Goal: Task Accomplishment & Management: Use online tool/utility

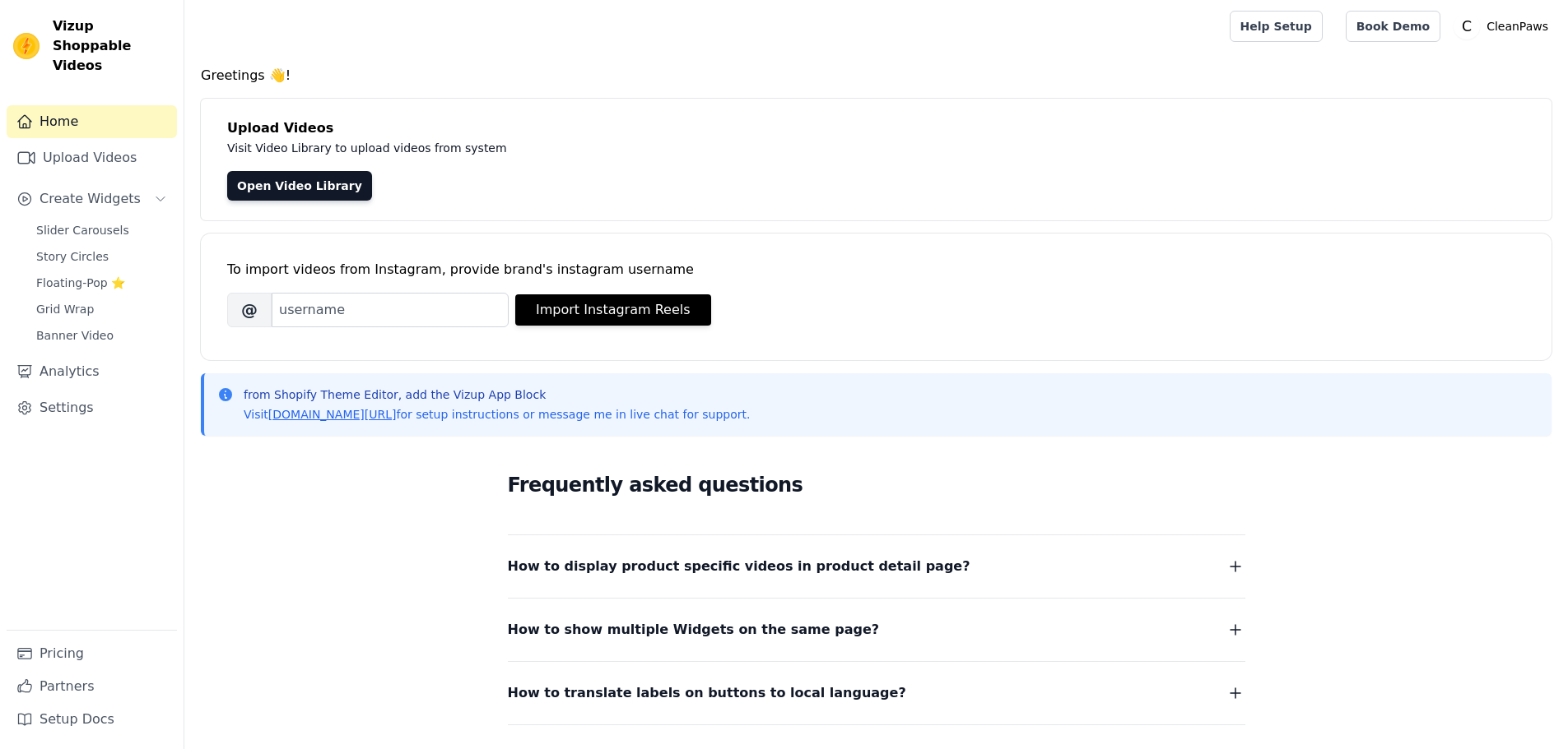
click at [128, 147] on link "Upload Videos" at bounding box center [92, 158] width 170 height 33
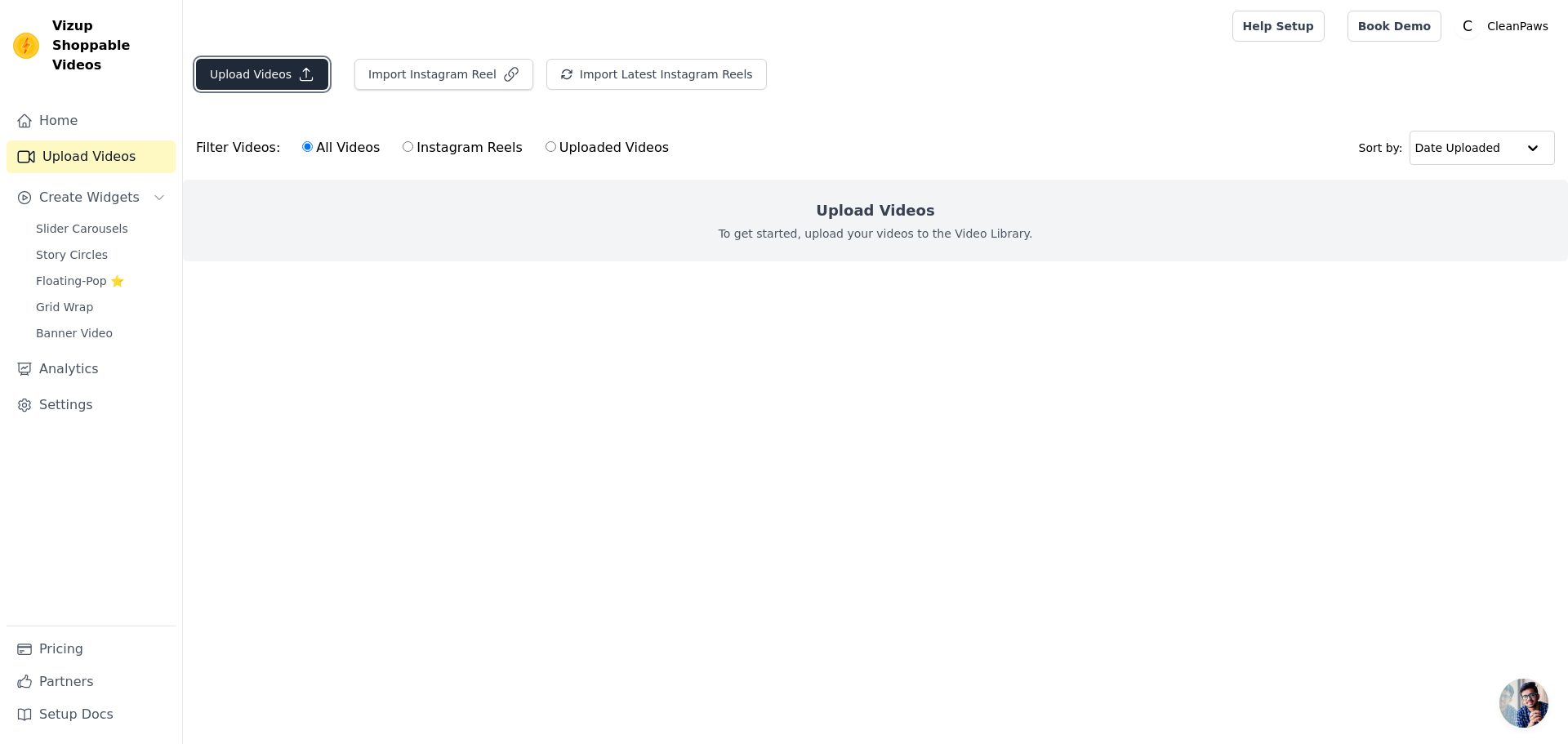
click at [237, 78] on button "Upload Videos" at bounding box center [262, 75] width 133 height 31
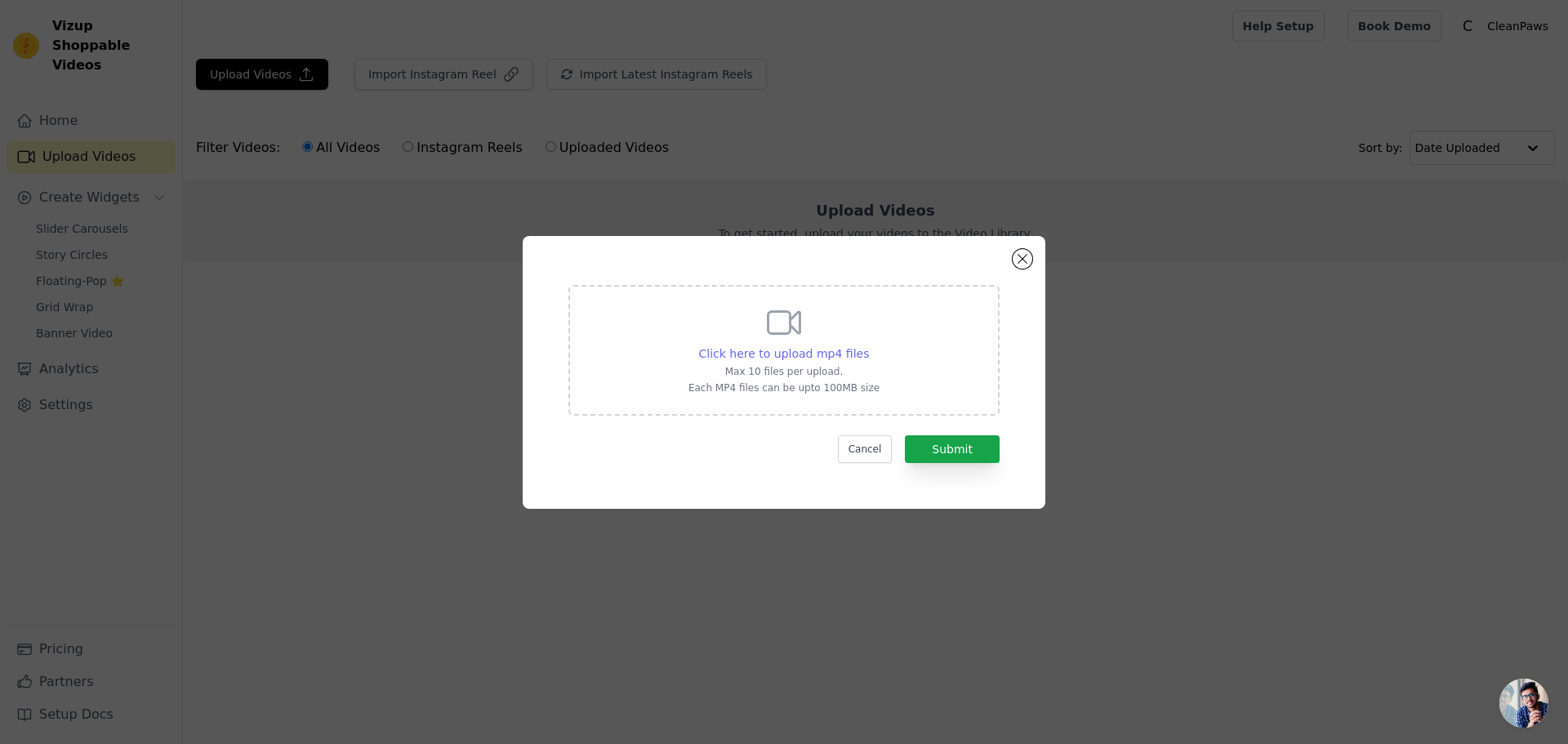
click at [805, 361] on span "Click here to upload mp4 files" at bounding box center [784, 353] width 171 height 13
click at [869, 346] on input "Click here to upload mp4 files Max 10 files per upload. Each MP4 files can be u…" at bounding box center [869, 345] width 1 height 1
type input "C:\fakepath\PinDown.io_@NioPets1_1755645286.mp4"
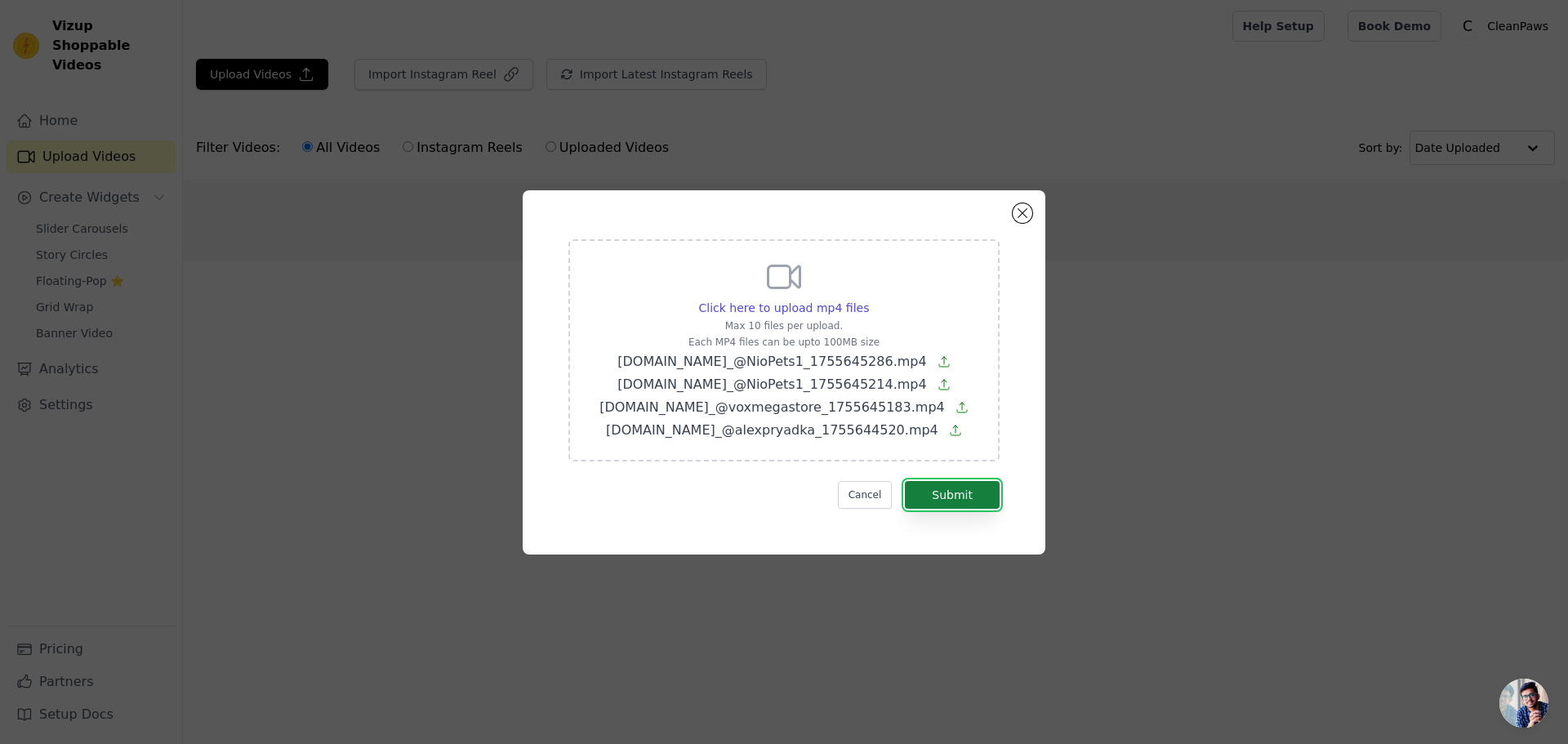
click at [962, 492] on button "Submit" at bounding box center [952, 495] width 94 height 28
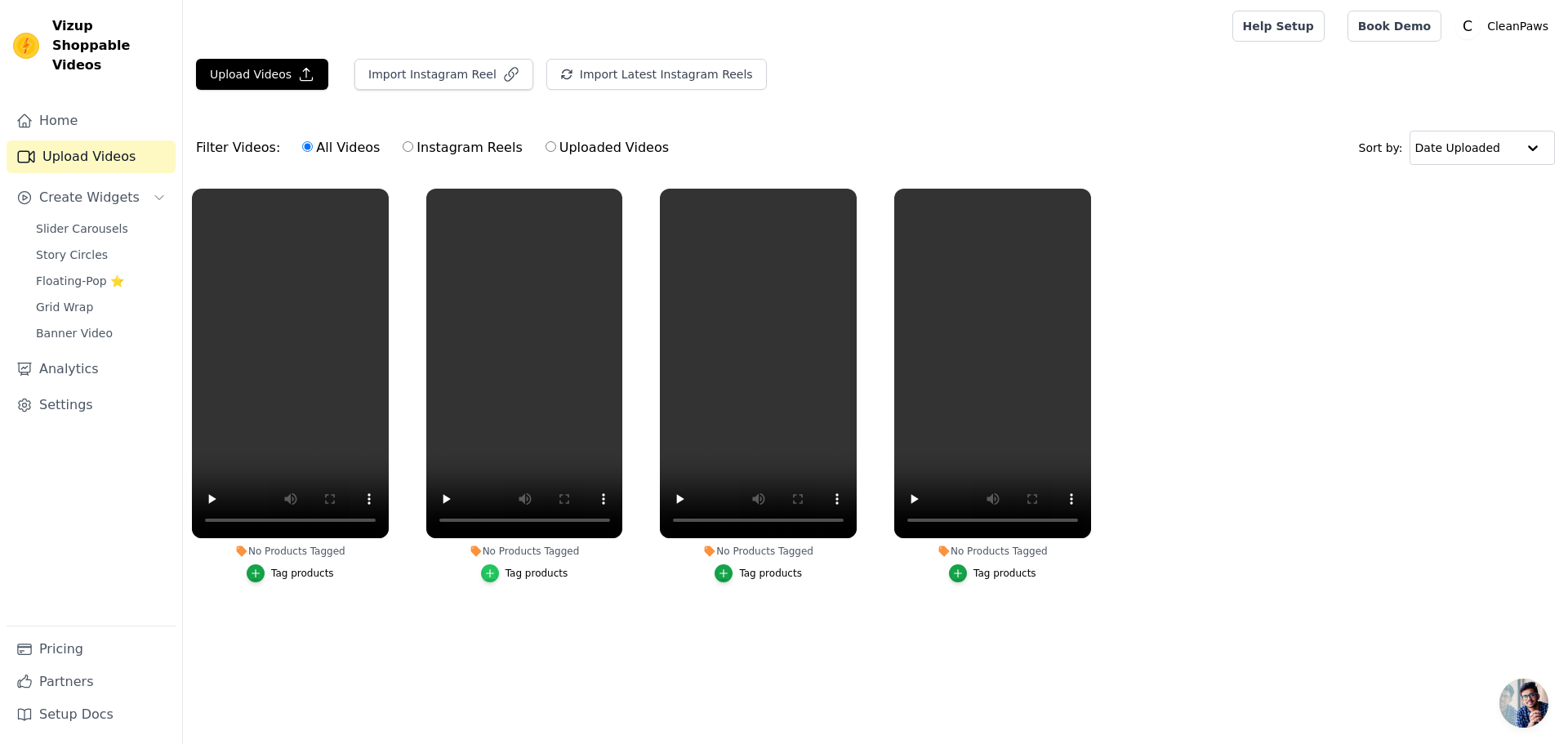
click at [491, 572] on icon "button" at bounding box center [490, 573] width 11 height 11
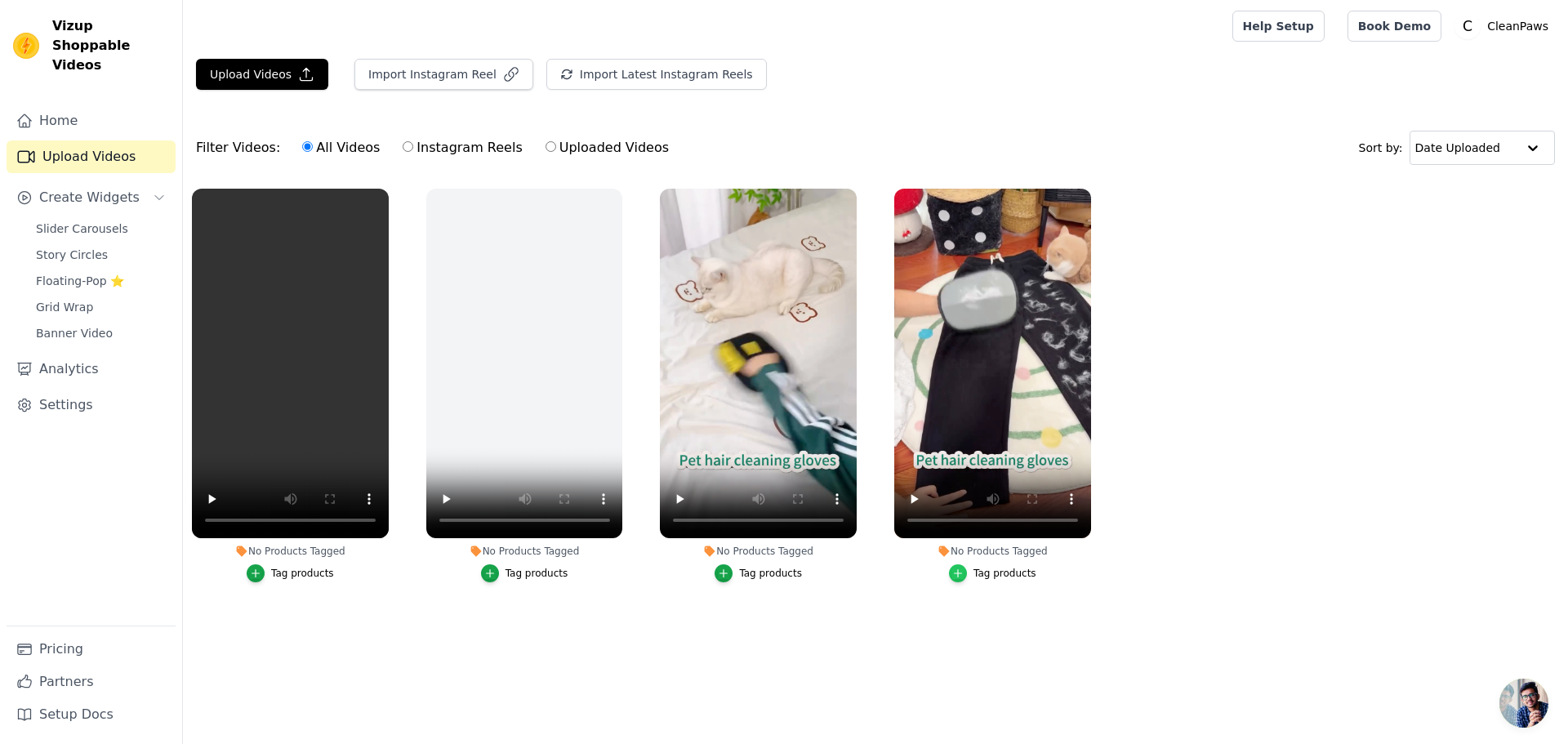
click at [954, 571] on div "button" at bounding box center [958, 573] width 18 height 18
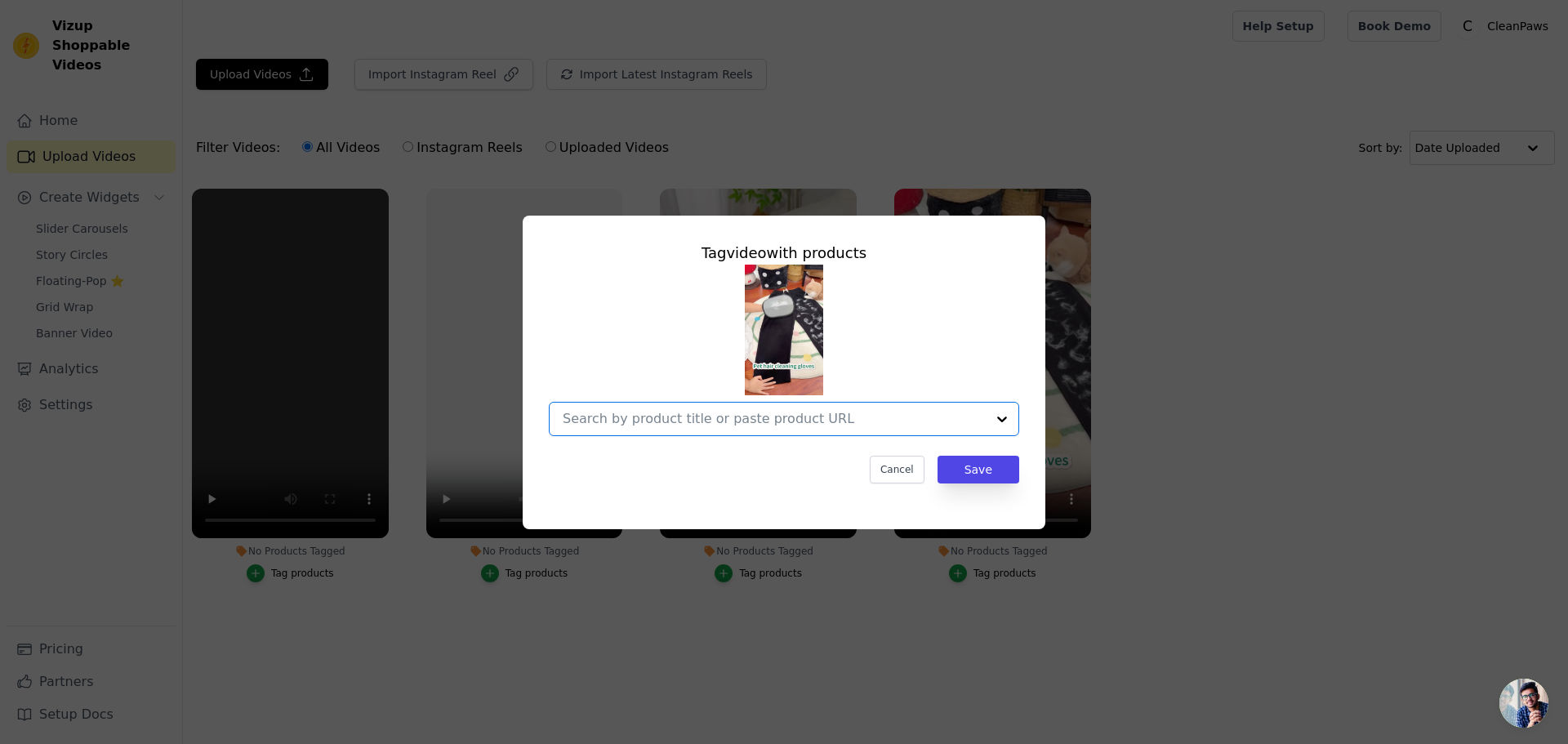
click at [855, 426] on input "No Products Tagged Tag video with products Option undefined, selected. Select i…" at bounding box center [774, 419] width 423 height 16
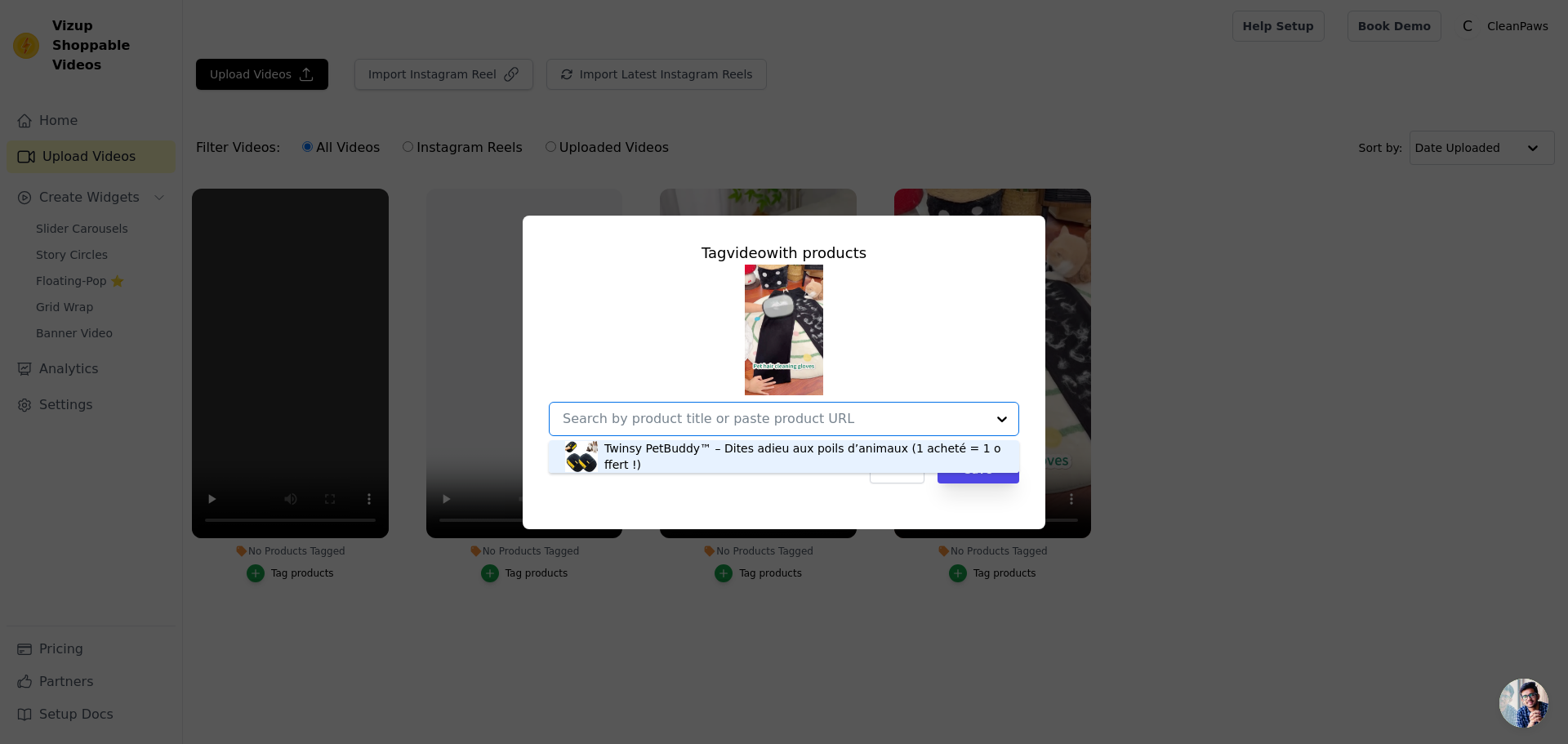
click at [795, 460] on div "Twinsy PetBuddy™ – Dites adieu aux poils d’animaux (1 acheté = 1 offert !)" at bounding box center [804, 457] width 399 height 33
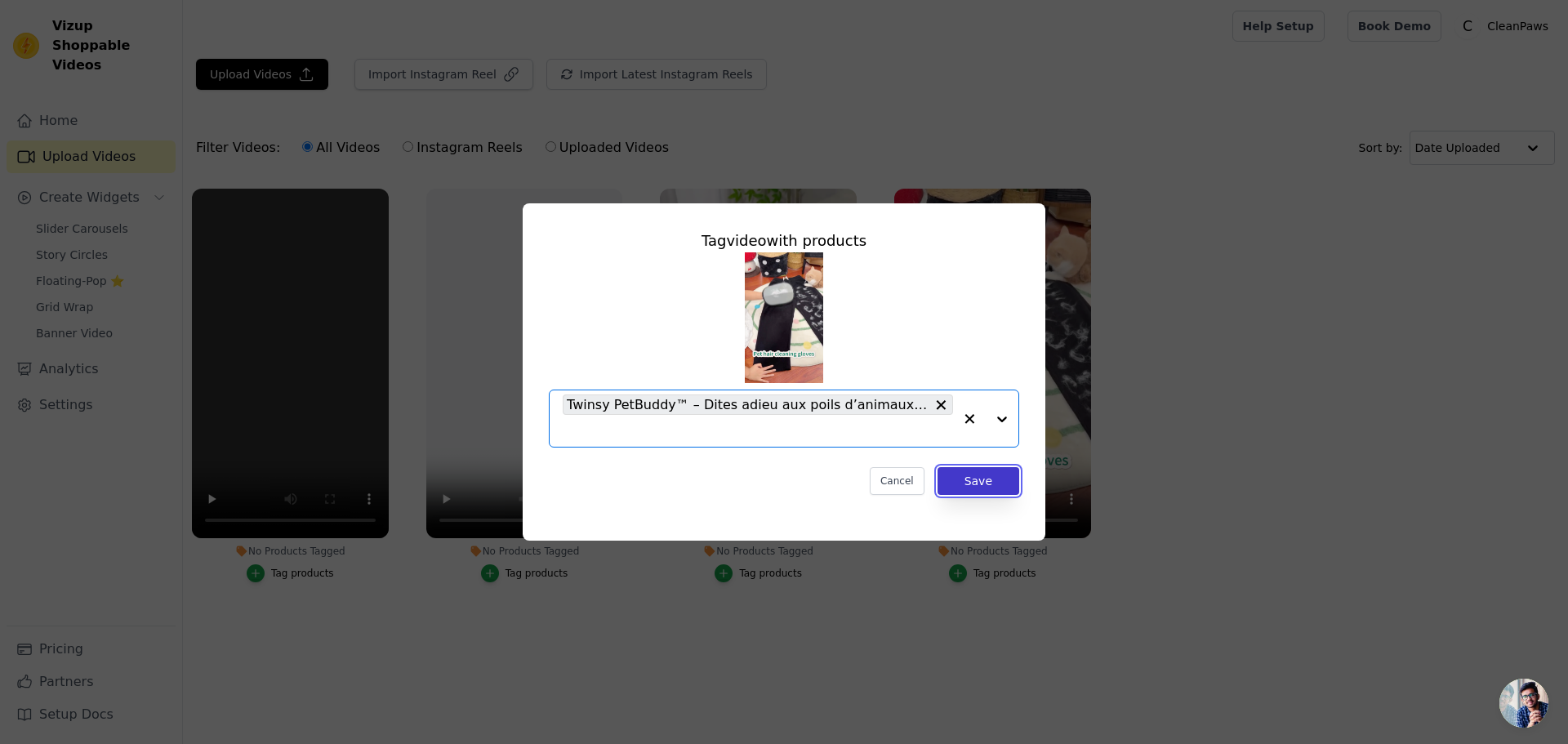
click at [965, 480] on button "Save" at bounding box center [979, 481] width 81 height 28
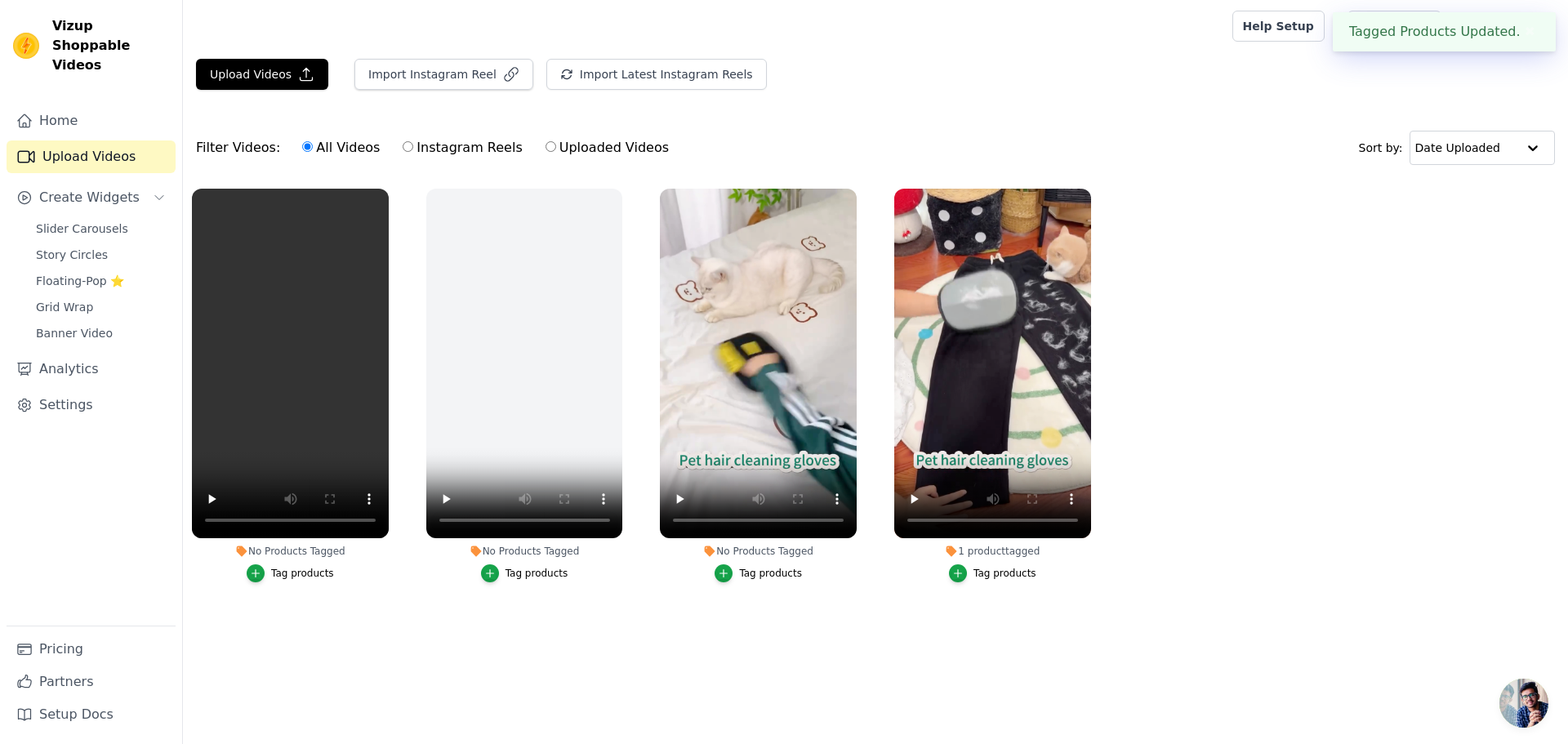
click at [749, 579] on div "Tag products" at bounding box center [771, 573] width 63 height 13
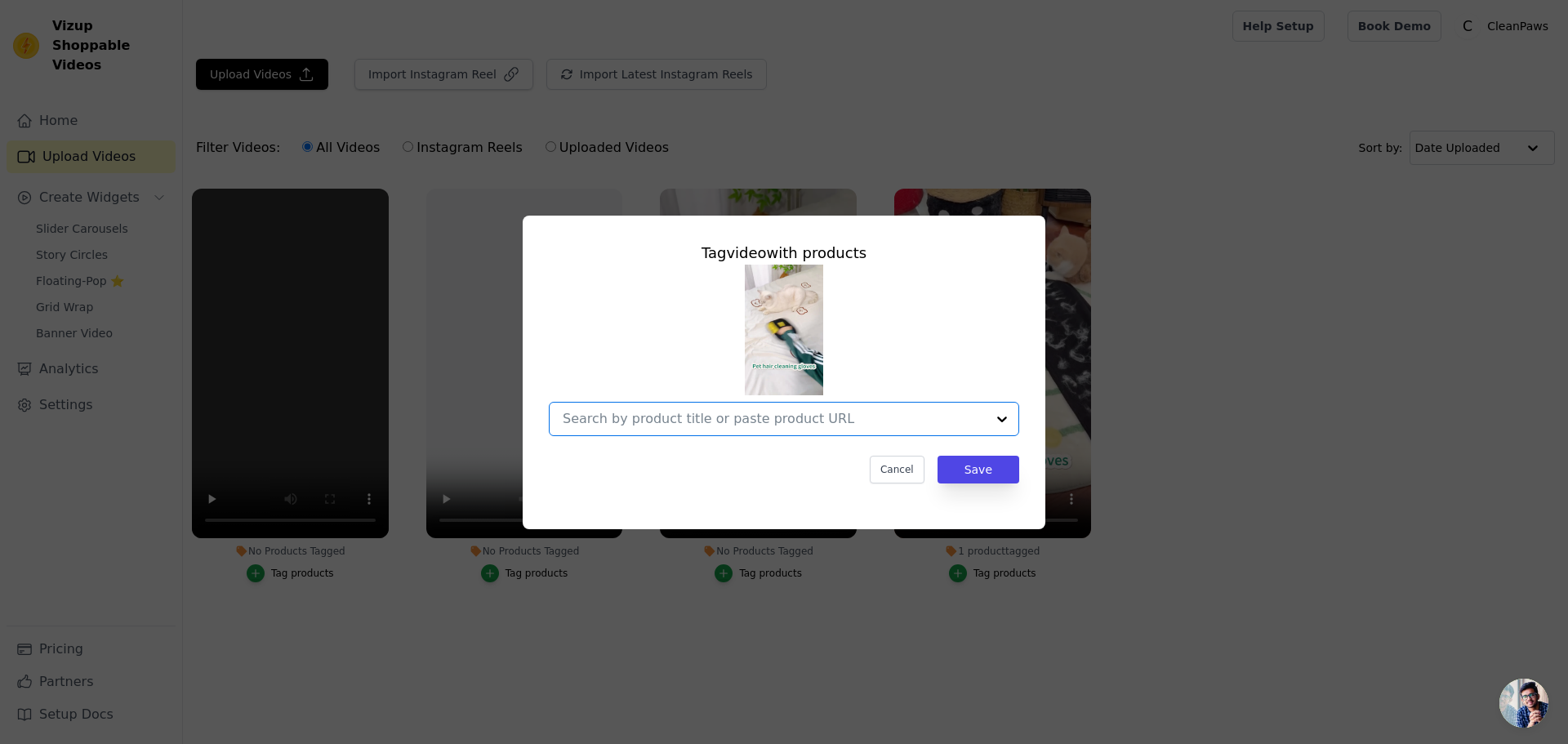
drag, startPoint x: 966, startPoint y: 427, endPoint x: 954, endPoint y: 440, distance: 17.7
click at [966, 427] on input "No Products Tagged Tag video with products Option undefined, selected. Select i…" at bounding box center [774, 419] width 423 height 16
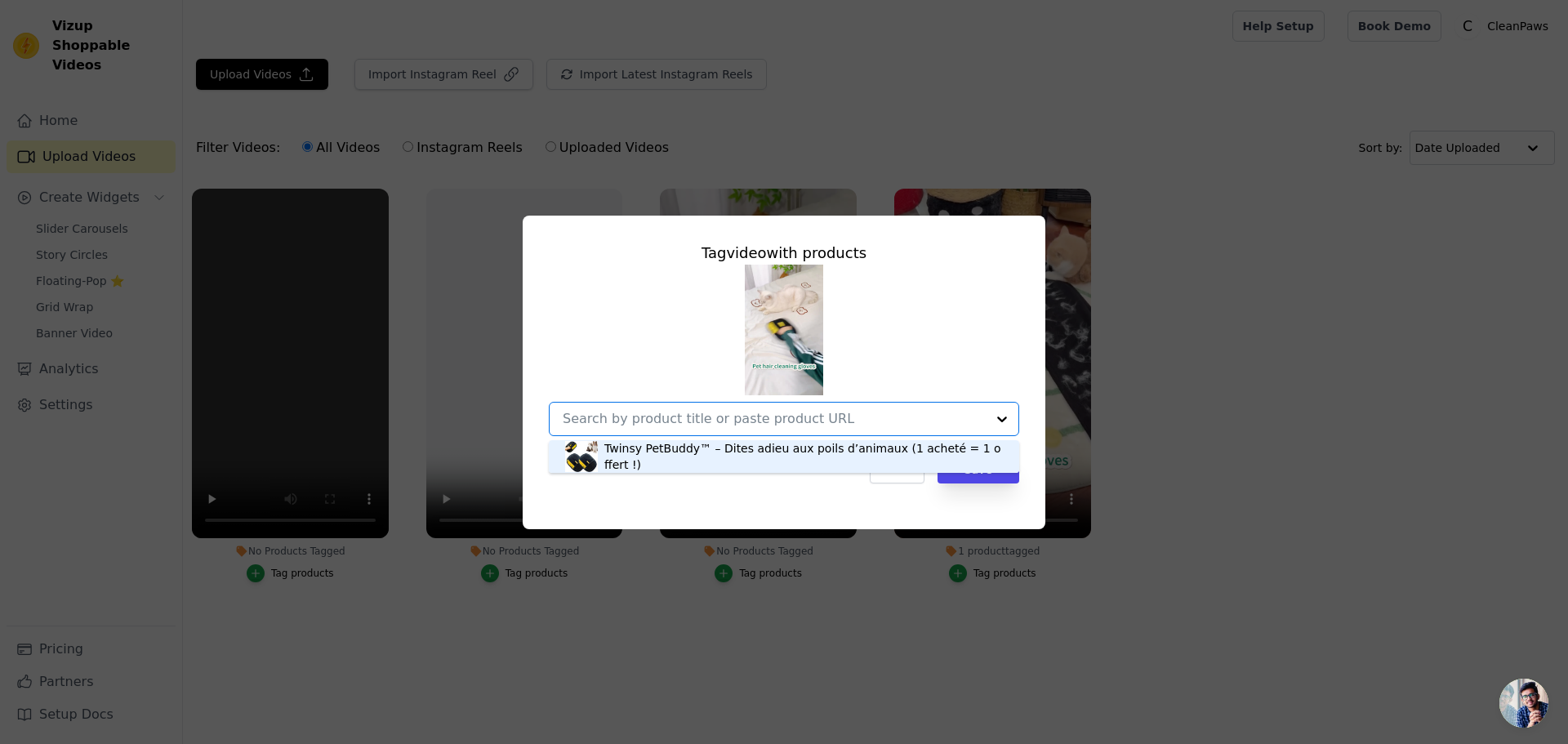
click at [836, 460] on div "Twinsy PetBuddy™ – Dites adieu aux poils d’animaux (1 acheté = 1 offert !)" at bounding box center [804, 457] width 399 height 33
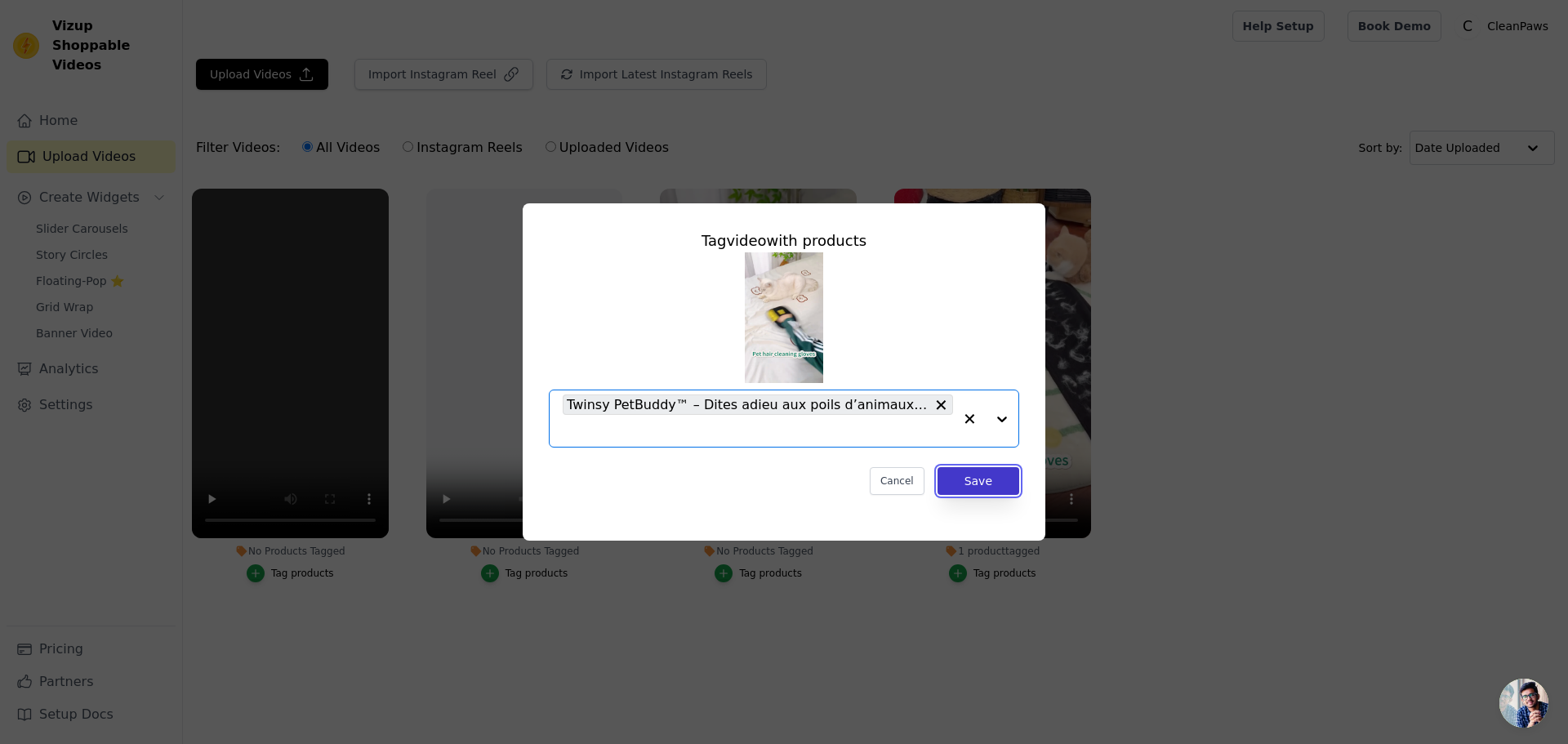
click at [963, 479] on button "Save" at bounding box center [979, 481] width 81 height 28
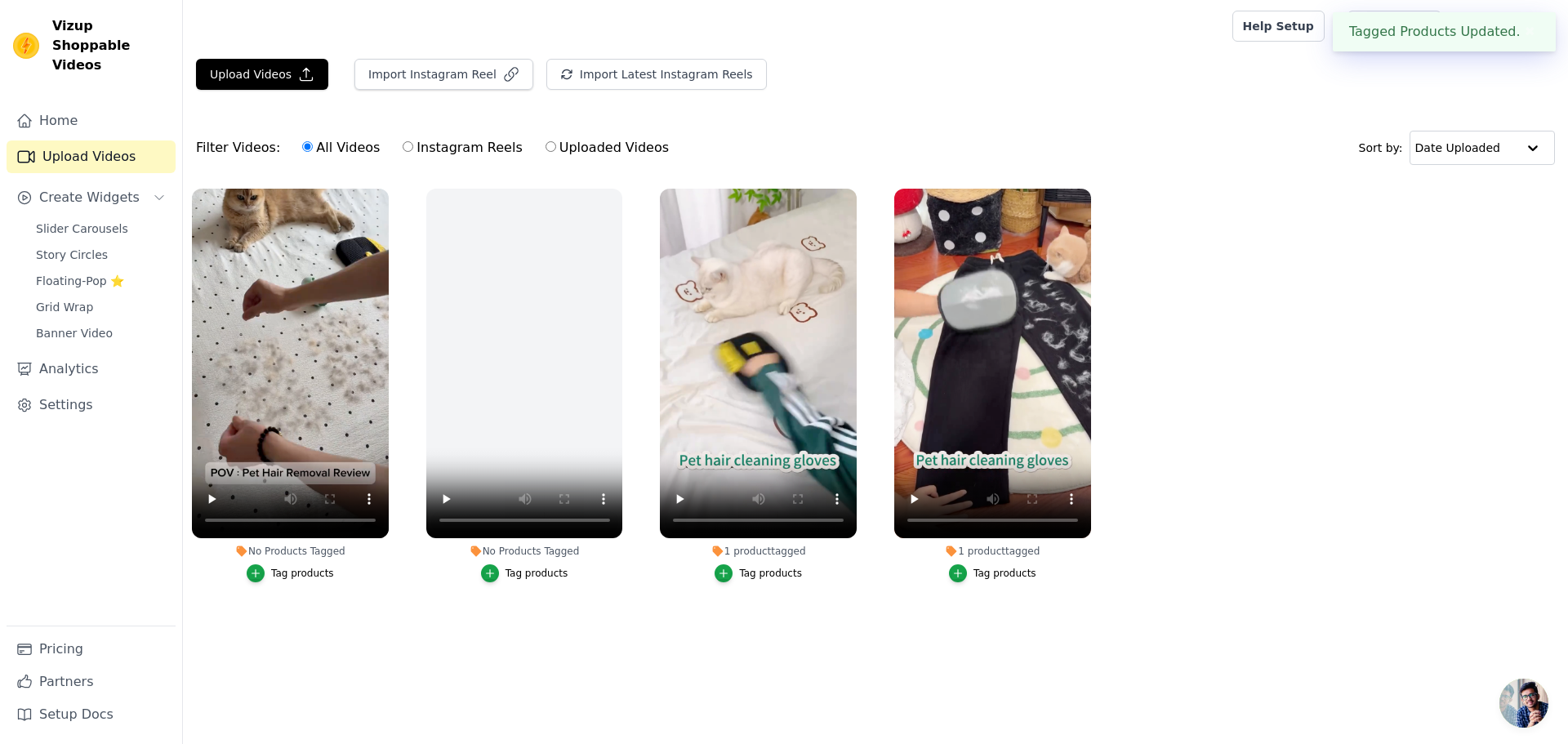
drag, startPoint x: 329, startPoint y: 584, endPoint x: 311, endPoint y: 577, distance: 19.3
click at [323, 582] on label "No Products Tagged Tag products" at bounding box center [290, 389] width 198 height 402
click at [311, 576] on div "Tag products" at bounding box center [303, 573] width 63 height 13
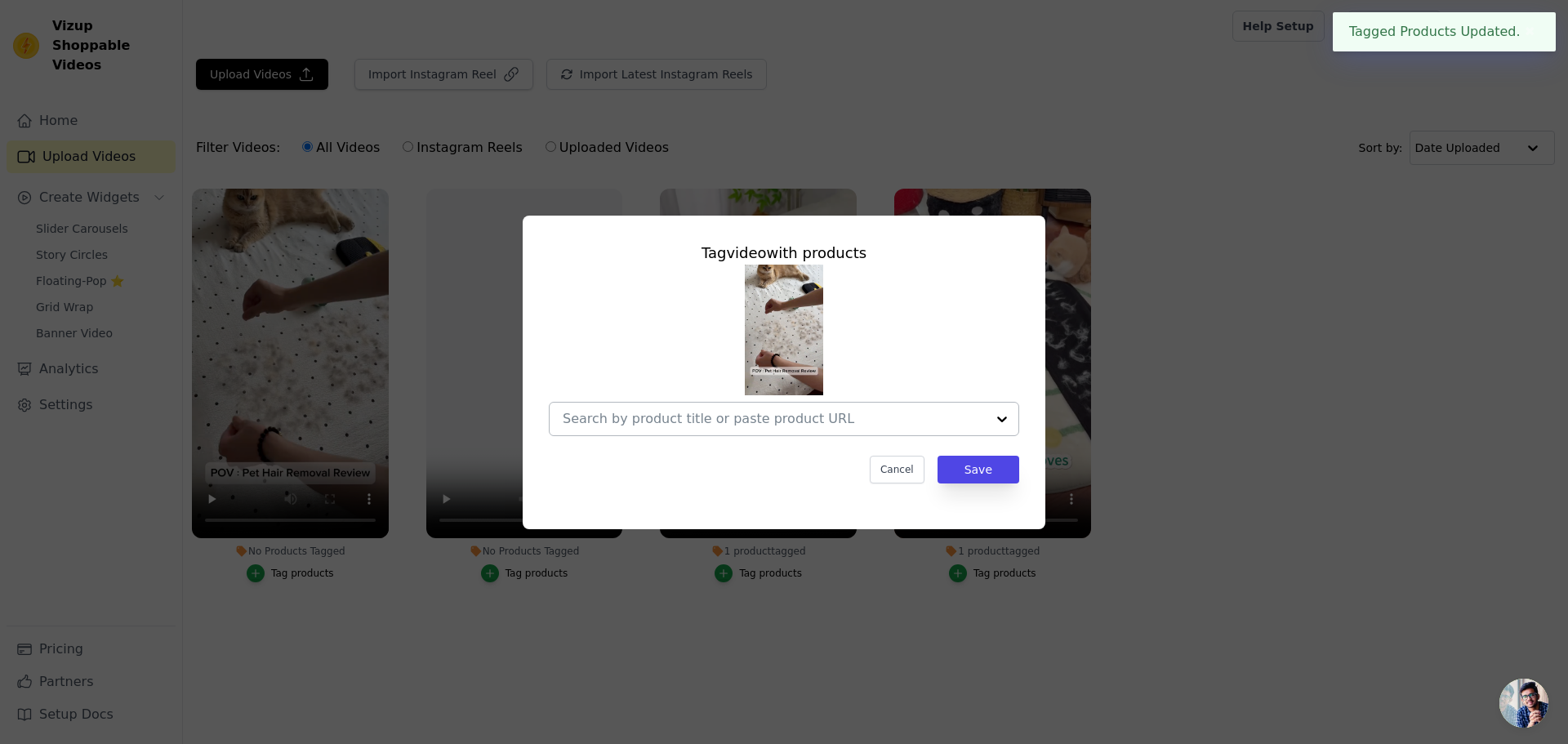
click at [804, 413] on input "No Products Tagged Tag video with products Cancel Save Tag products" at bounding box center [774, 419] width 423 height 16
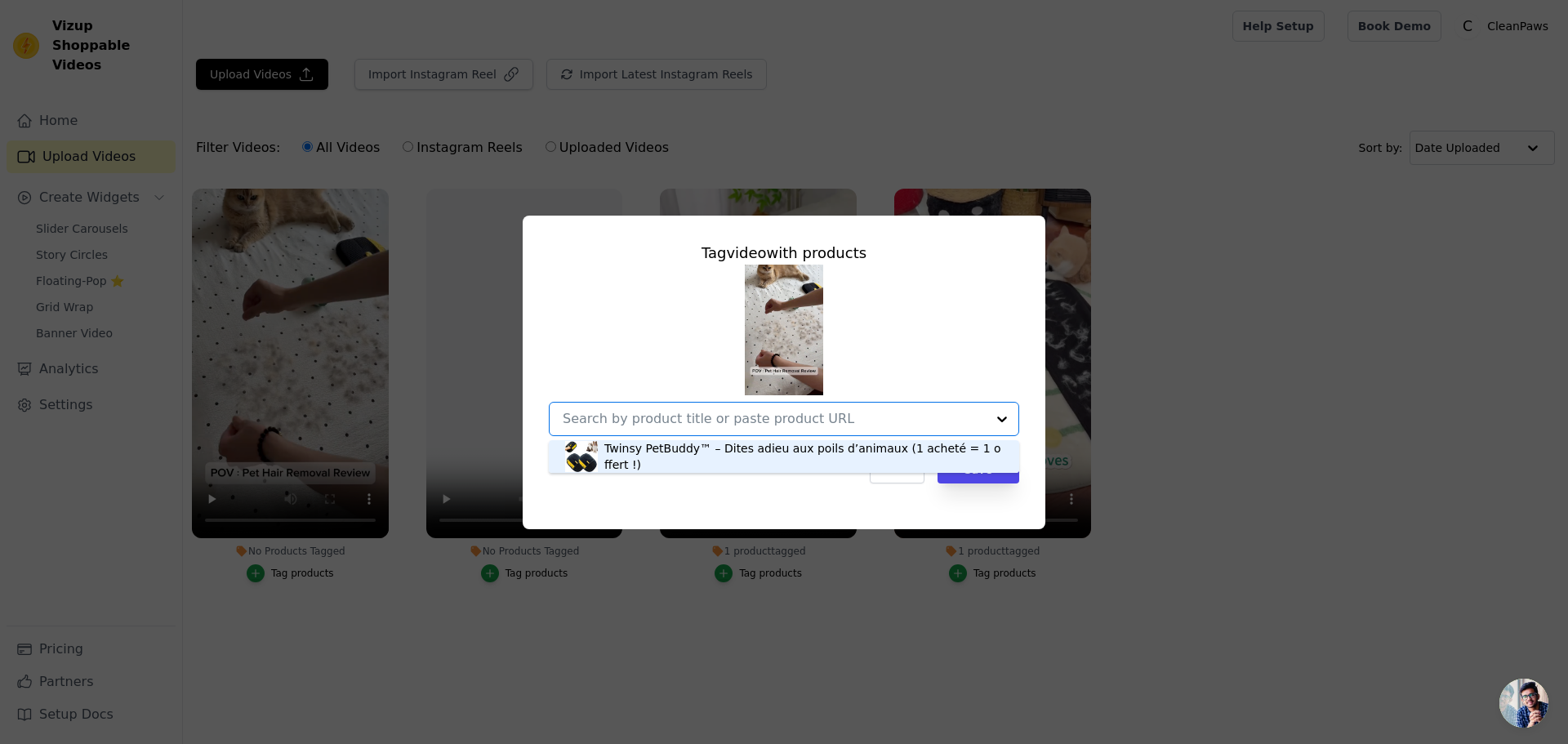
click at [783, 464] on div "Twinsy PetBuddy™ – Dites adieu aux poils d’animaux (1 acheté = 1 offert !)" at bounding box center [804, 457] width 399 height 33
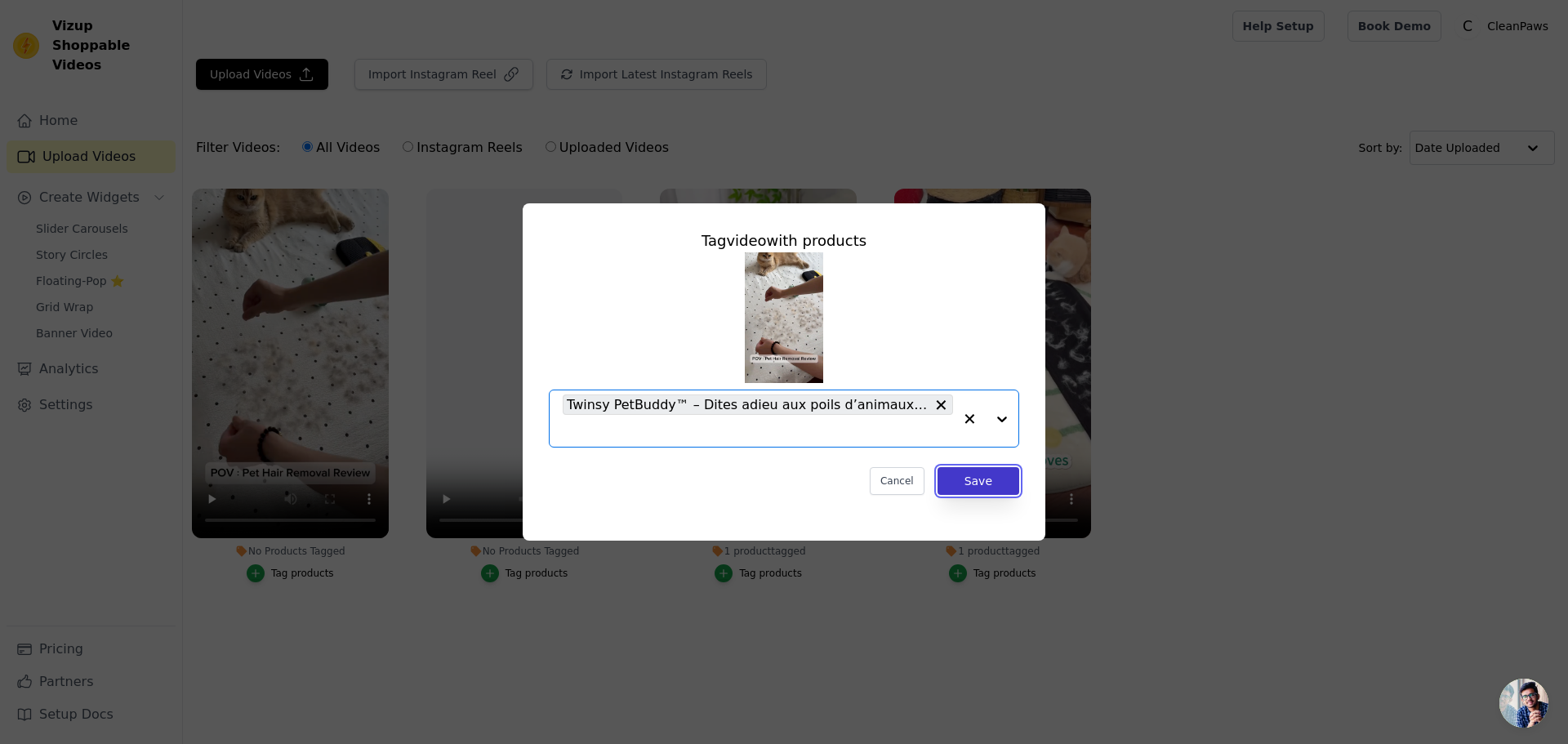
click at [1007, 480] on button "Save" at bounding box center [979, 481] width 81 height 28
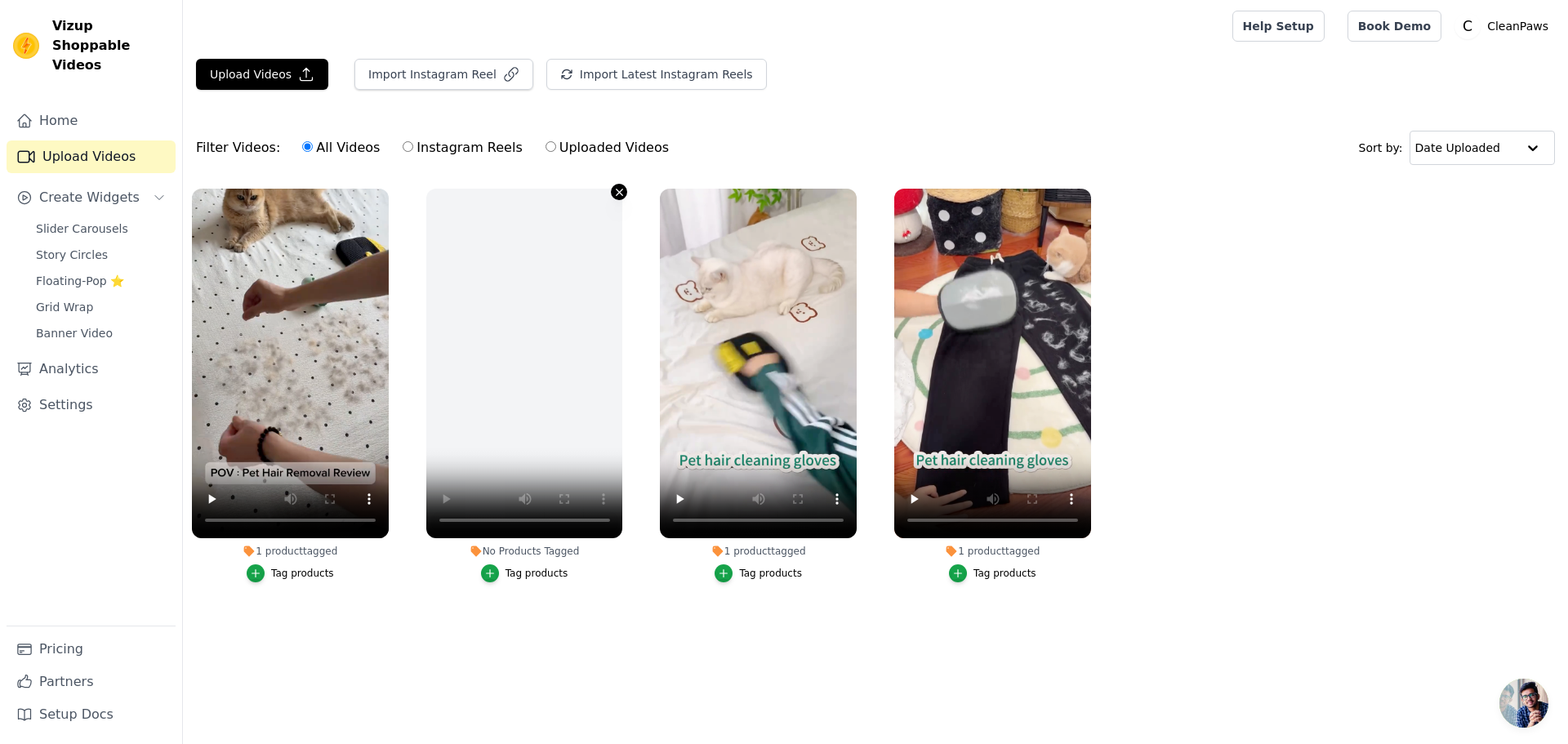
click at [621, 186] on icon "button" at bounding box center [620, 193] width 12 height 12
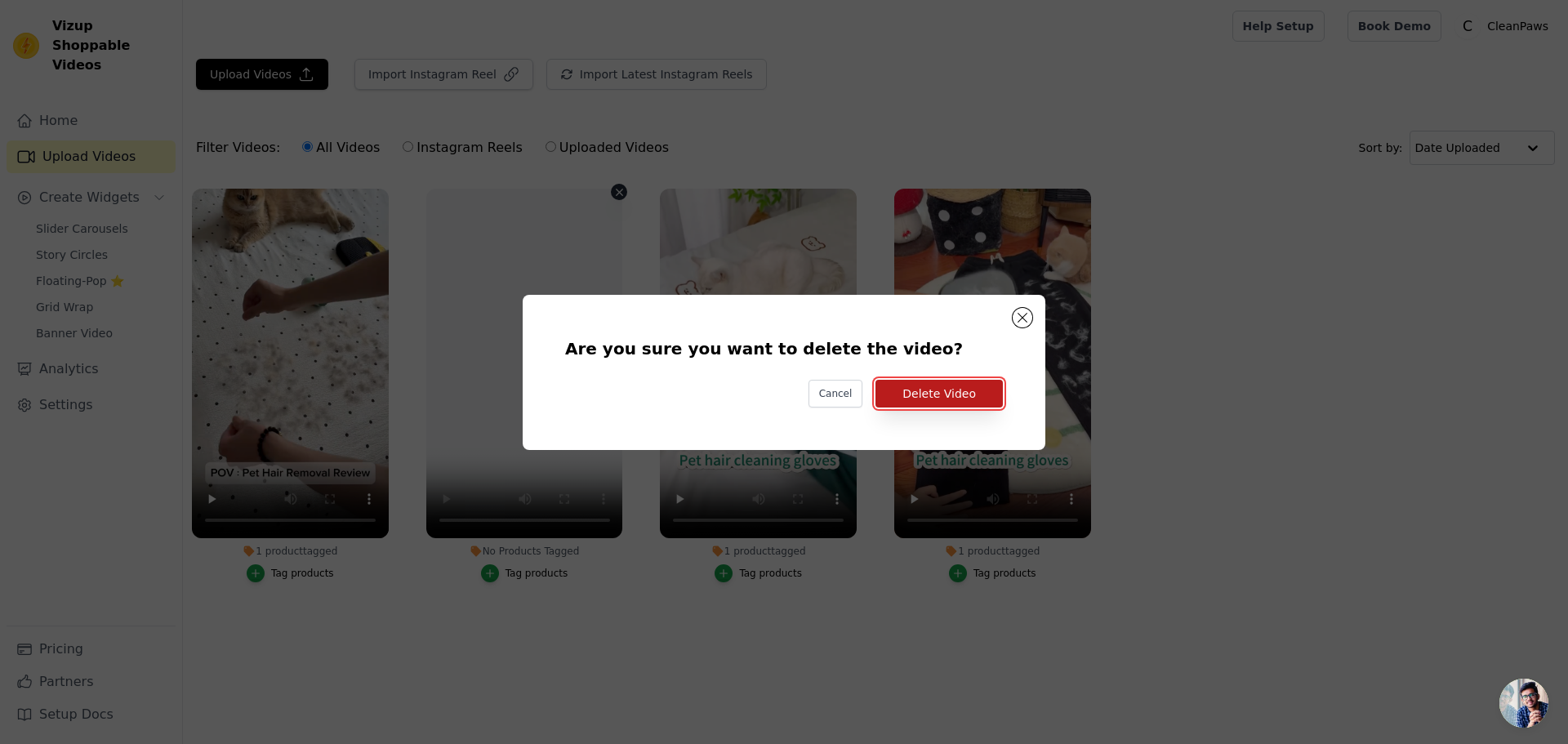
click at [934, 388] on button "Delete Video" at bounding box center [939, 394] width 127 height 28
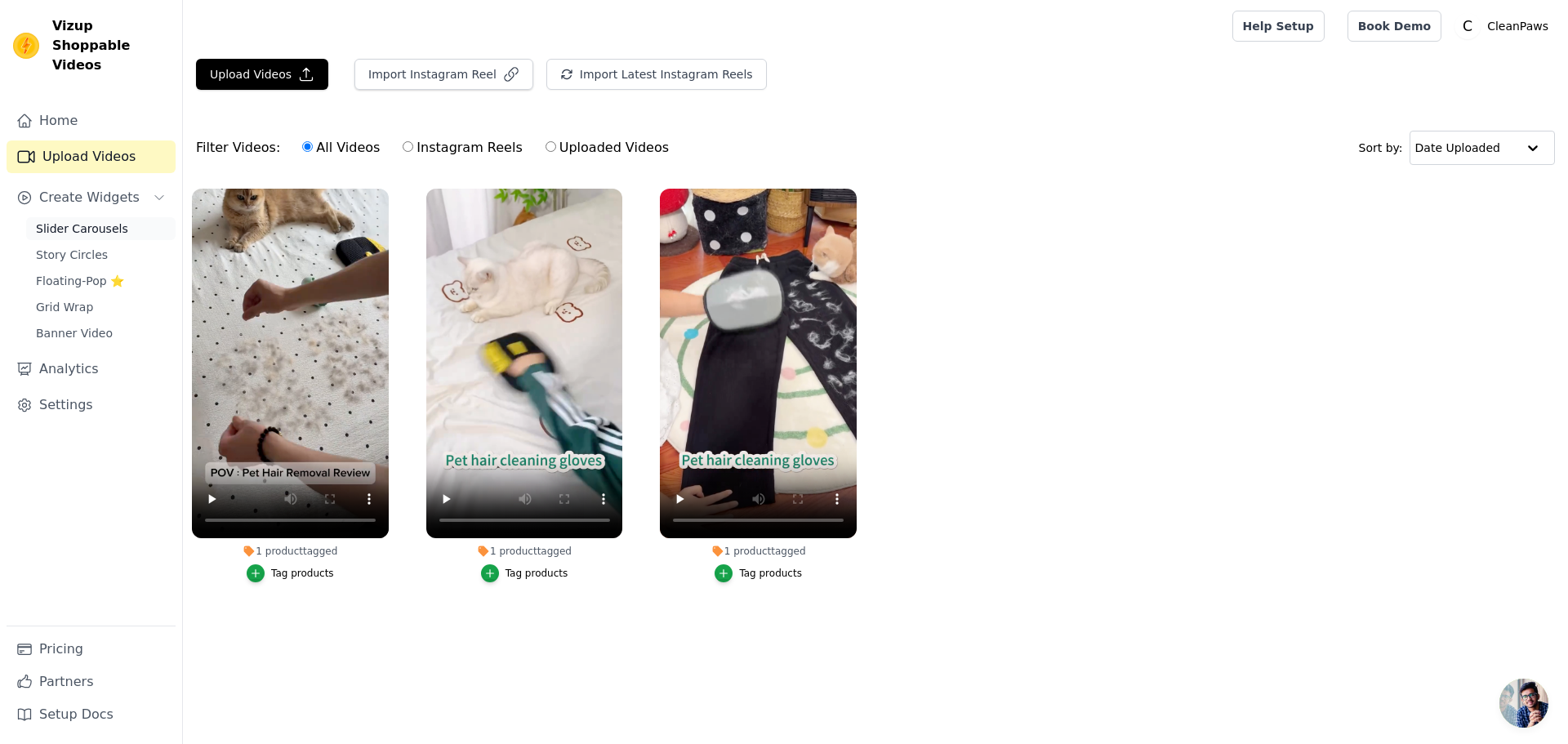
click at [97, 220] on span "Slider Carousels" at bounding box center [81, 228] width 92 height 16
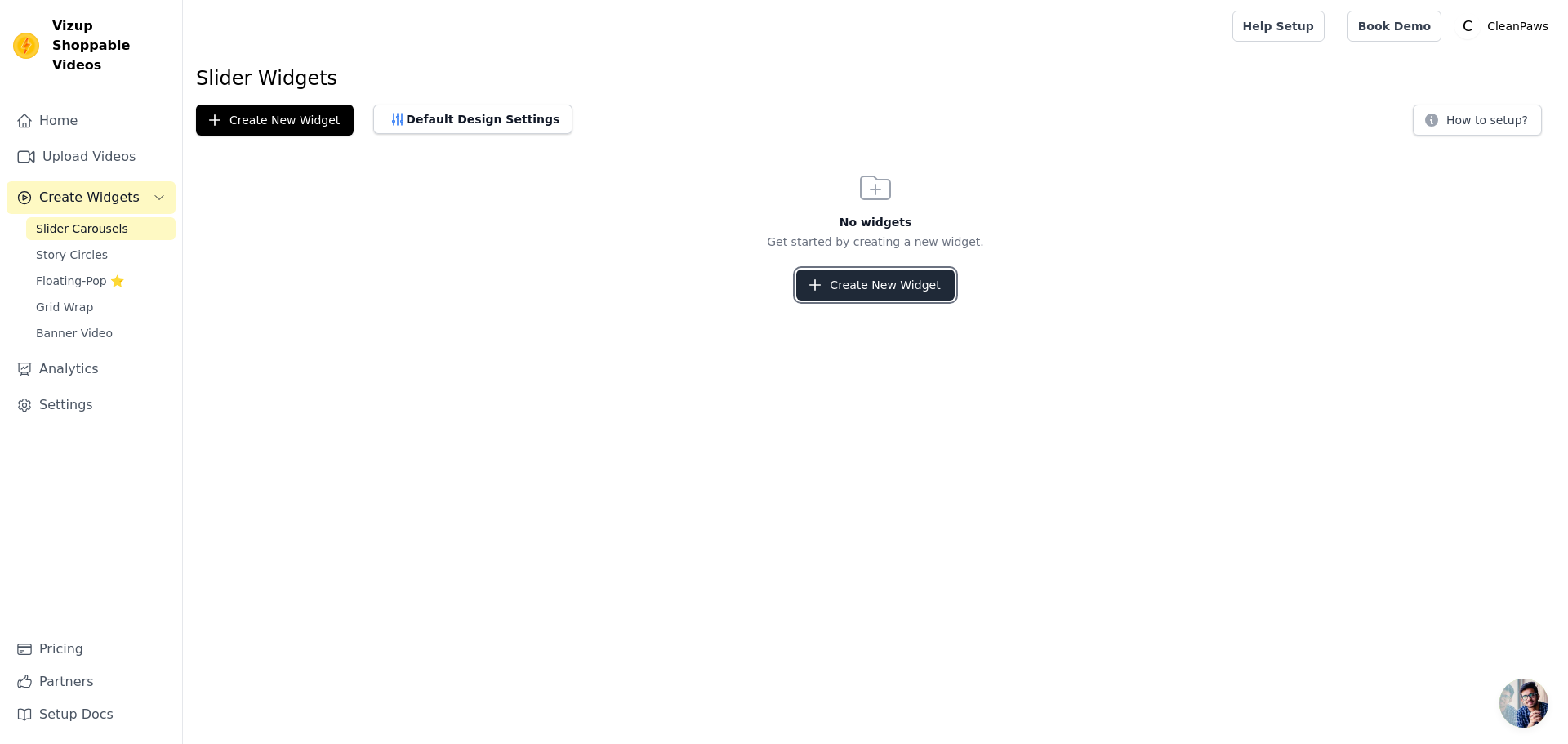
click at [854, 284] on button "Create New Widget" at bounding box center [875, 285] width 158 height 31
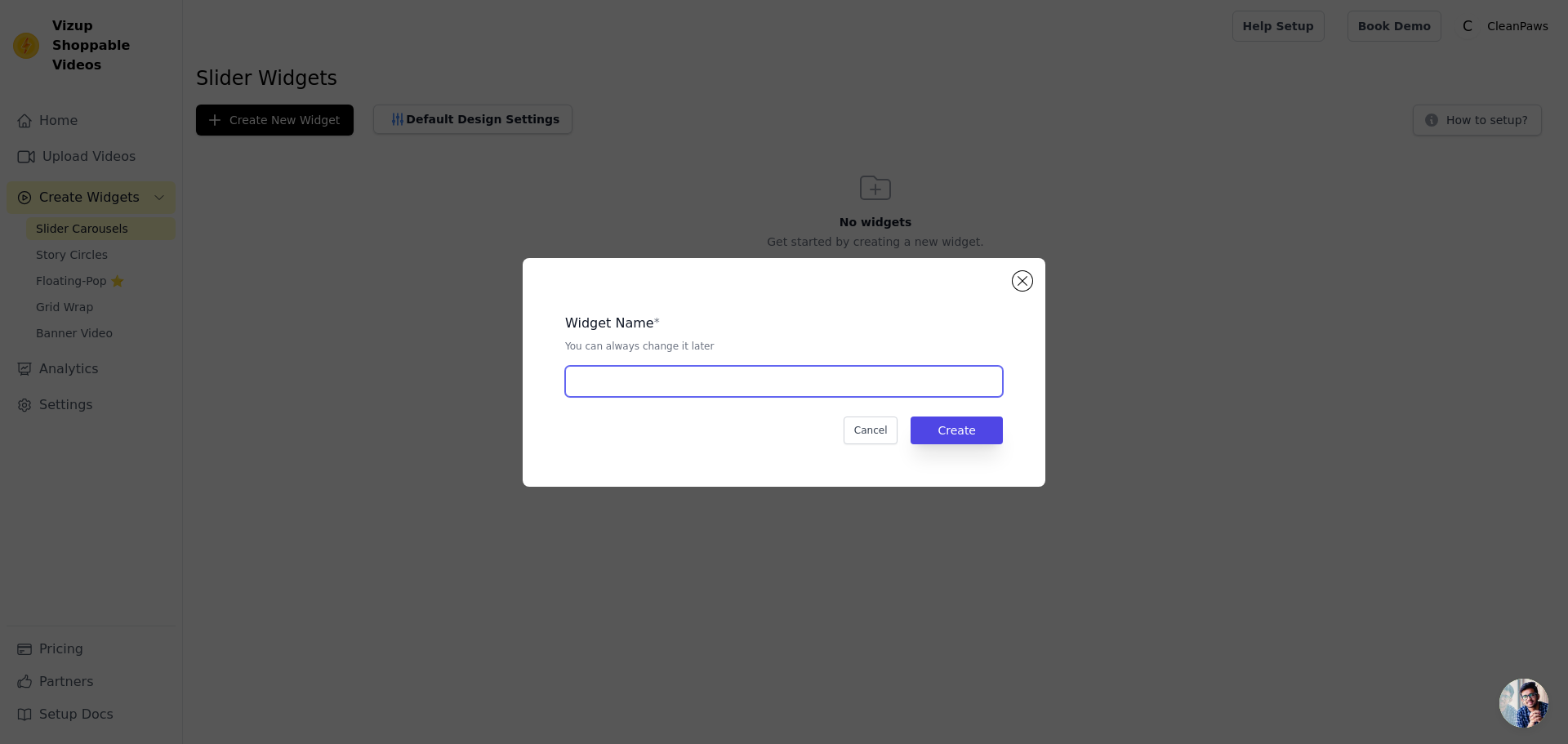
click at [801, 391] on input "text" at bounding box center [784, 382] width 438 height 31
click at [873, 438] on button "Cancel" at bounding box center [870, 431] width 55 height 28
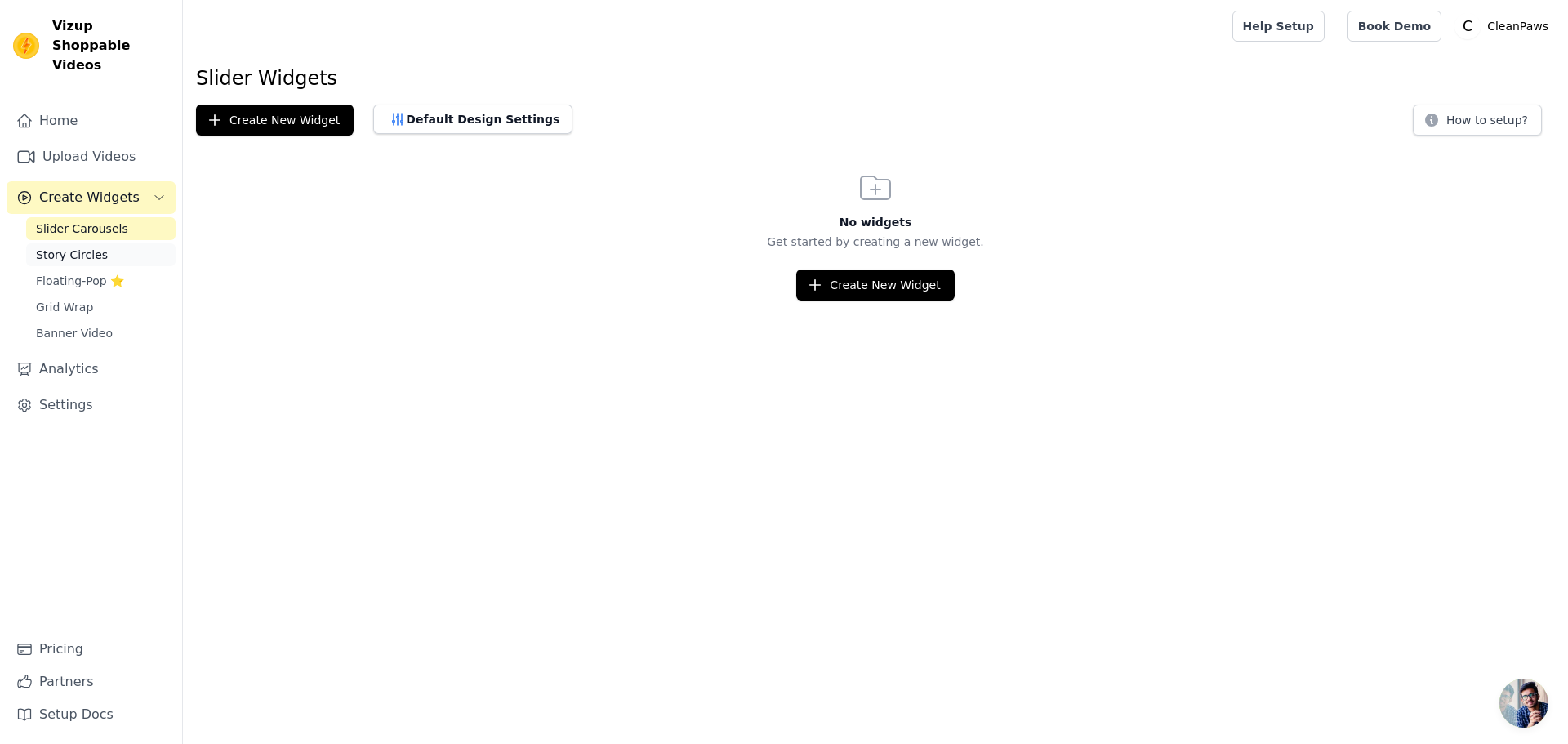
click at [69, 247] on span "Story Circles" at bounding box center [71, 255] width 72 height 16
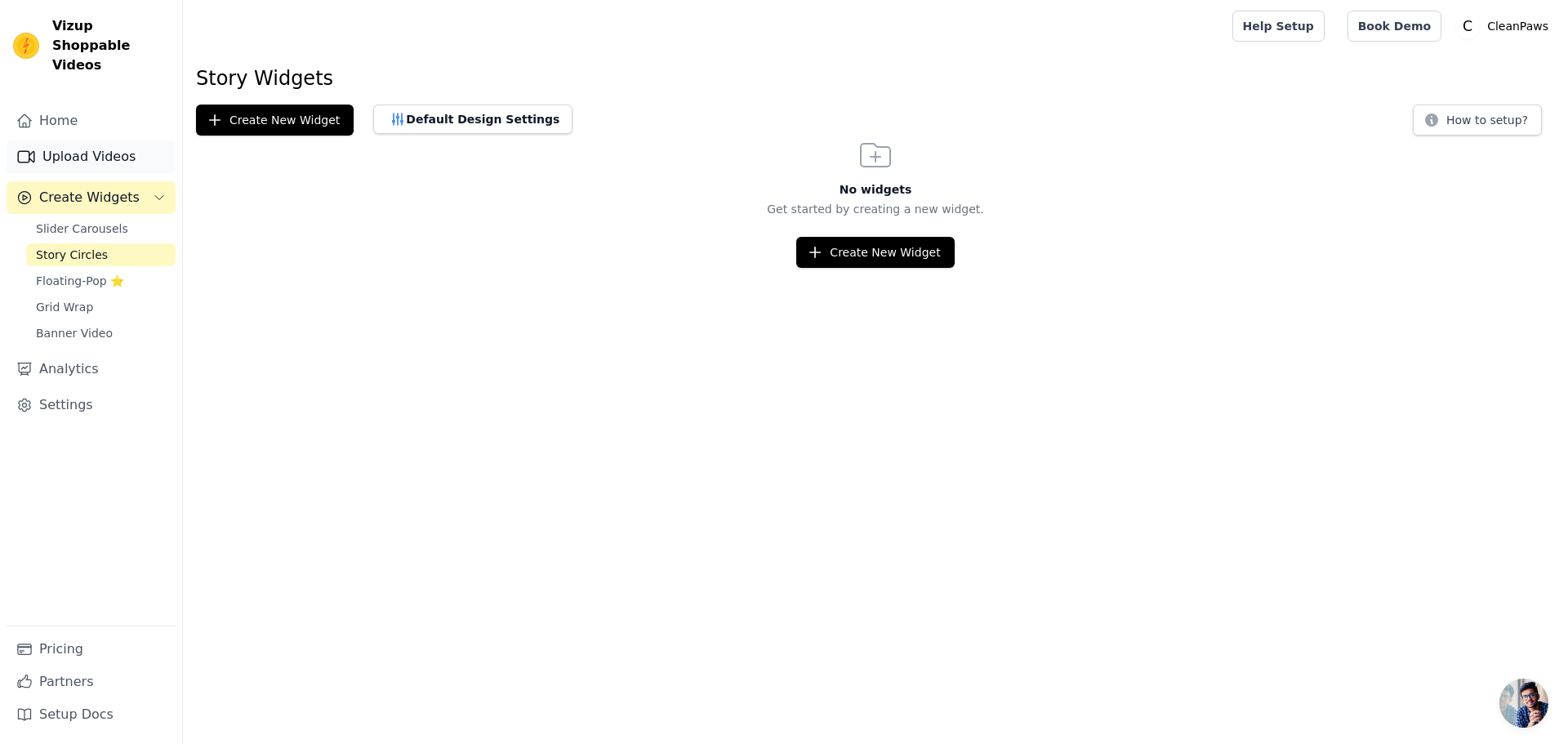
click at [61, 148] on link "Upload Videos" at bounding box center [91, 157] width 169 height 33
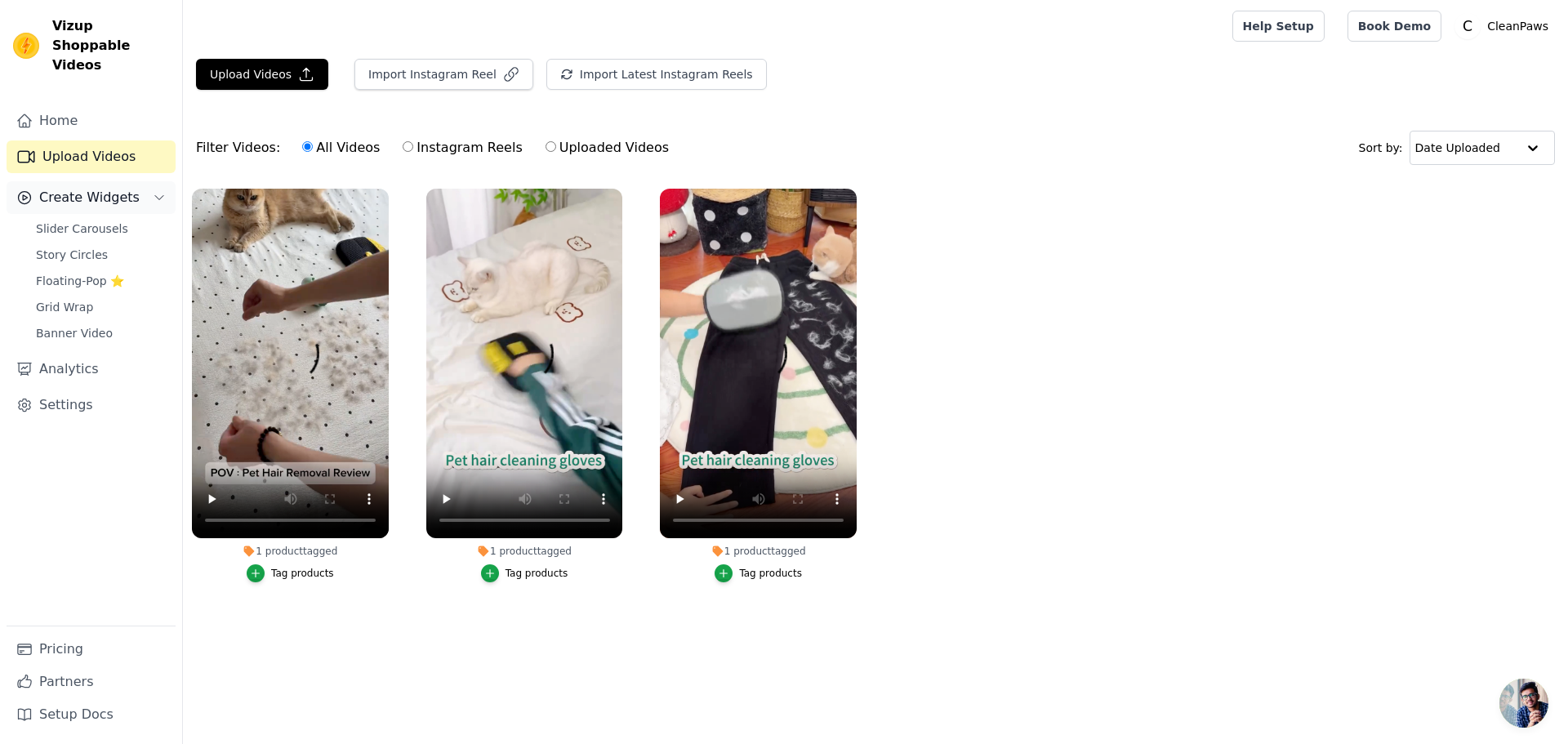
click at [67, 188] on button "Create Widgets" at bounding box center [91, 198] width 169 height 33
click at [121, 188] on span "Create Widgets" at bounding box center [89, 198] width 101 height 20
click at [78, 299] on span "Grid Wrap" at bounding box center [64, 307] width 57 height 16
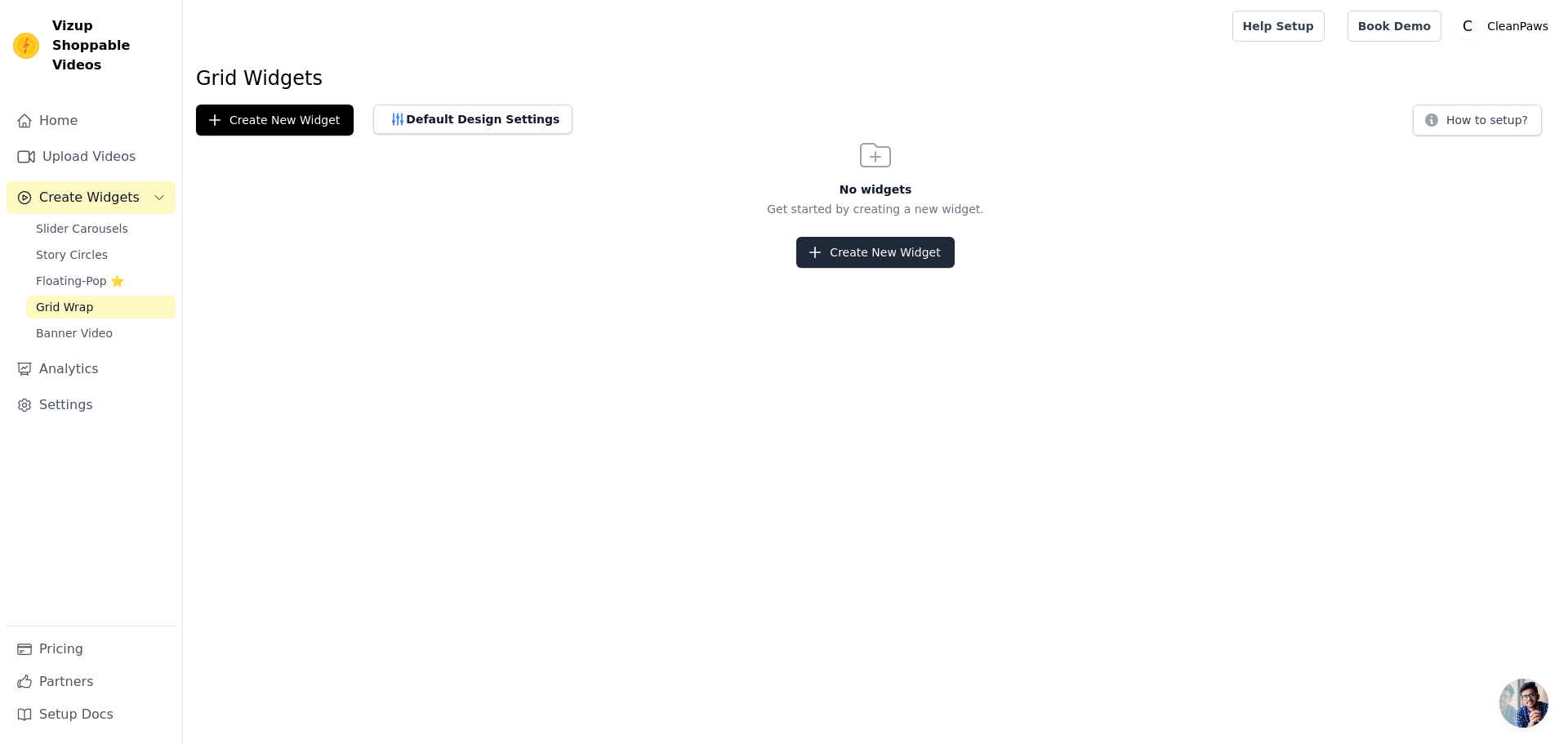
click at [801, 247] on div "Create New Widget" at bounding box center [875, 252] width 1385 height 31
click at [812, 247] on icon "button" at bounding box center [815, 252] width 16 height 16
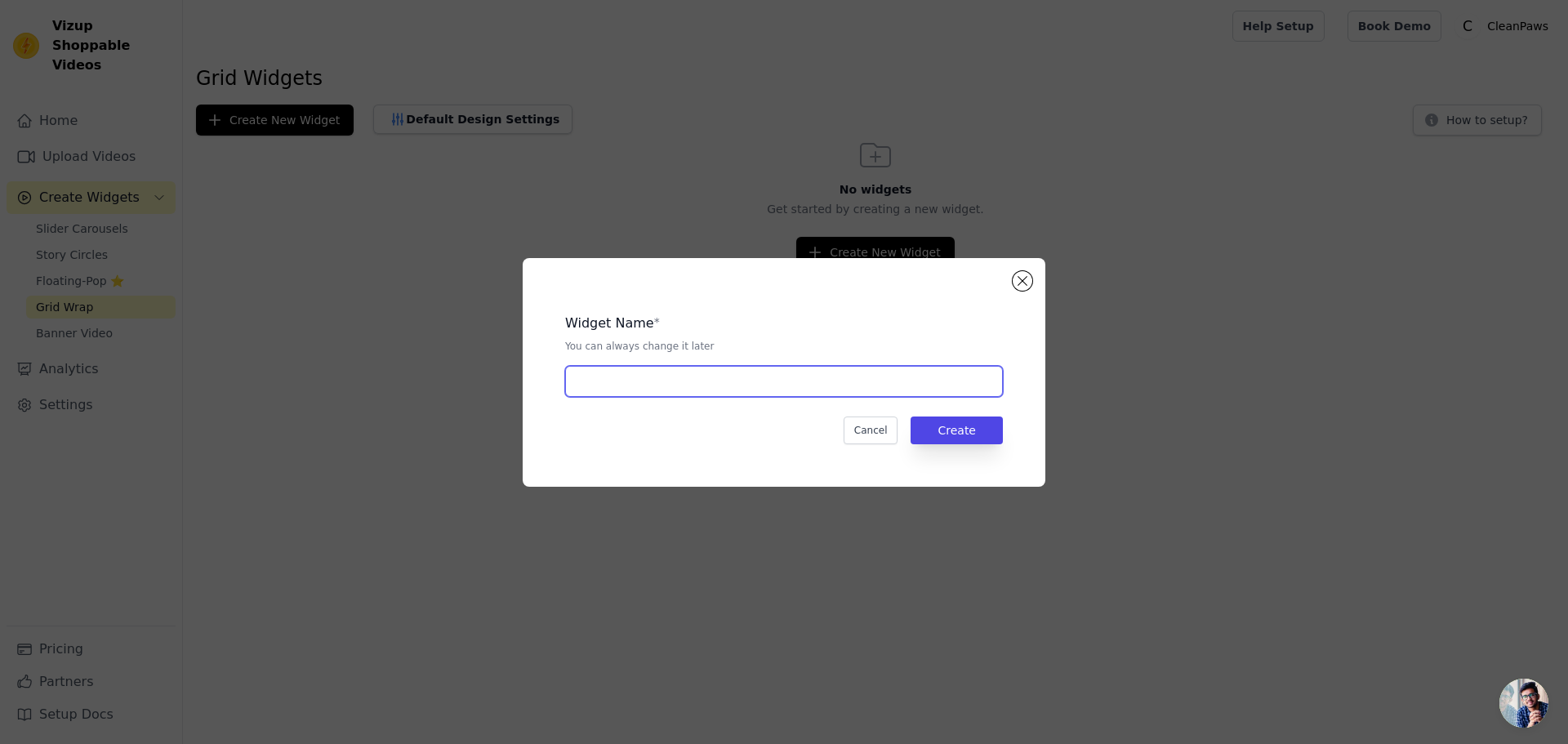
click at [745, 371] on input "text" at bounding box center [784, 382] width 438 height 31
type input "."
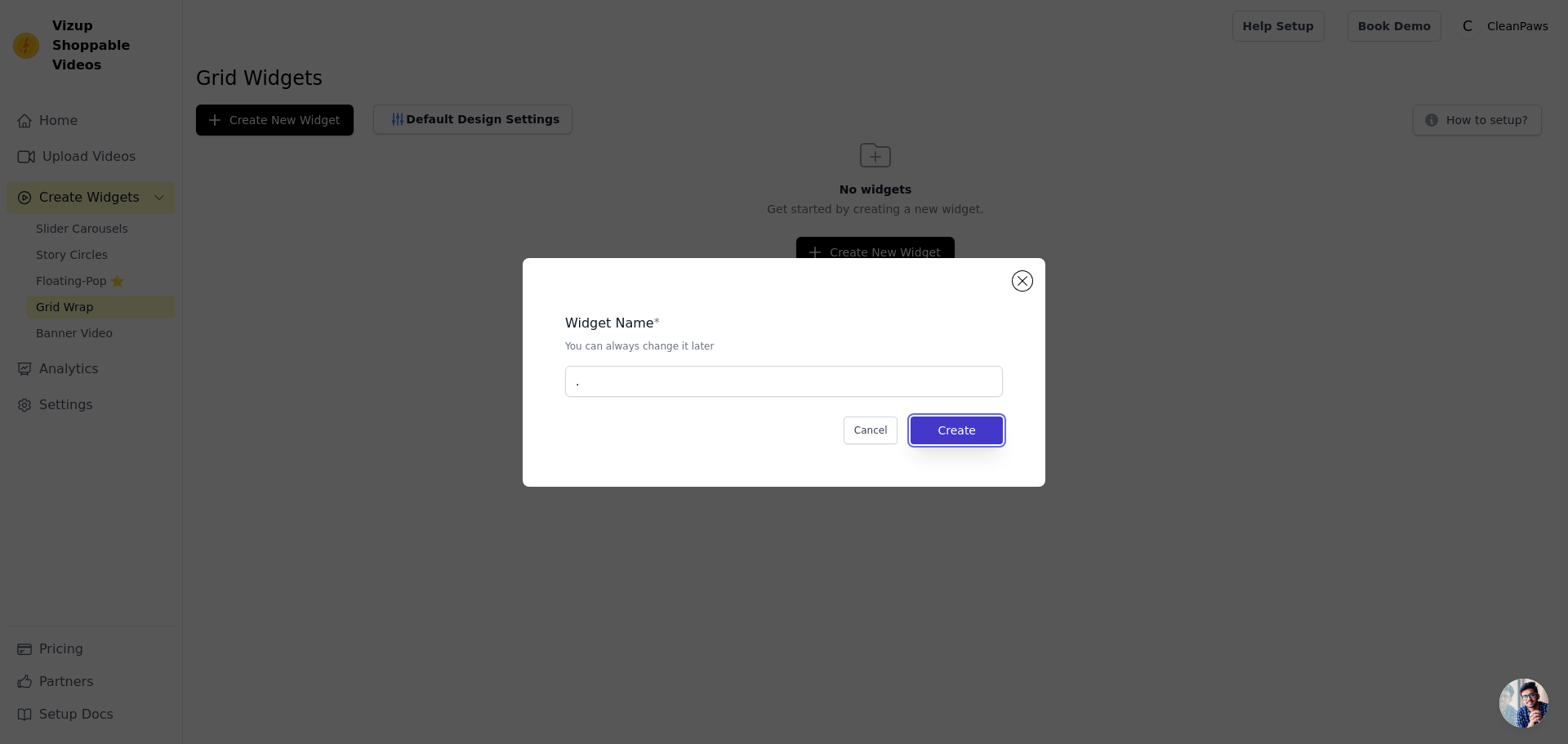
click at [939, 434] on button "Create" at bounding box center [957, 431] width 92 height 28
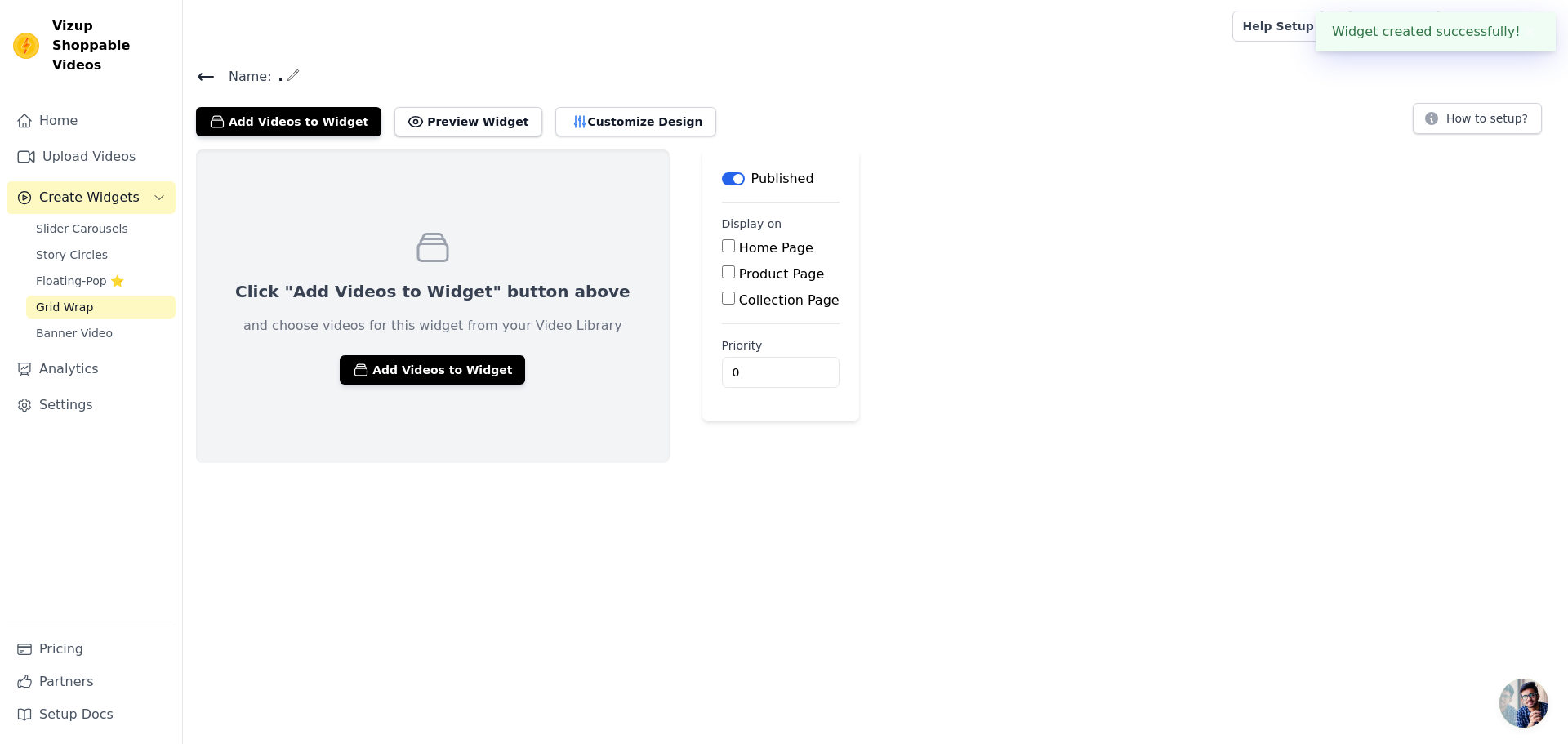
click at [722, 271] on input "Product Page" at bounding box center [728, 271] width 13 height 13
checkbox input "true"
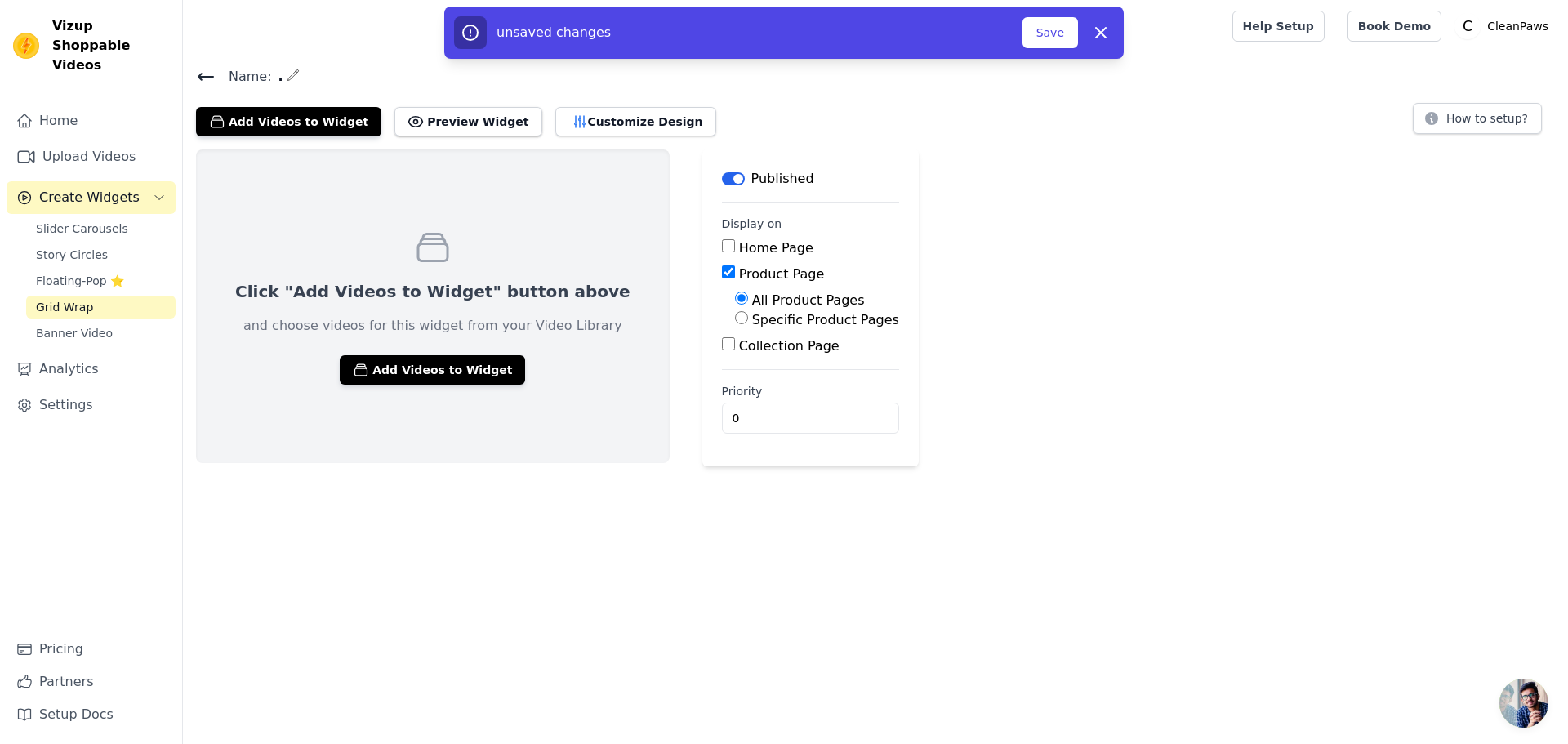
click at [722, 245] on input "Home Page" at bounding box center [728, 245] width 13 height 13
checkbox input "true"
click at [722, 346] on input "Collection Page" at bounding box center [728, 343] width 13 height 13
checkbox input "true"
click at [510, 512] on html "Vizup Shoppable Videos Home Upload Videos Create Widgets Slider Carousels Story…" at bounding box center [784, 256] width 1568 height 512
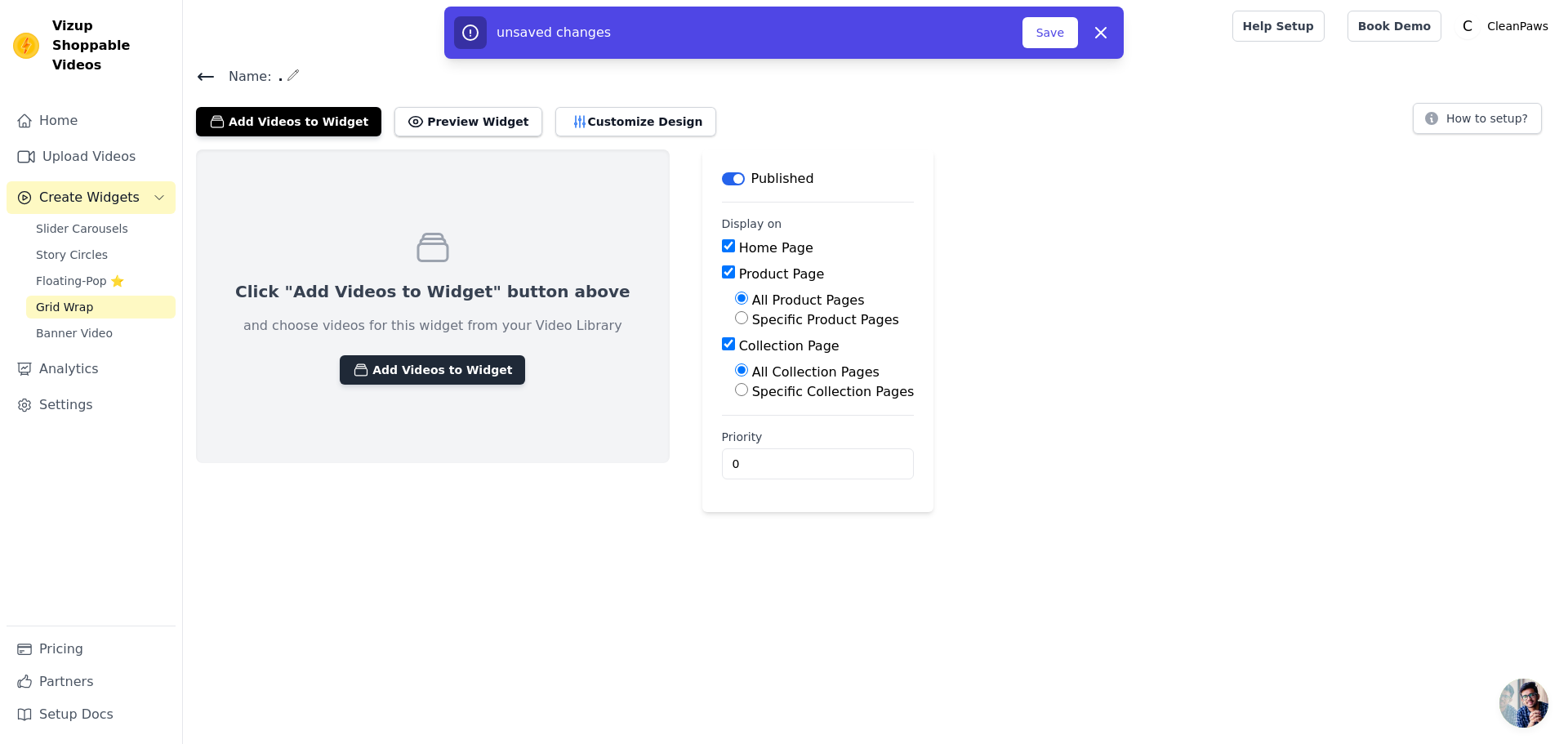
click at [442, 364] on button "Add Videos to Widget" at bounding box center [433, 370] width 185 height 29
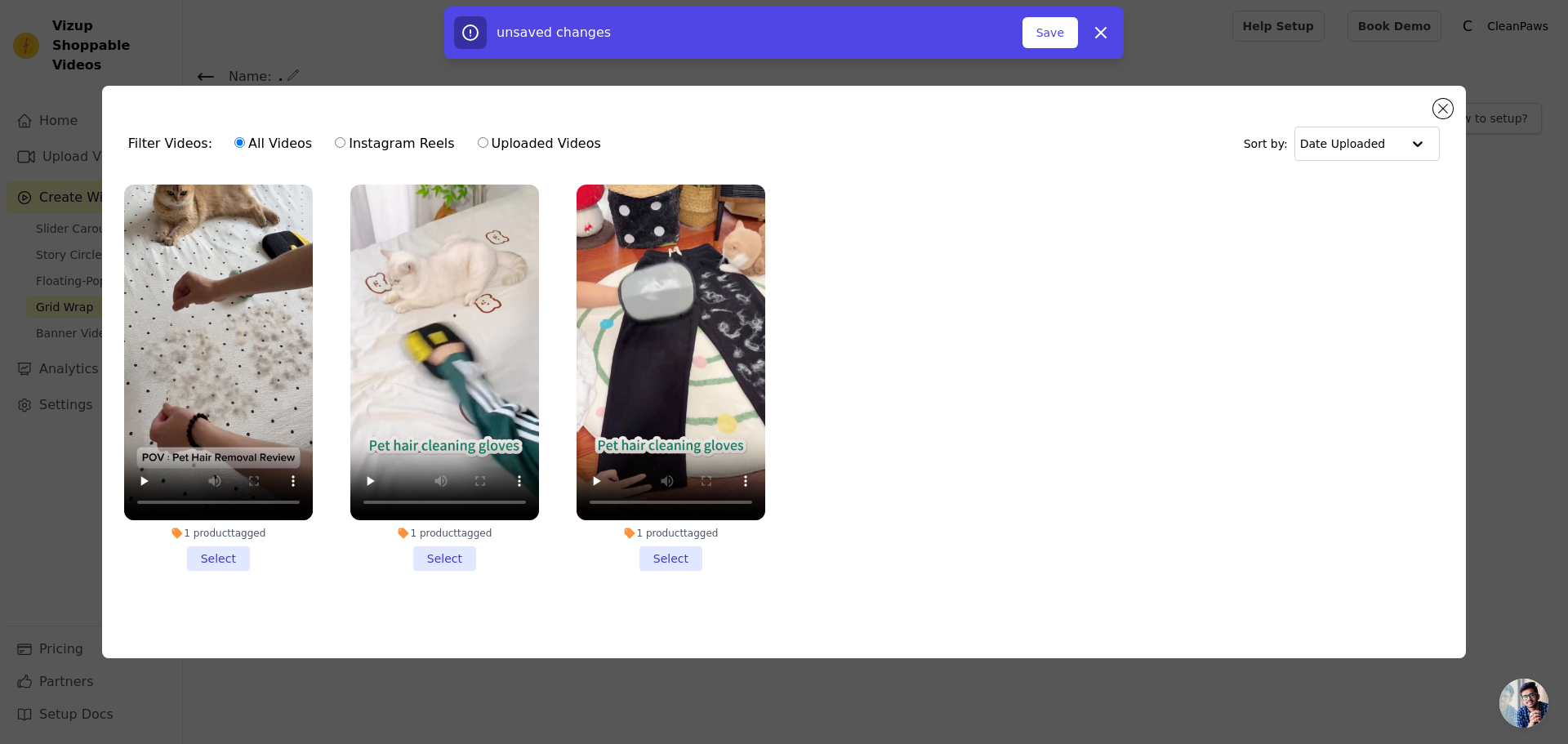
click at [206, 565] on li "1 product tagged Select" at bounding box center [218, 378] width 189 height 387
click at [424, 548] on li "1 product tagged Select" at bounding box center [445, 378] width 189 height 387
click at [0, 0] on input "1 product tagged Select" at bounding box center [0, 0] width 0 height 0
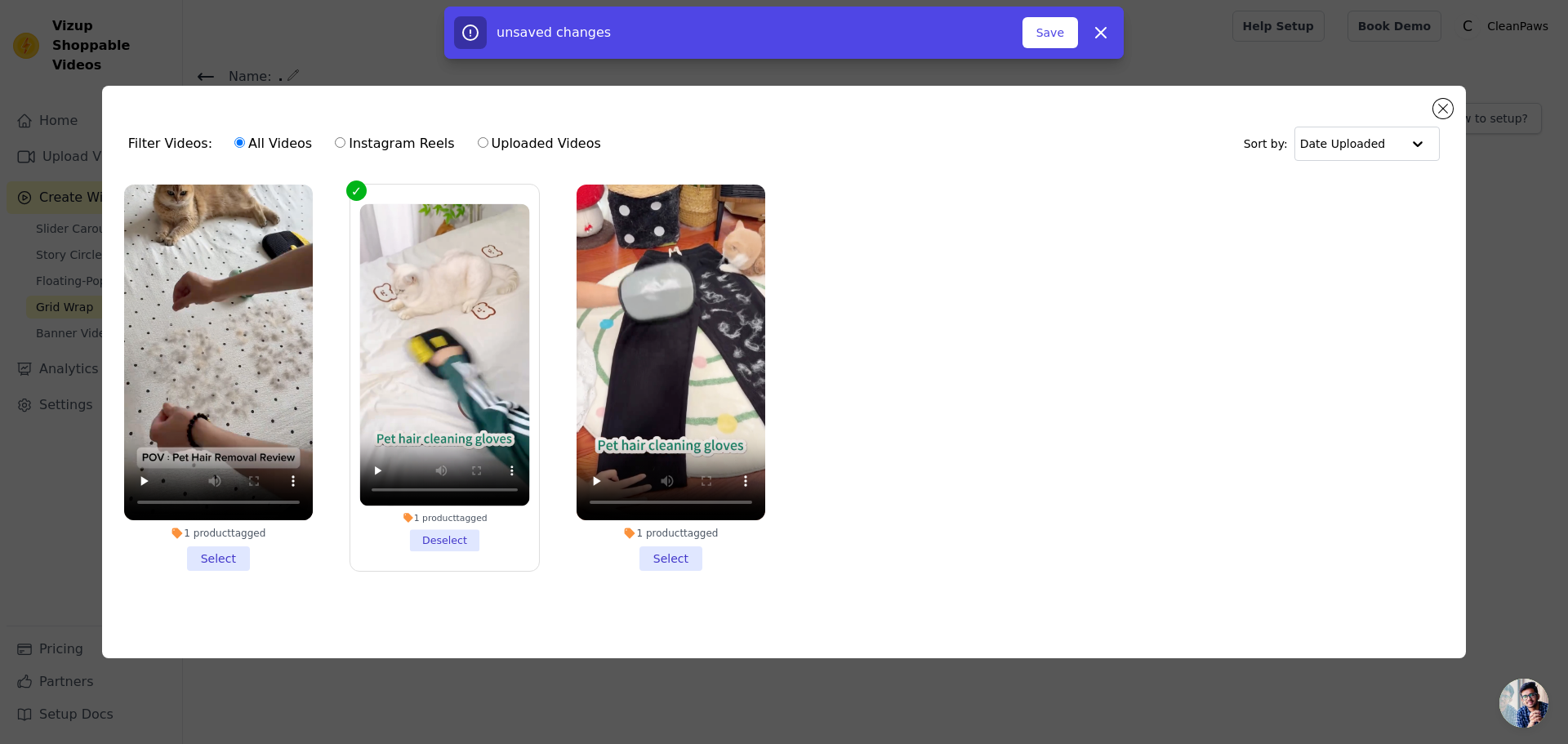
click at [651, 552] on li "1 product tagged Select" at bounding box center [671, 378] width 189 height 387
click at [0, 0] on input "1 product tagged Select" at bounding box center [0, 0] width 0 height 0
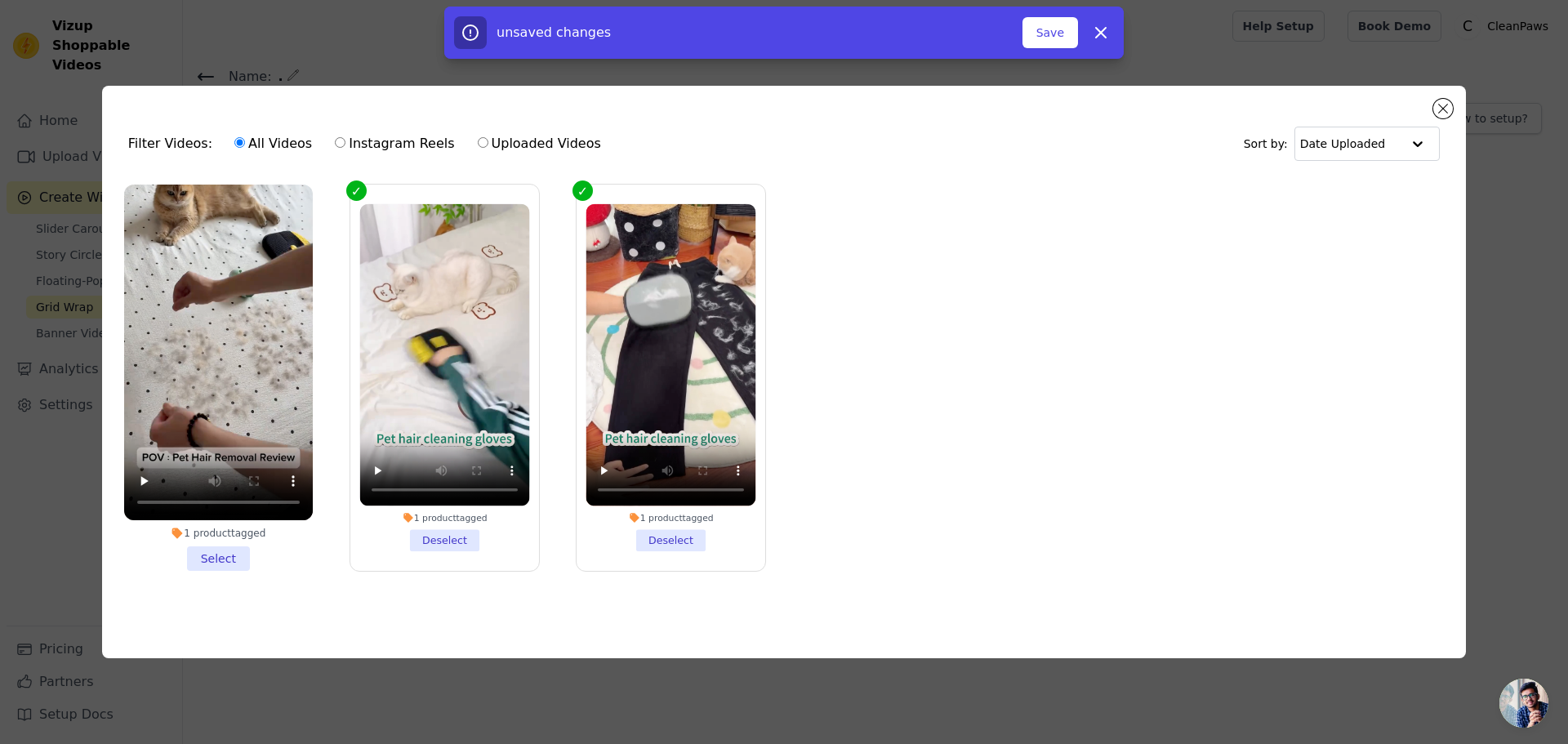
click at [219, 552] on li "1 product tagged Select" at bounding box center [218, 378] width 189 height 387
click at [0, 0] on input "1 product tagged Select" at bounding box center [0, 0] width 0 height 0
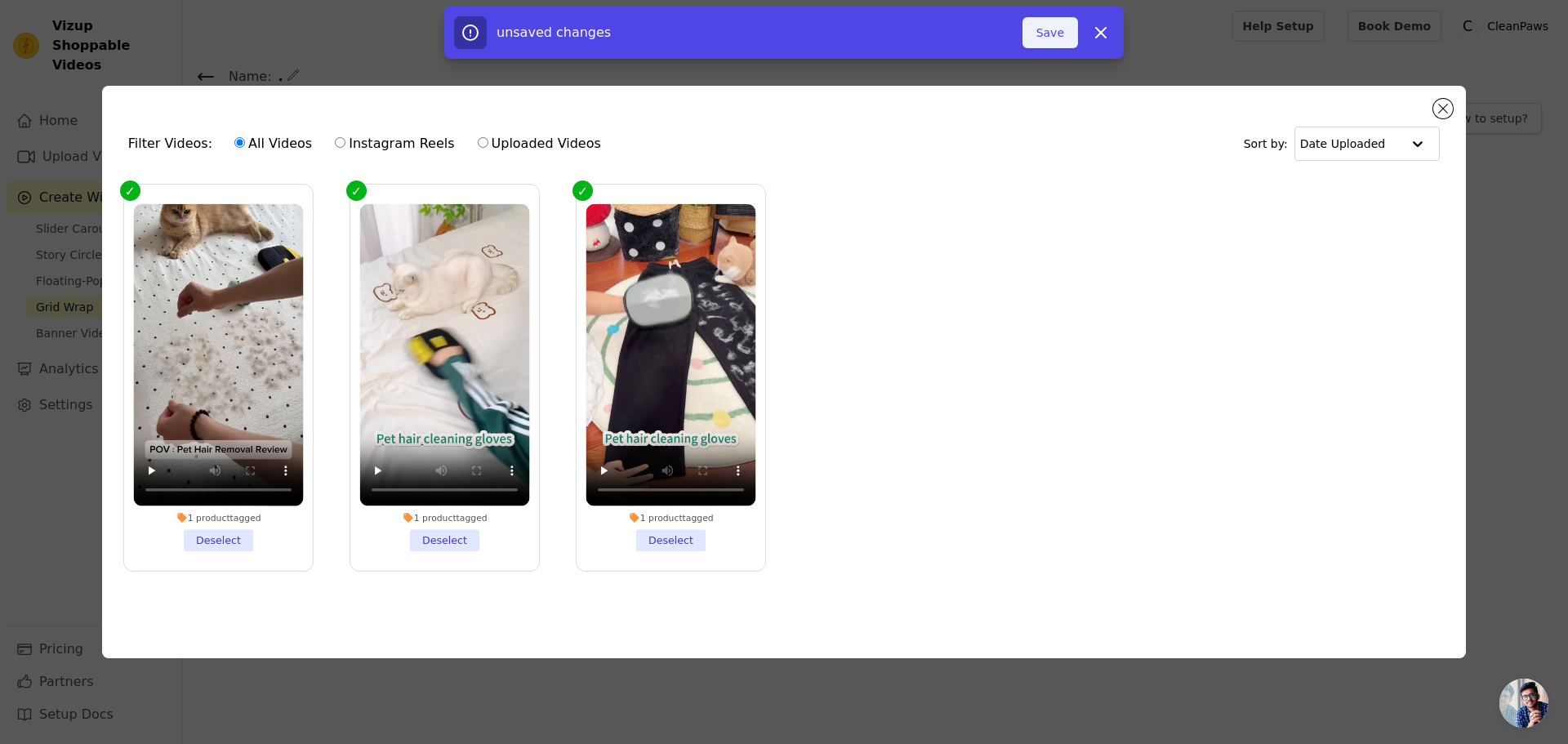
click at [1044, 36] on button "Save" at bounding box center [1051, 33] width 55 height 31
click at [1047, 31] on button "Save" at bounding box center [1051, 33] width 55 height 31
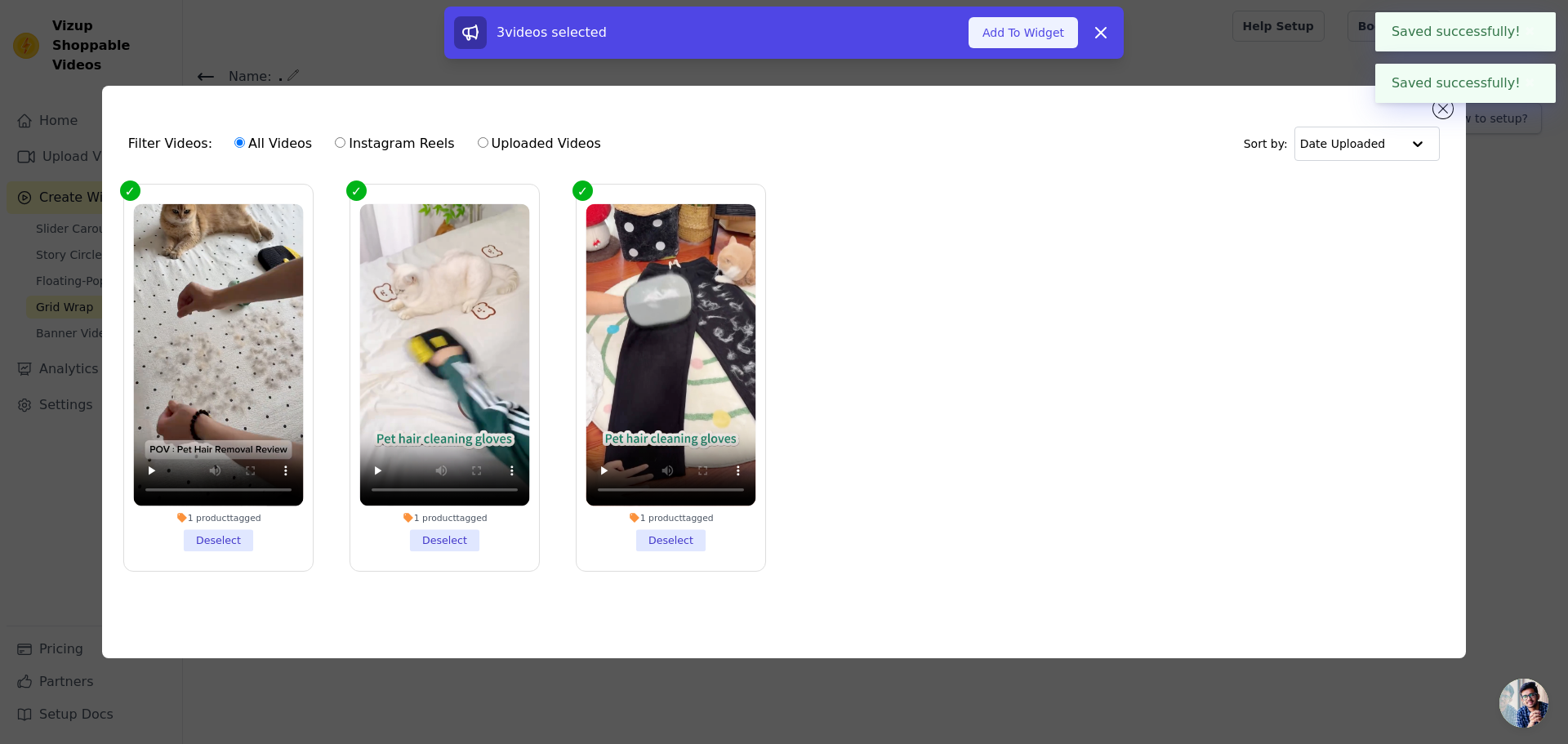
click at [1035, 32] on button "Add To Widget" at bounding box center [1023, 33] width 109 height 31
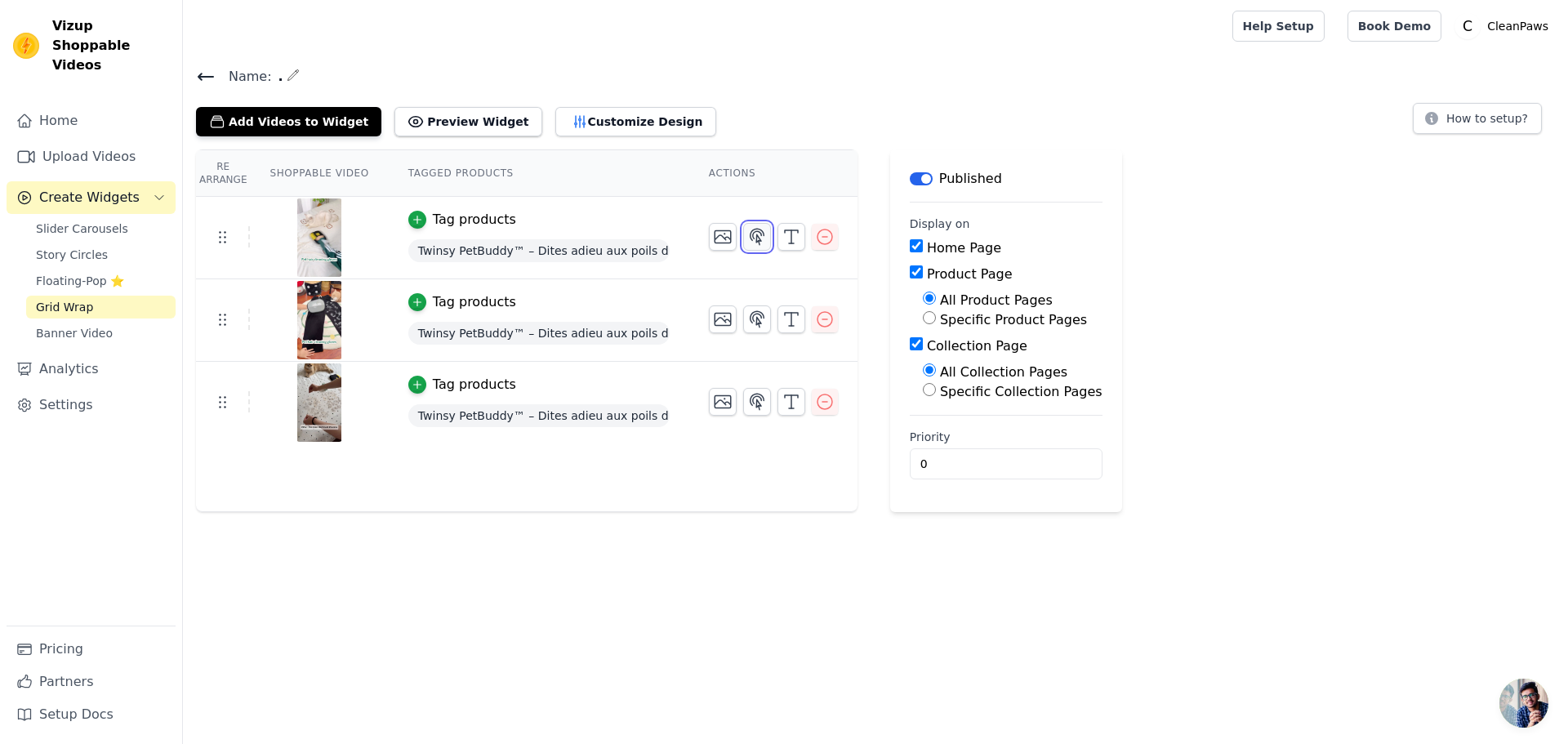
click at [751, 229] on icon "button" at bounding box center [758, 237] width 14 height 16
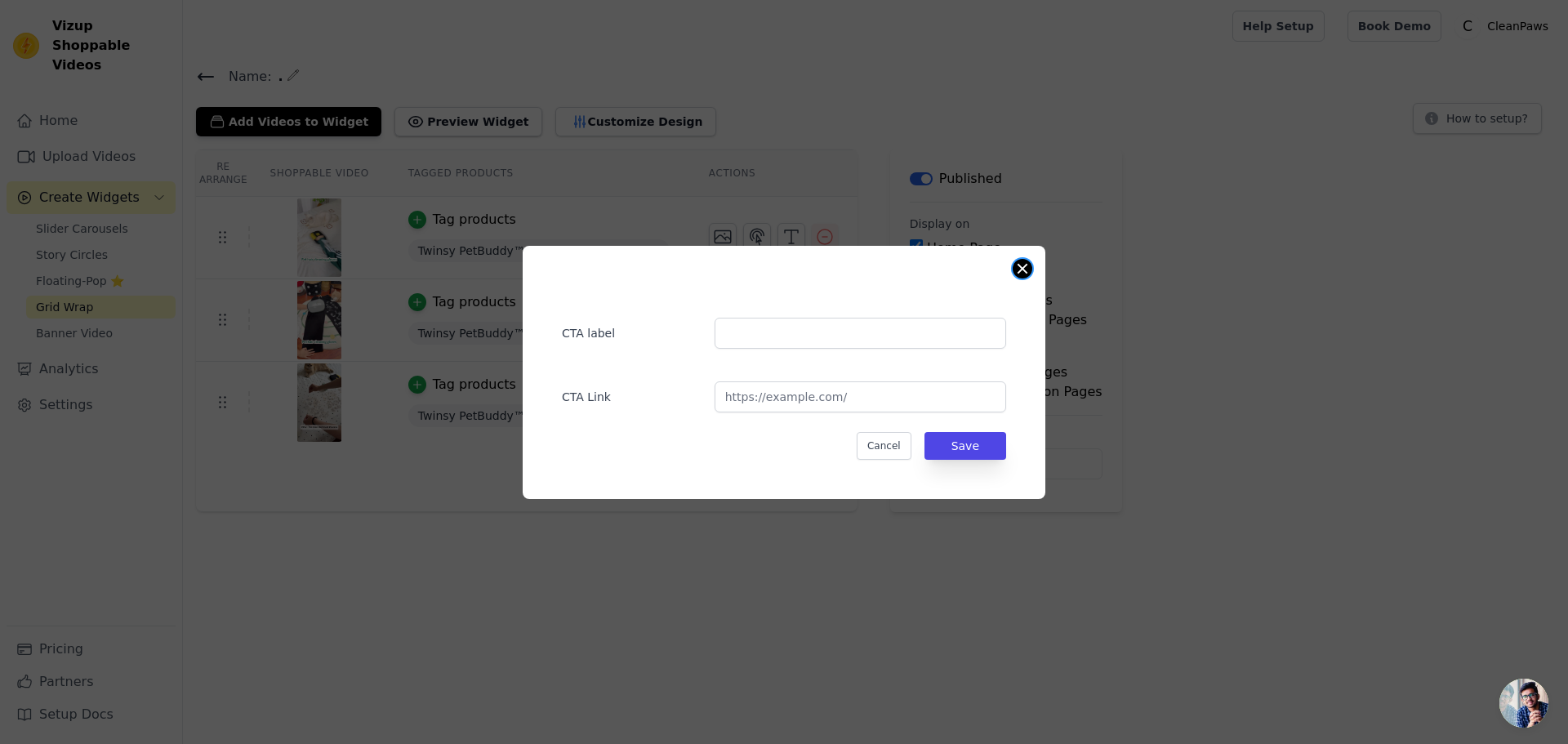
click at [1018, 267] on button "Close modal" at bounding box center [1022, 269] width 20 height 20
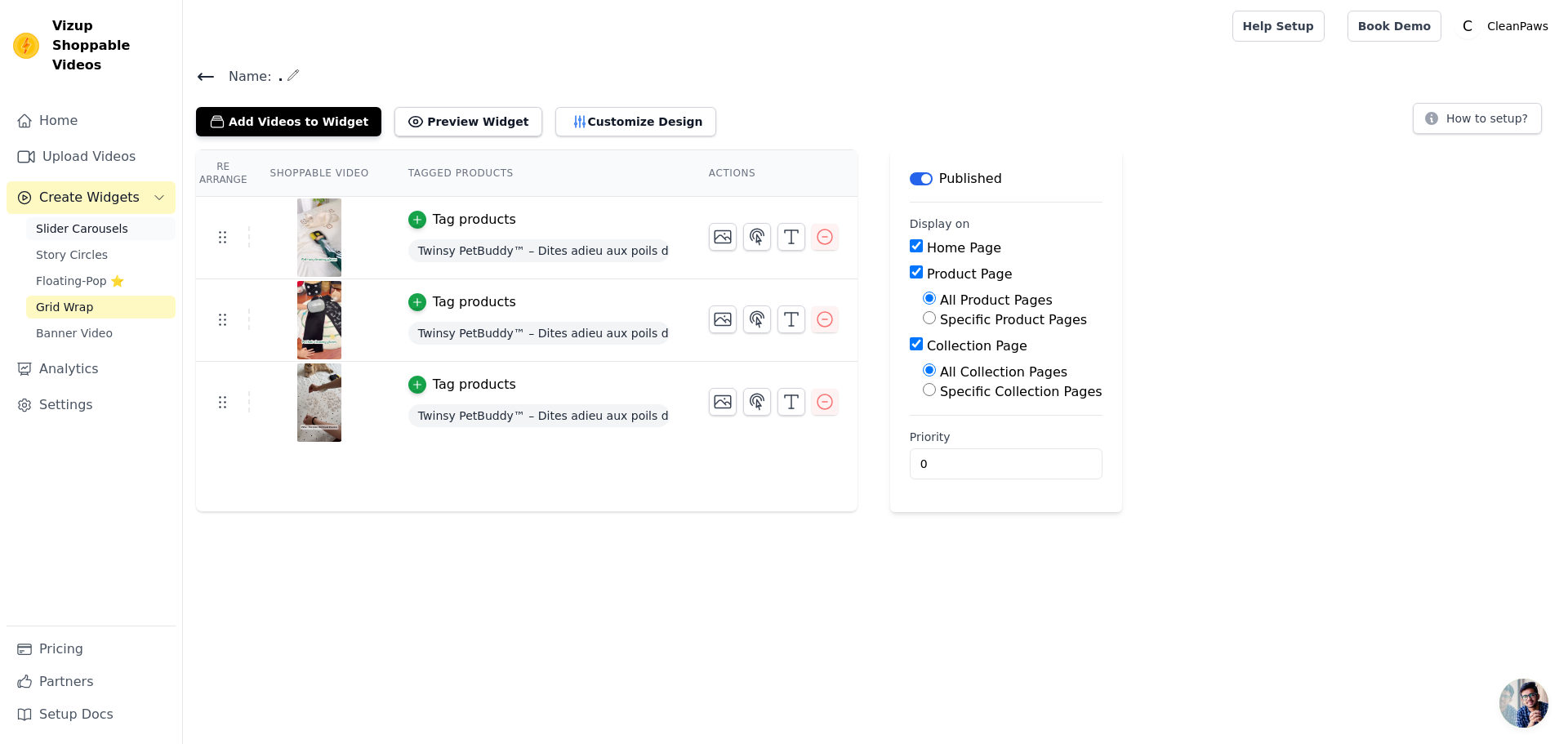
click at [65, 220] on span "Slider Carousels" at bounding box center [81, 228] width 92 height 16
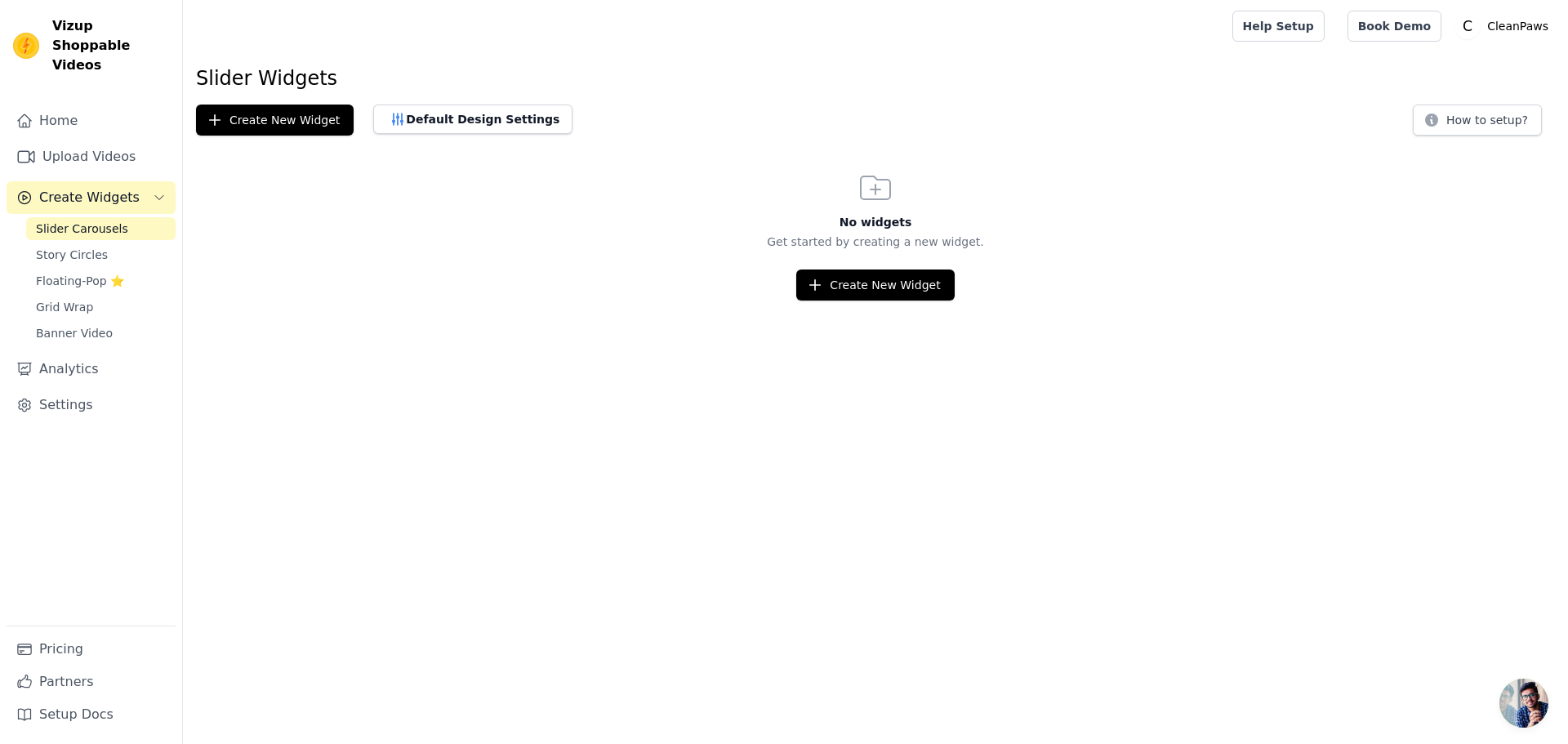
click at [898, 301] on html "Vizup Shoppable Videos Home Upload Videos Create Widgets Slider Carousels Story…" at bounding box center [784, 150] width 1568 height 301
click at [893, 299] on button "Create New Widget" at bounding box center [875, 285] width 158 height 31
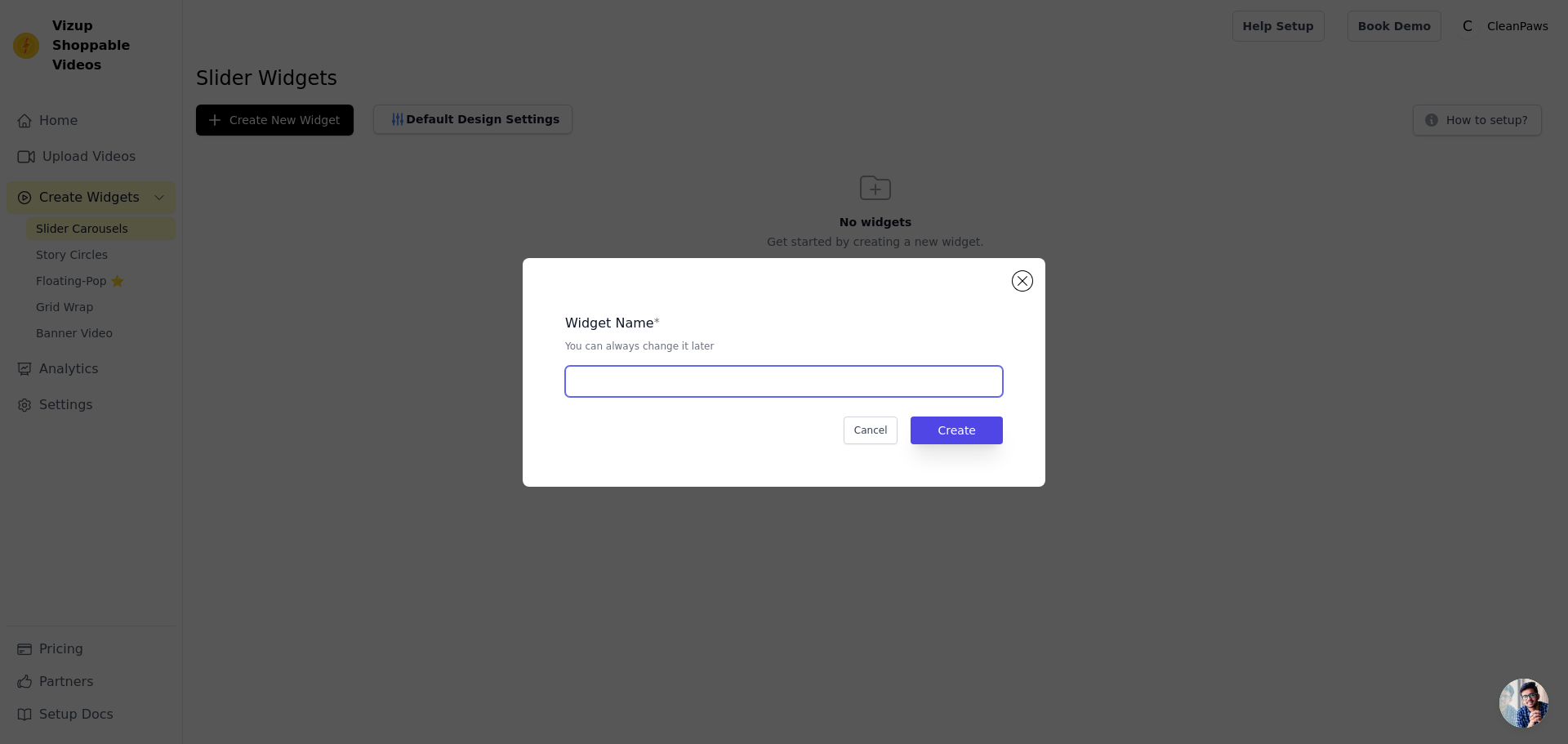
click at [927, 388] on input "text" at bounding box center [784, 382] width 438 height 31
type input ".."
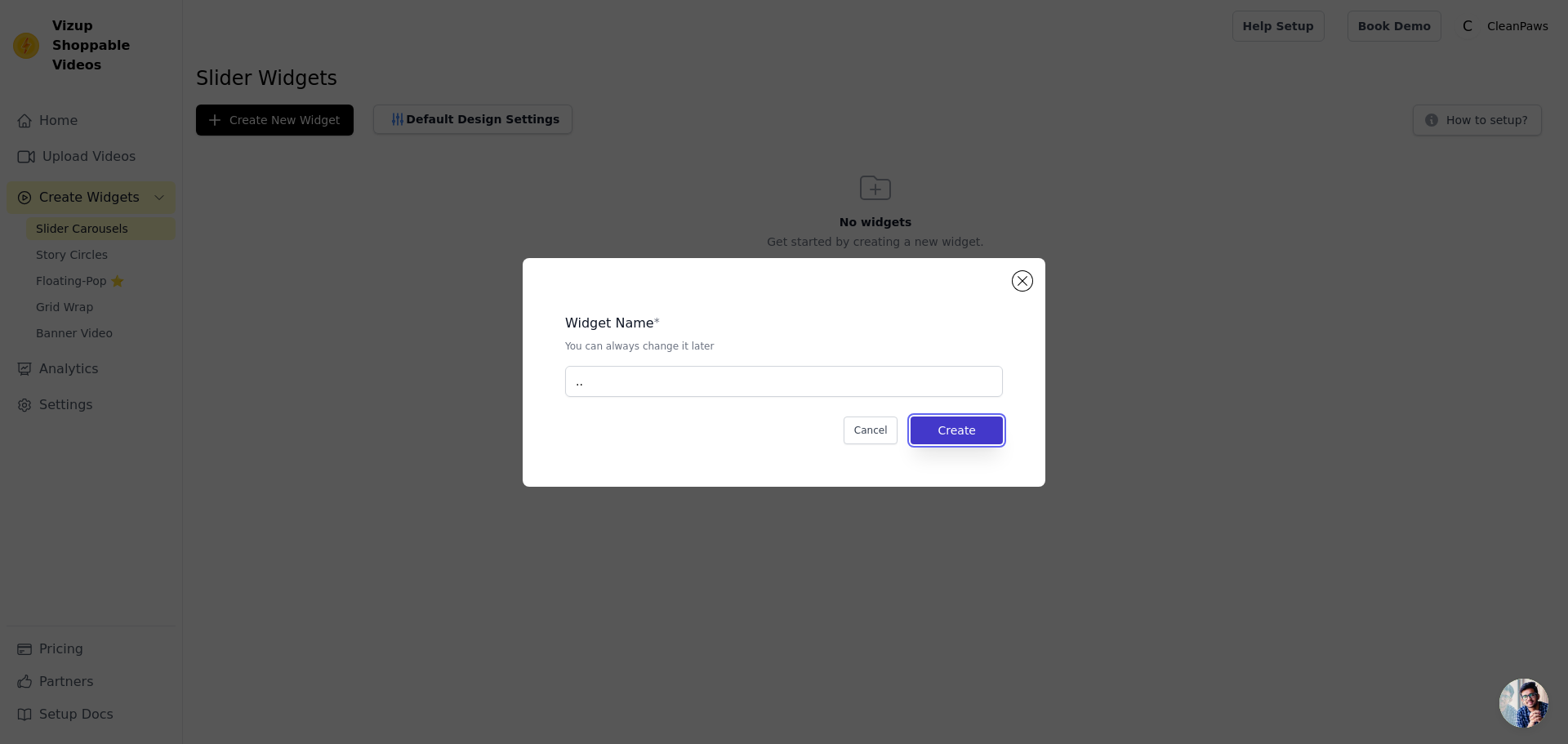
click at [999, 429] on button "Create" at bounding box center [957, 431] width 92 height 28
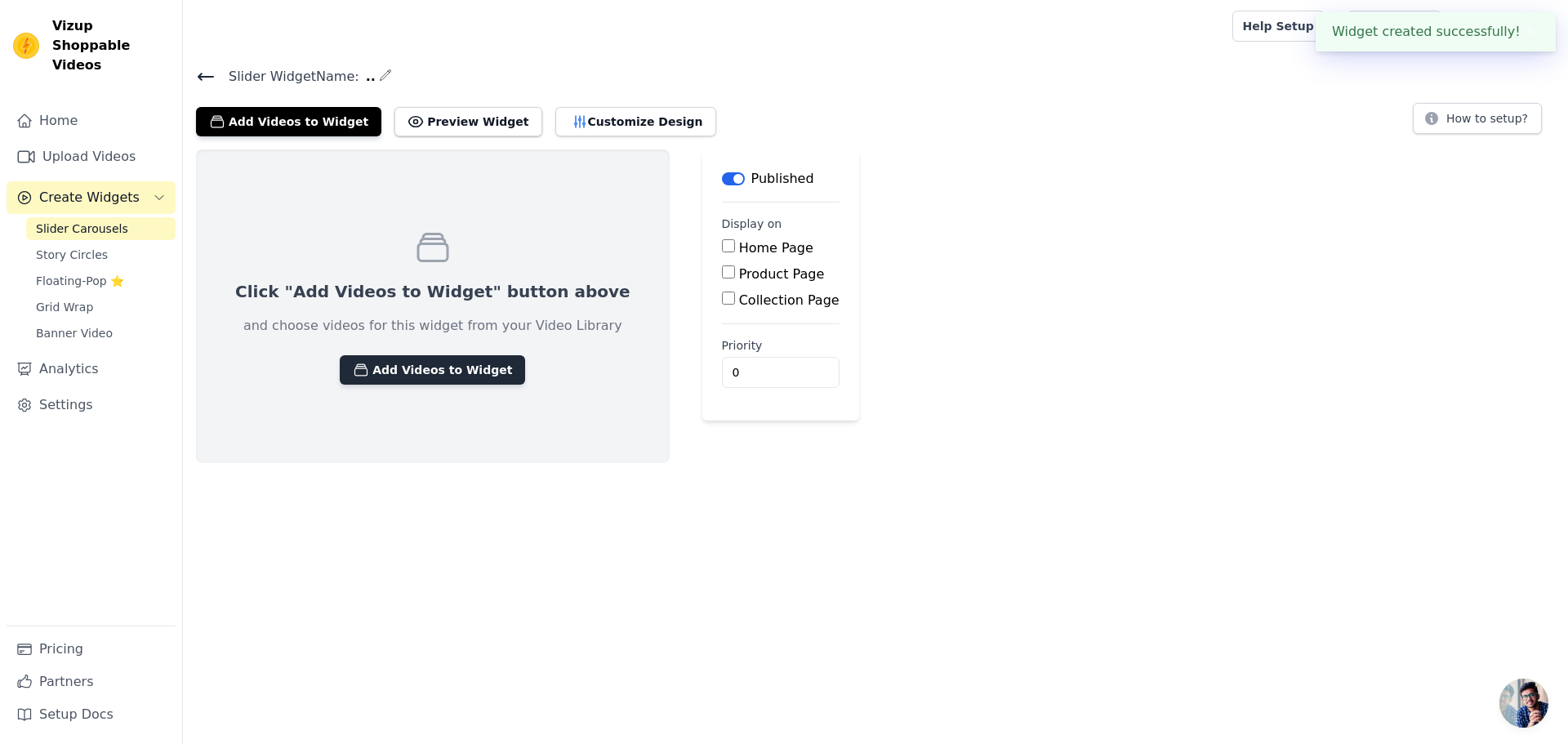
click at [439, 362] on button "Add Videos to Widget" at bounding box center [433, 370] width 185 height 29
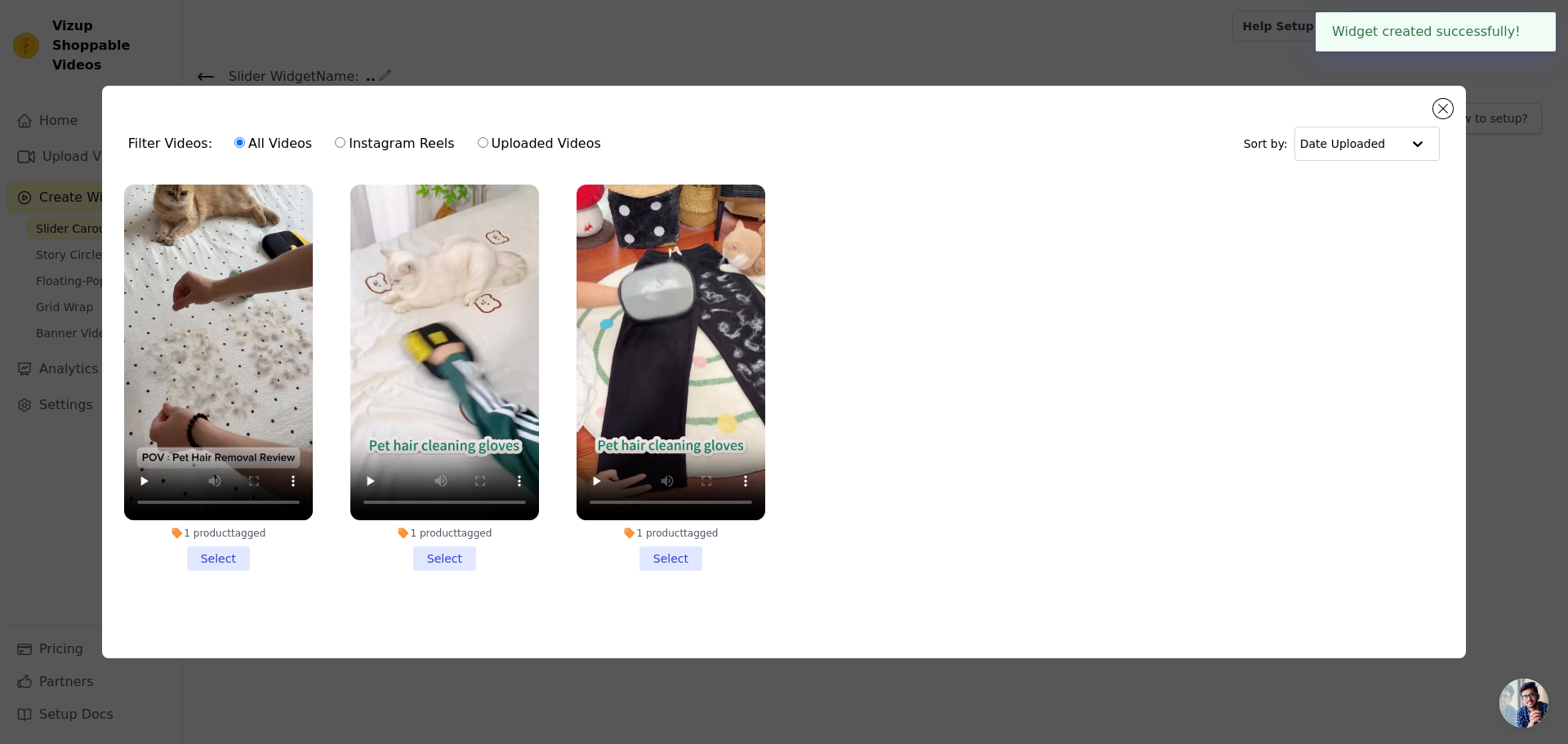
click at [233, 545] on li "1 product tagged Select" at bounding box center [218, 378] width 189 height 387
click at [0, 0] on input "1 product tagged Select" at bounding box center [0, 0] width 0 height 0
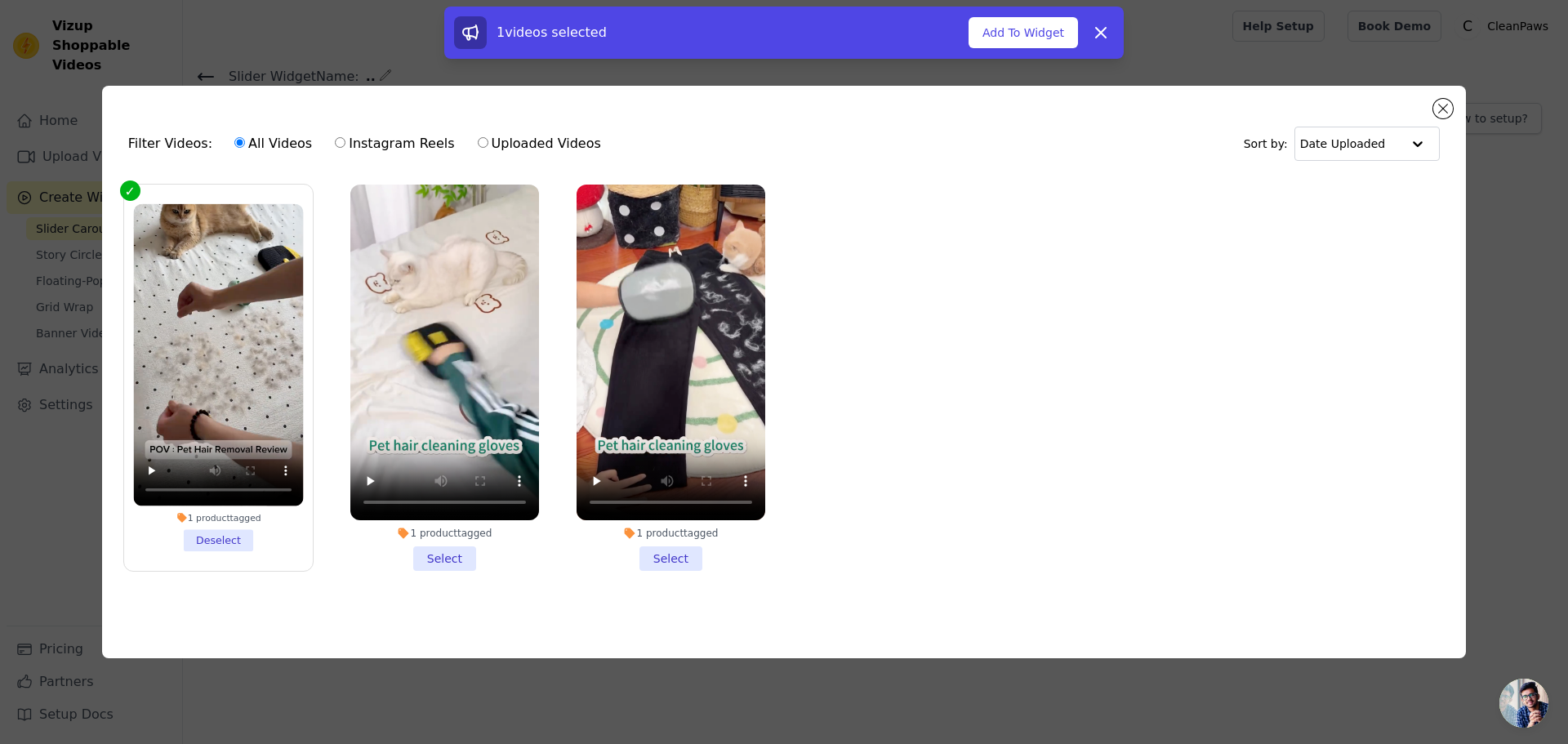
click at [441, 560] on li "1 product tagged Select" at bounding box center [445, 378] width 189 height 387
click at [0, 0] on input "1 product tagged Select" at bounding box center [0, 0] width 0 height 0
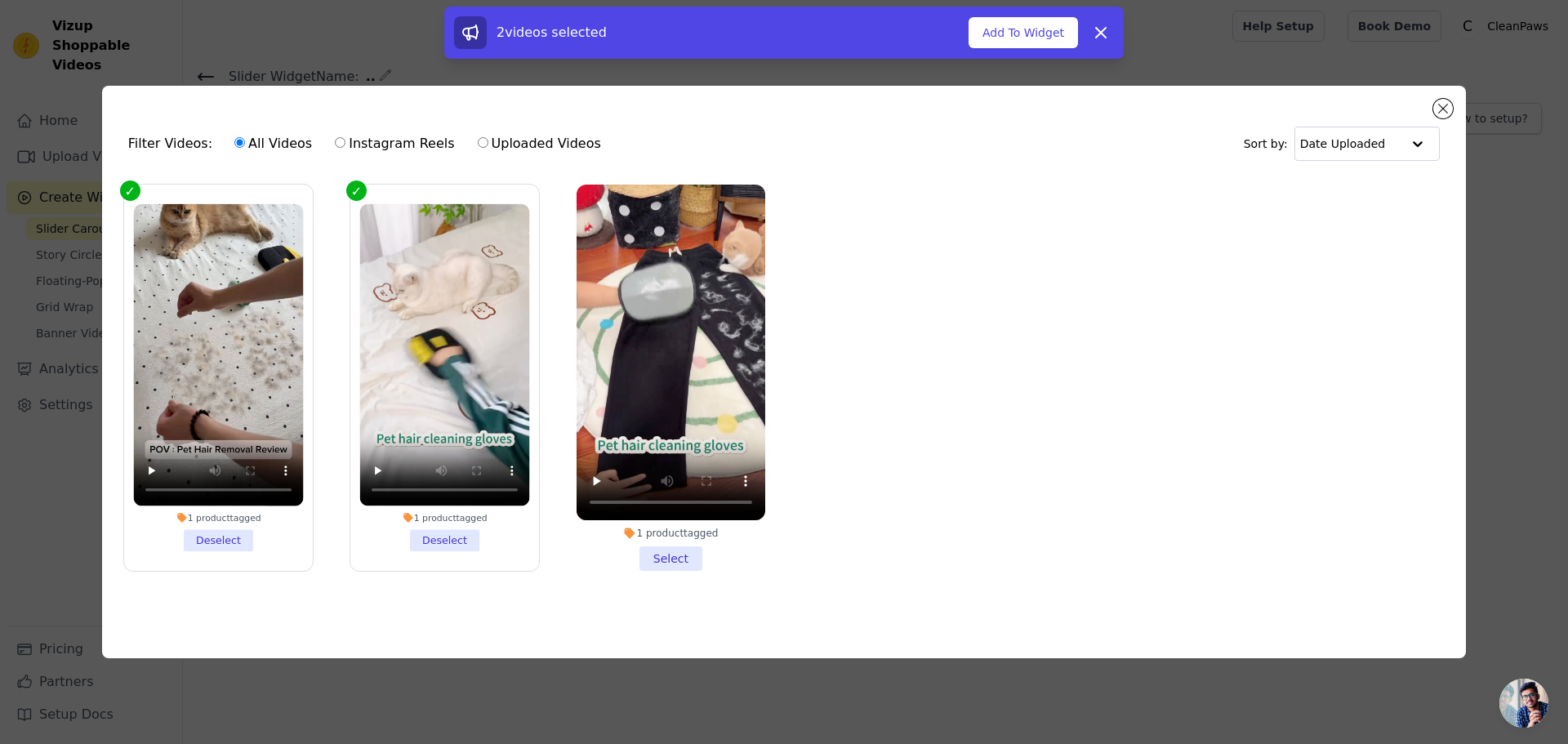
click at [666, 561] on li "1 product tagged Select" at bounding box center [671, 378] width 189 height 387
click at [0, 0] on input "1 product tagged Select" at bounding box center [0, 0] width 0 height 0
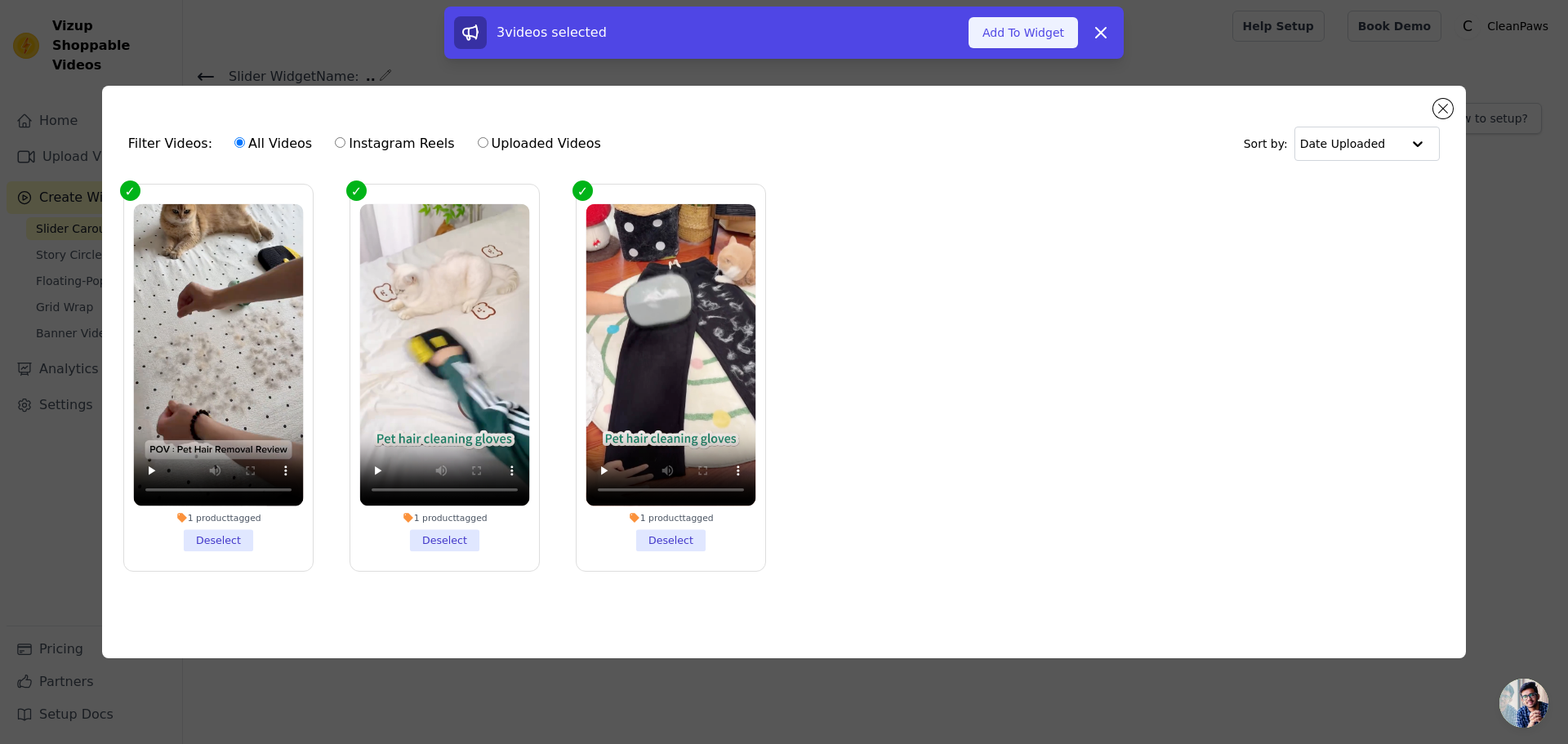
click at [1008, 35] on button "Add To Widget" at bounding box center [1023, 33] width 109 height 31
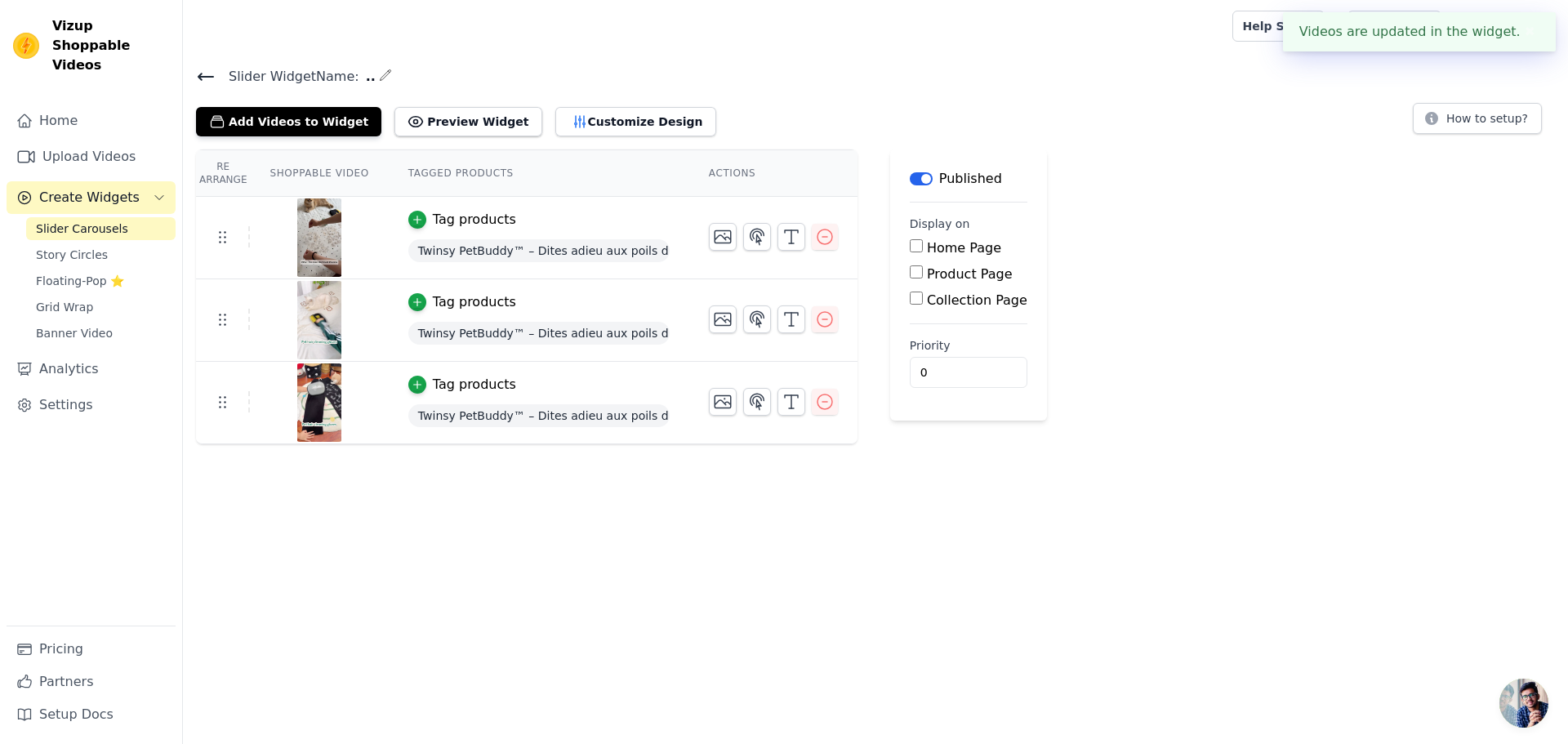
click at [910, 275] on input "Product Page" at bounding box center [916, 271] width 13 height 13
checkbox input "true"
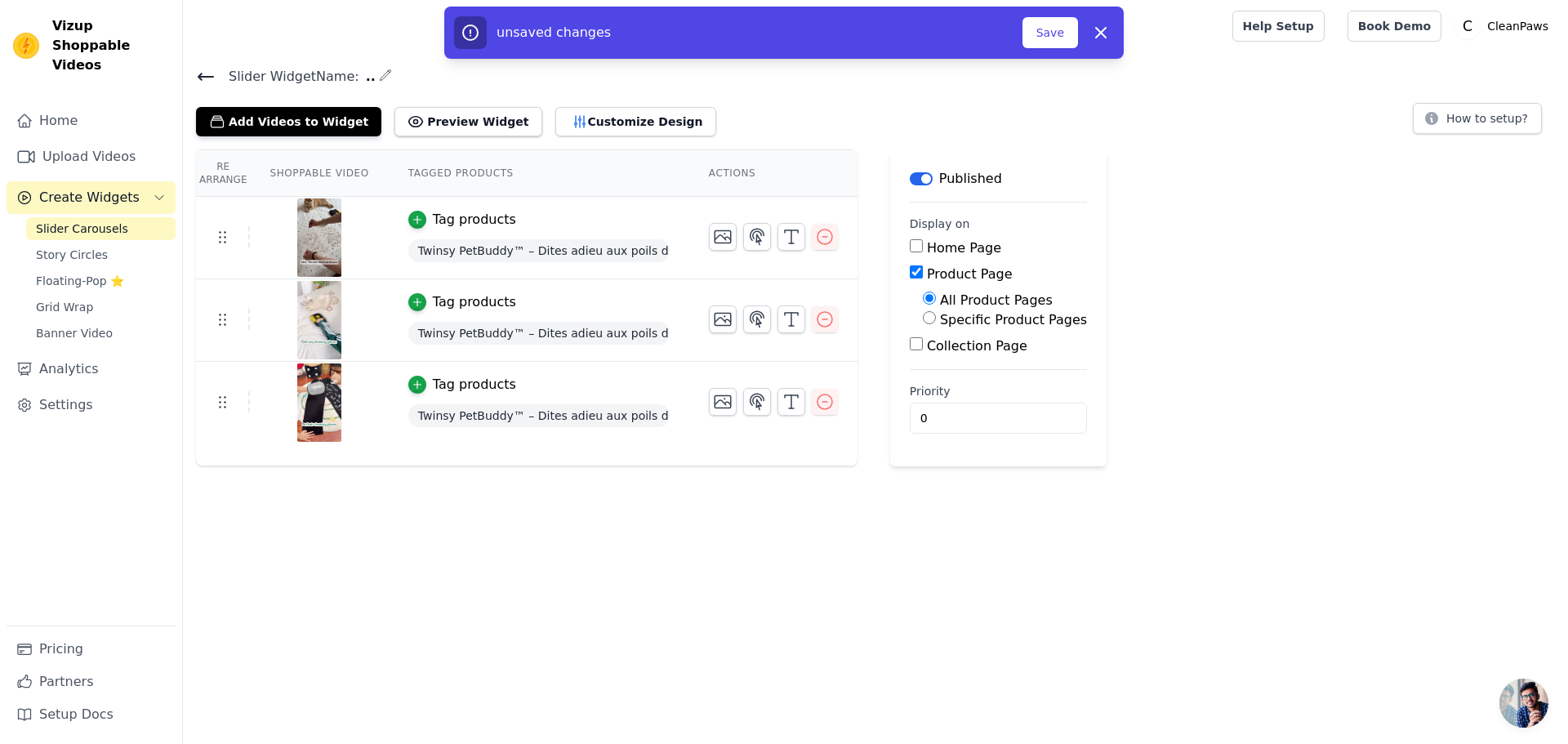
drag, startPoint x: 1064, startPoint y: 44, endPoint x: 1007, endPoint y: 50, distance: 57.3
click at [1060, 44] on button "Save" at bounding box center [1051, 33] width 55 height 31
click at [595, 114] on button "Customize Design" at bounding box center [636, 121] width 161 height 29
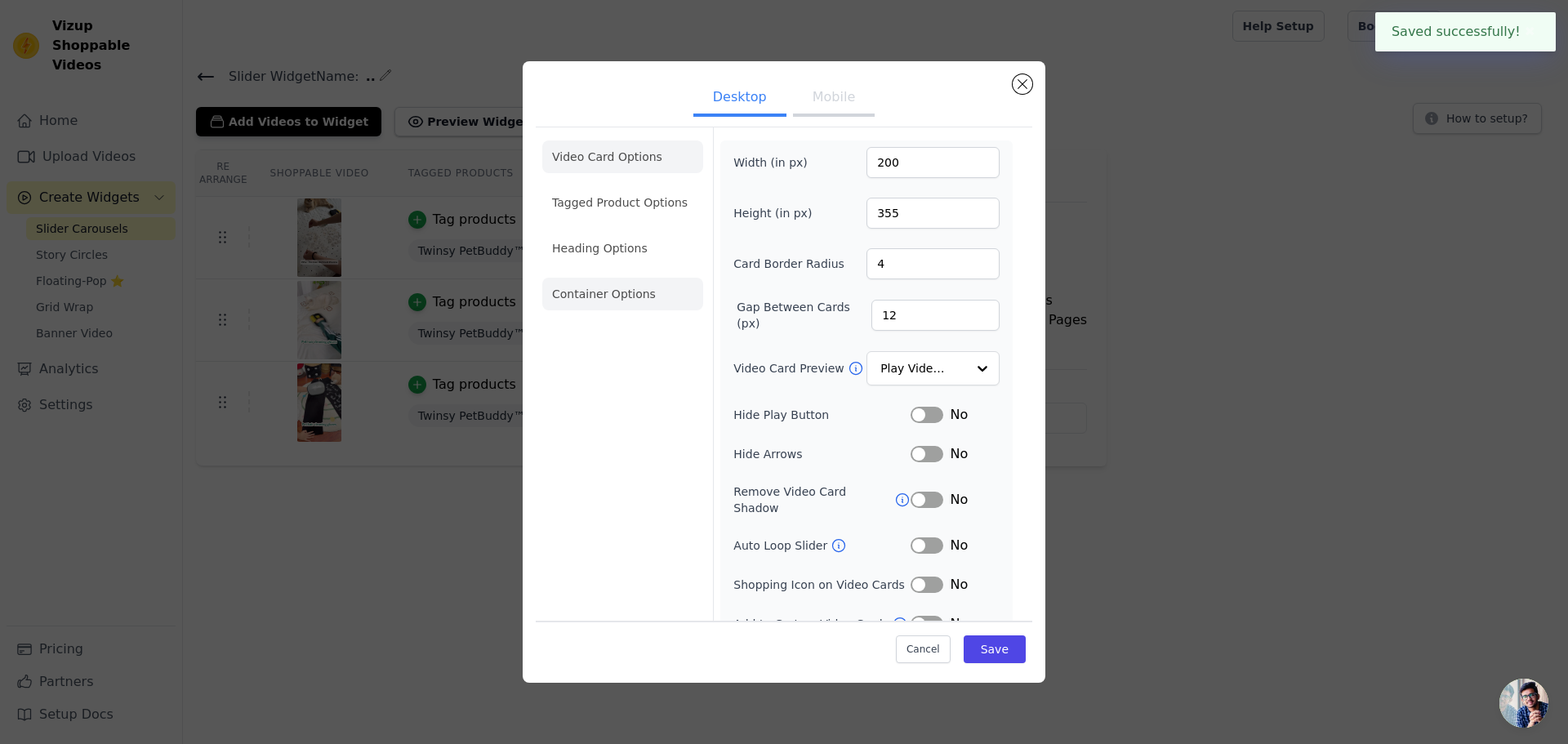
click at [609, 300] on li "Container Options" at bounding box center [623, 294] width 161 height 33
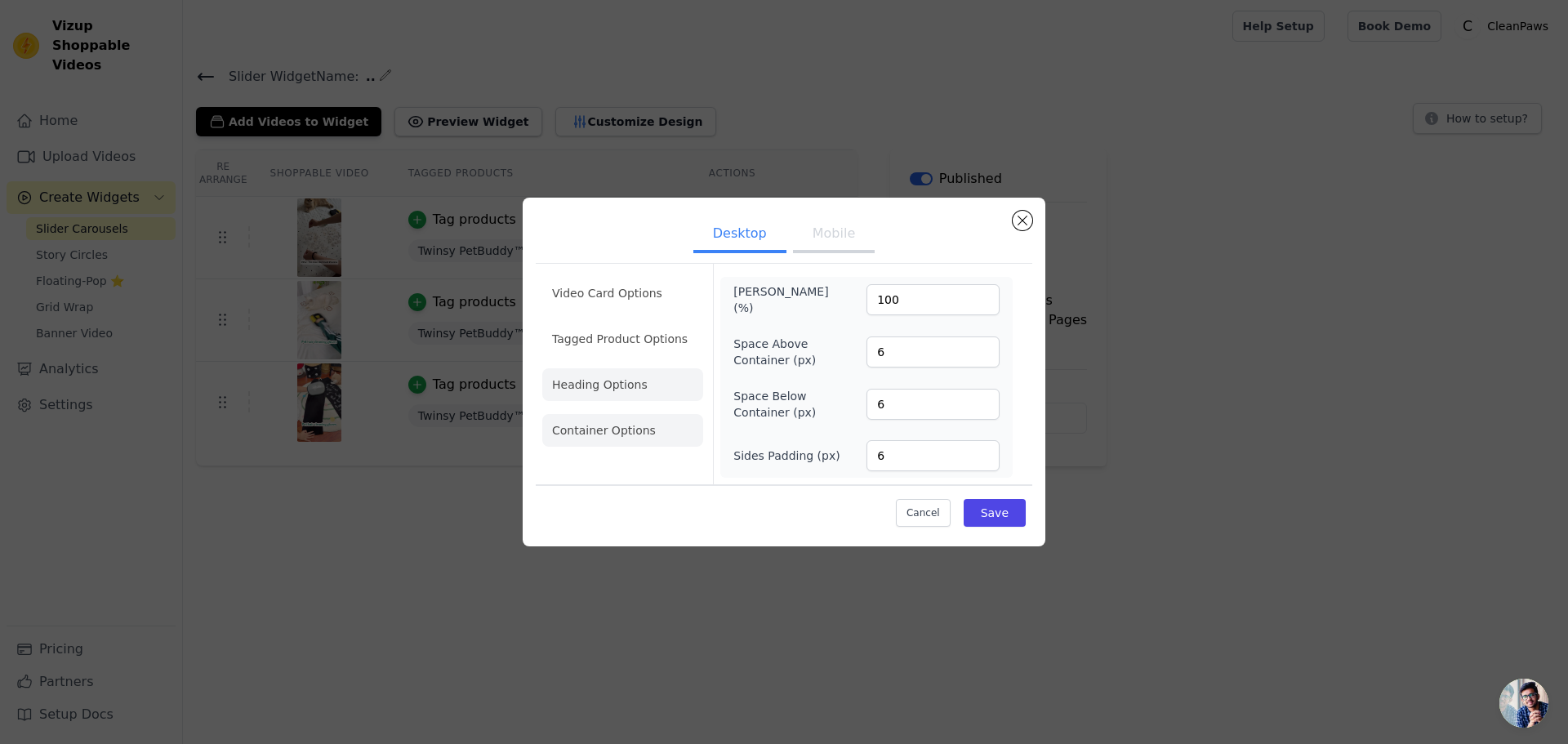
click at [650, 391] on li "Heading Options" at bounding box center [623, 385] width 161 height 33
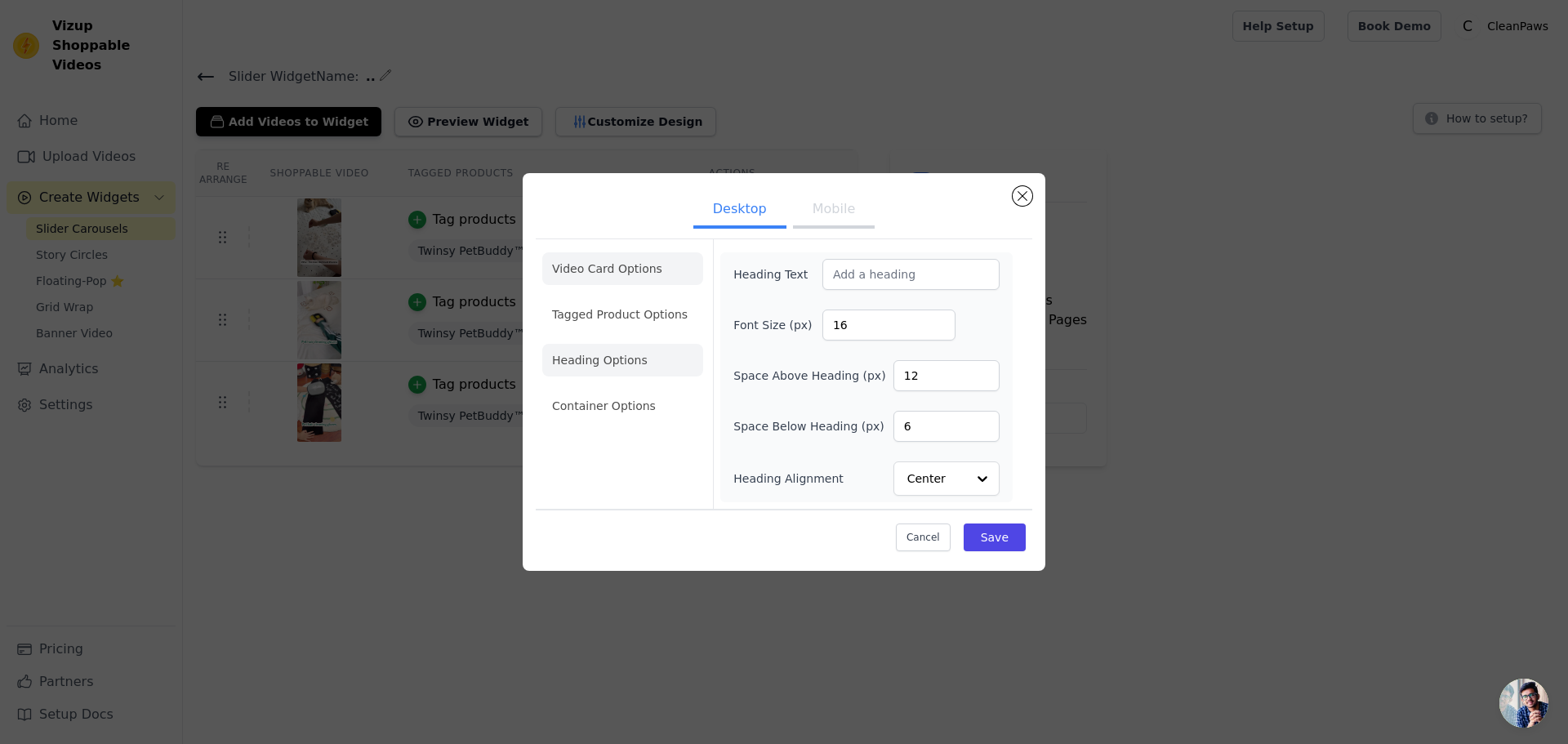
click at [612, 298] on li "Video Card Options" at bounding box center [623, 315] width 161 height 33
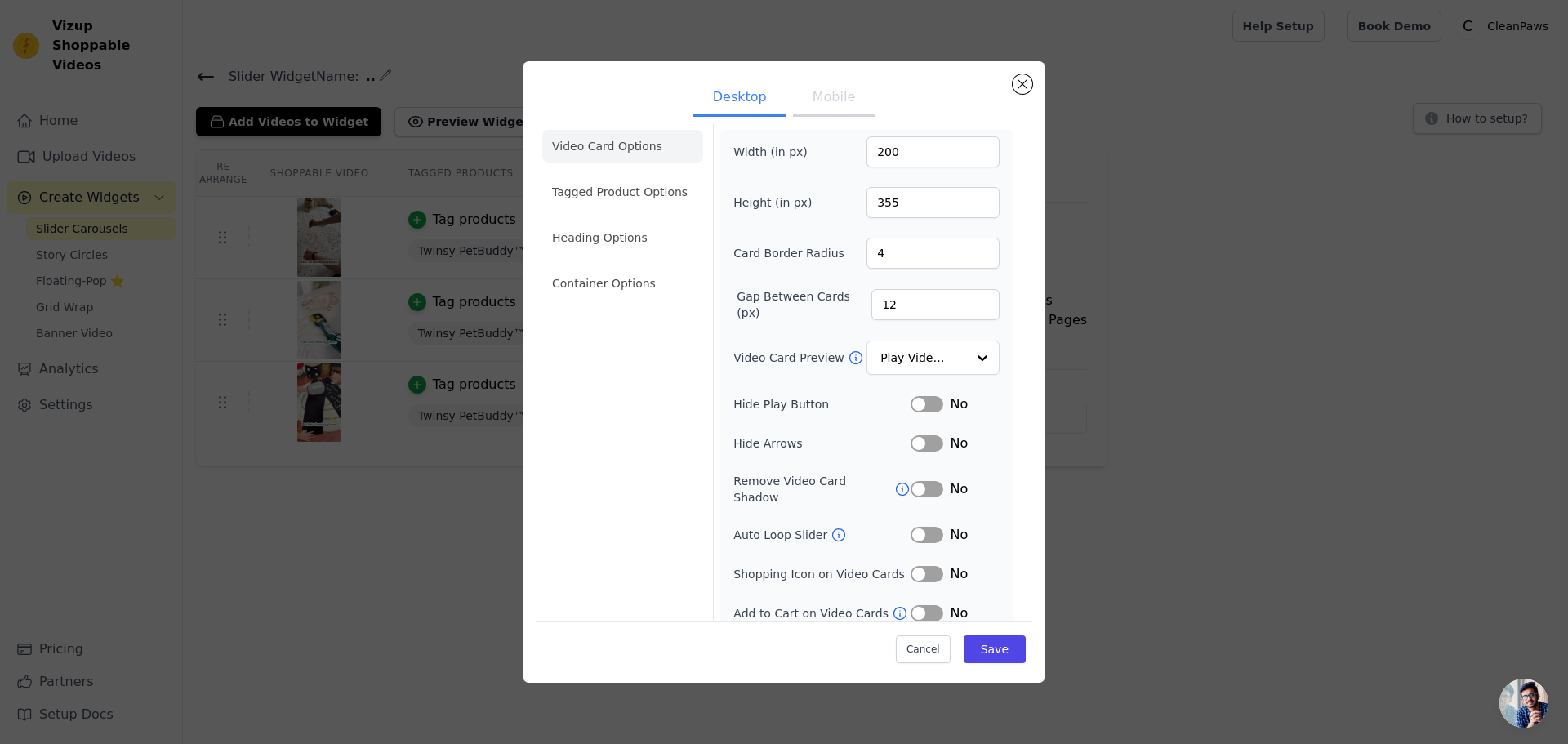
scroll to position [11, 0]
click at [919, 402] on button "Label" at bounding box center [927, 403] width 33 height 16
click at [911, 448] on button "Label" at bounding box center [927, 442] width 33 height 16
click at [913, 480] on button "Label" at bounding box center [927, 488] width 33 height 16
click at [918, 526] on button "Label" at bounding box center [927, 534] width 33 height 16
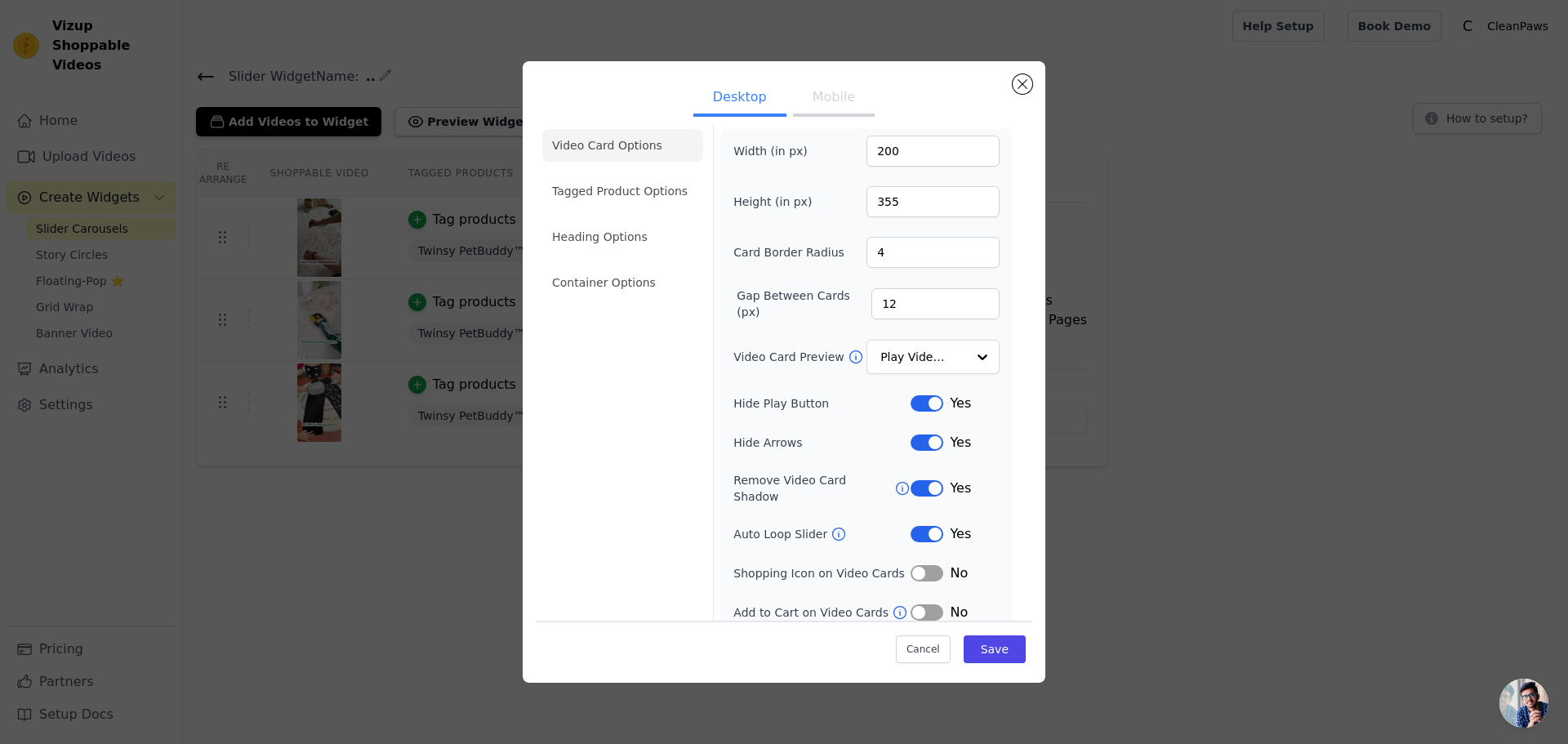
click at [830, 526] on icon at bounding box center [838, 534] width 16 height 16
click at [925, 604] on button "Label" at bounding box center [927, 612] width 33 height 16
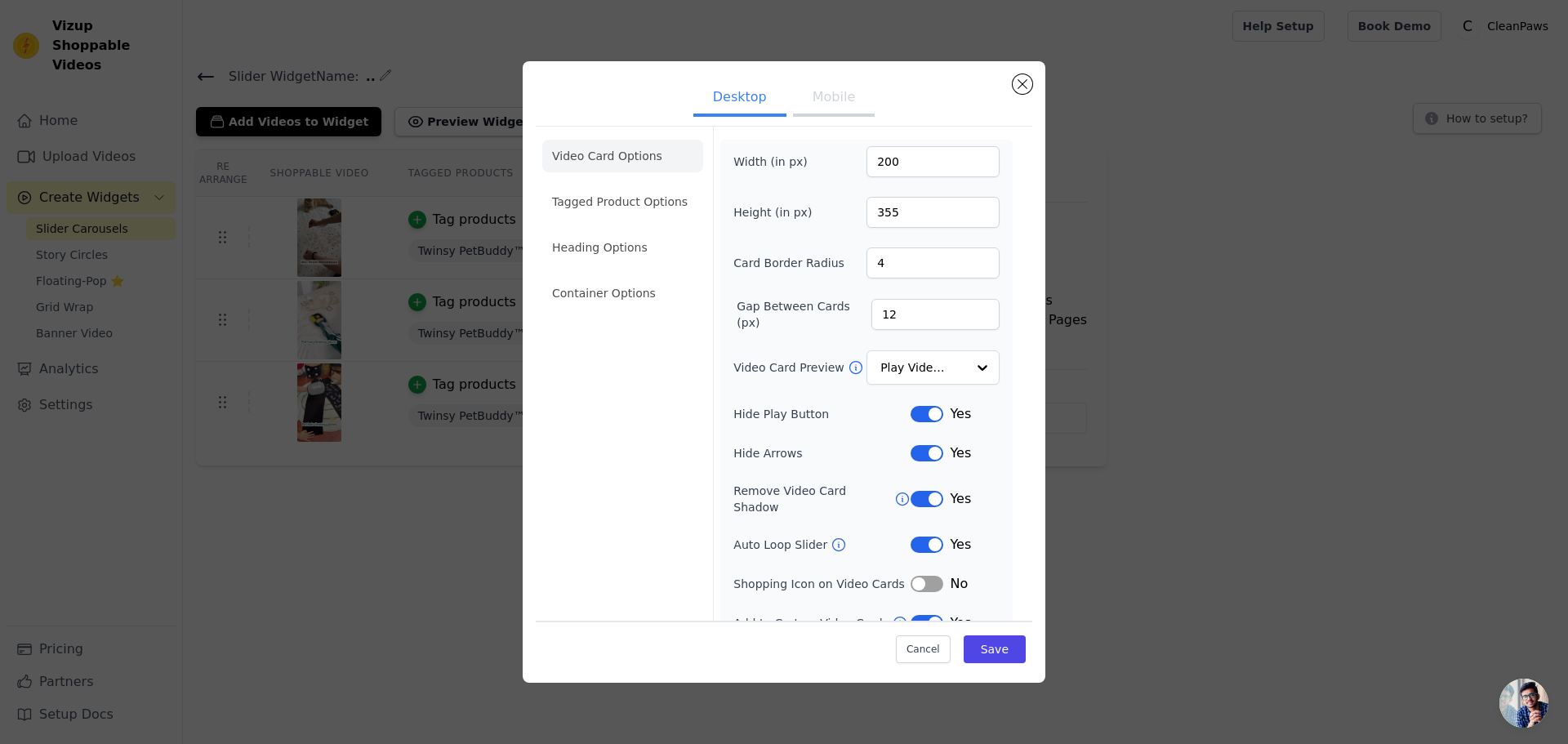
scroll to position [0, 0]
click at [640, 277] on li "Tagged Product Options" at bounding box center [623, 294] width 161 height 33
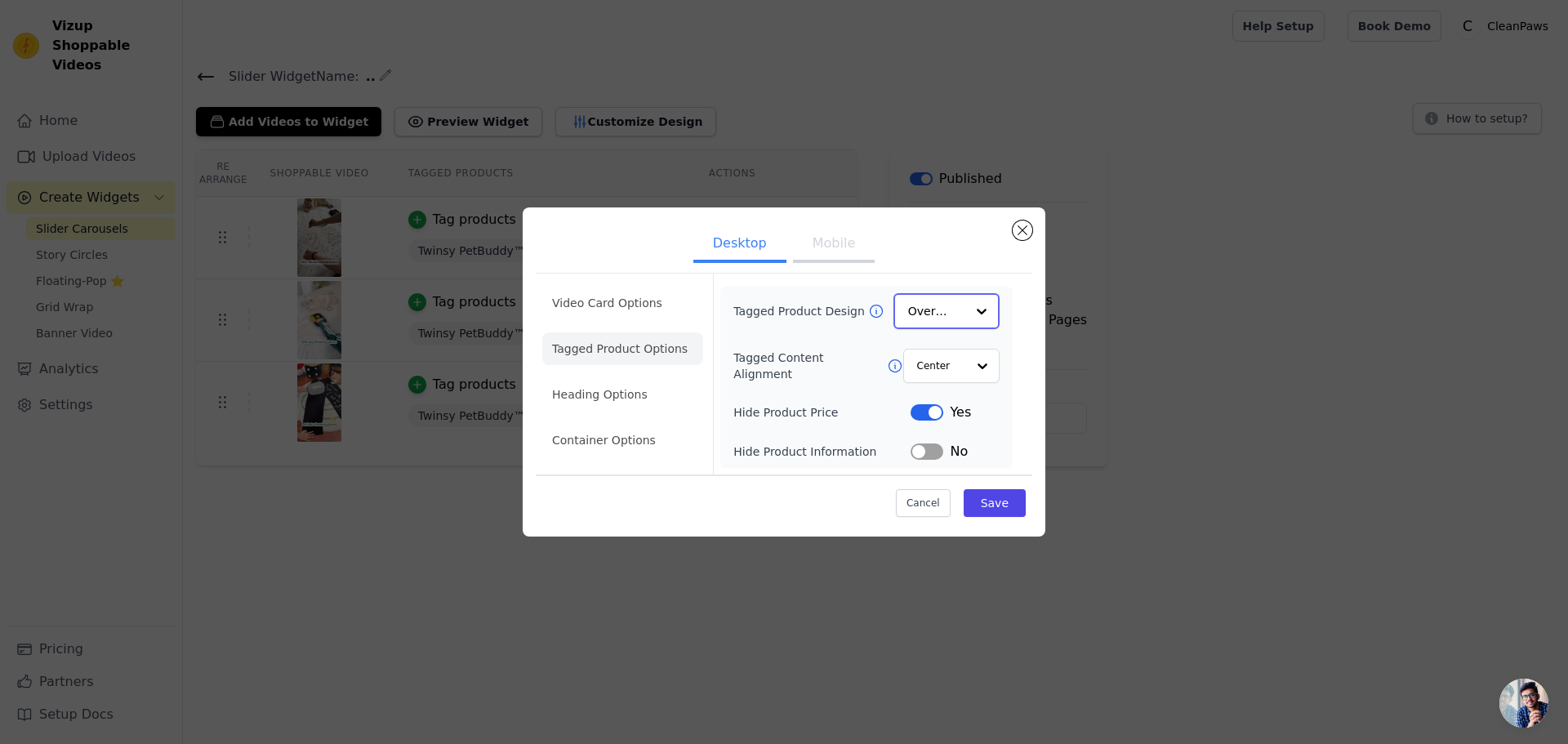
click at [930, 305] on input "Tagged Product Design" at bounding box center [937, 311] width 57 height 33
click at [935, 417] on button "Label" at bounding box center [927, 411] width 33 height 16
click at [826, 238] on button "Mobile" at bounding box center [834, 245] width 81 height 36
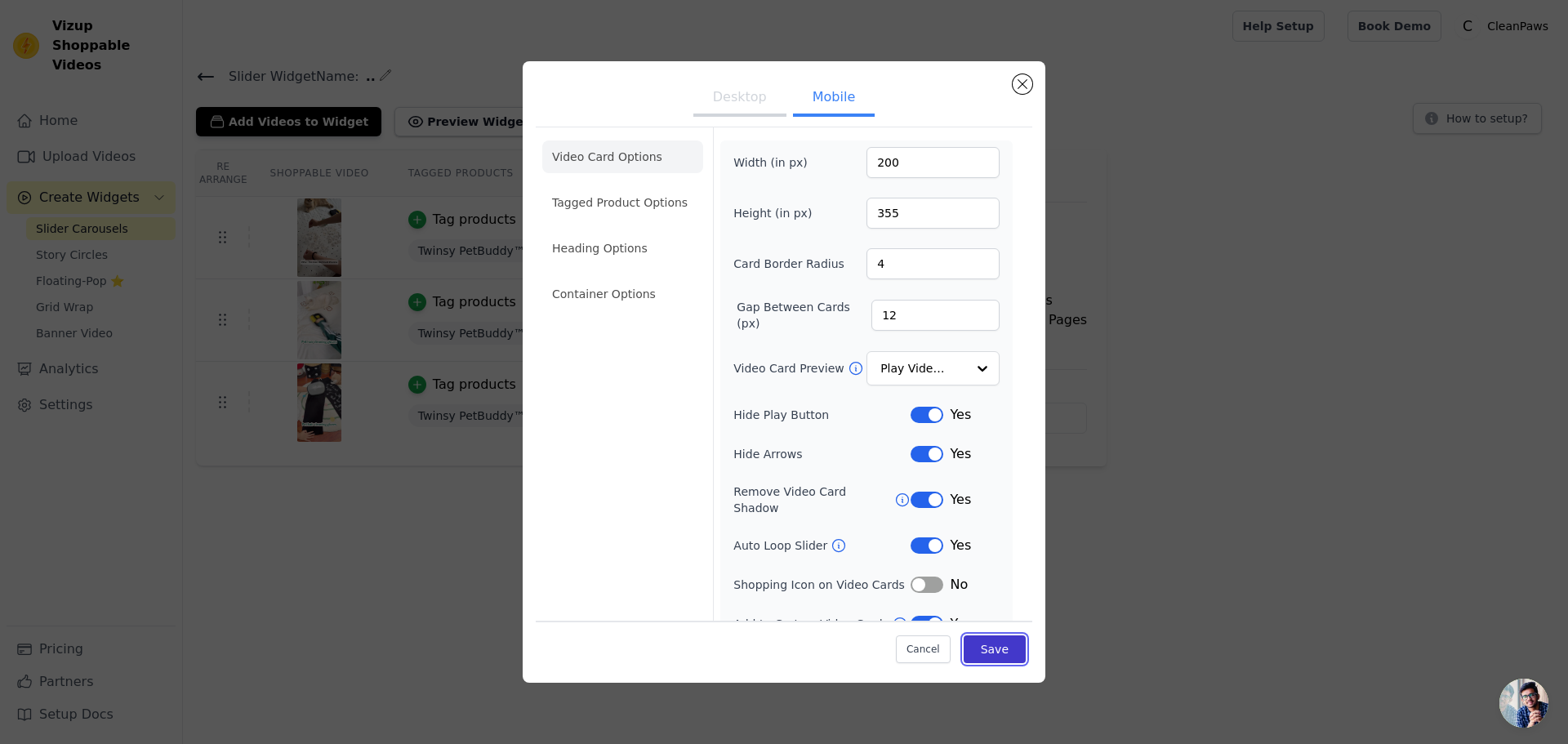
click at [996, 642] on button "Save" at bounding box center [995, 649] width 62 height 28
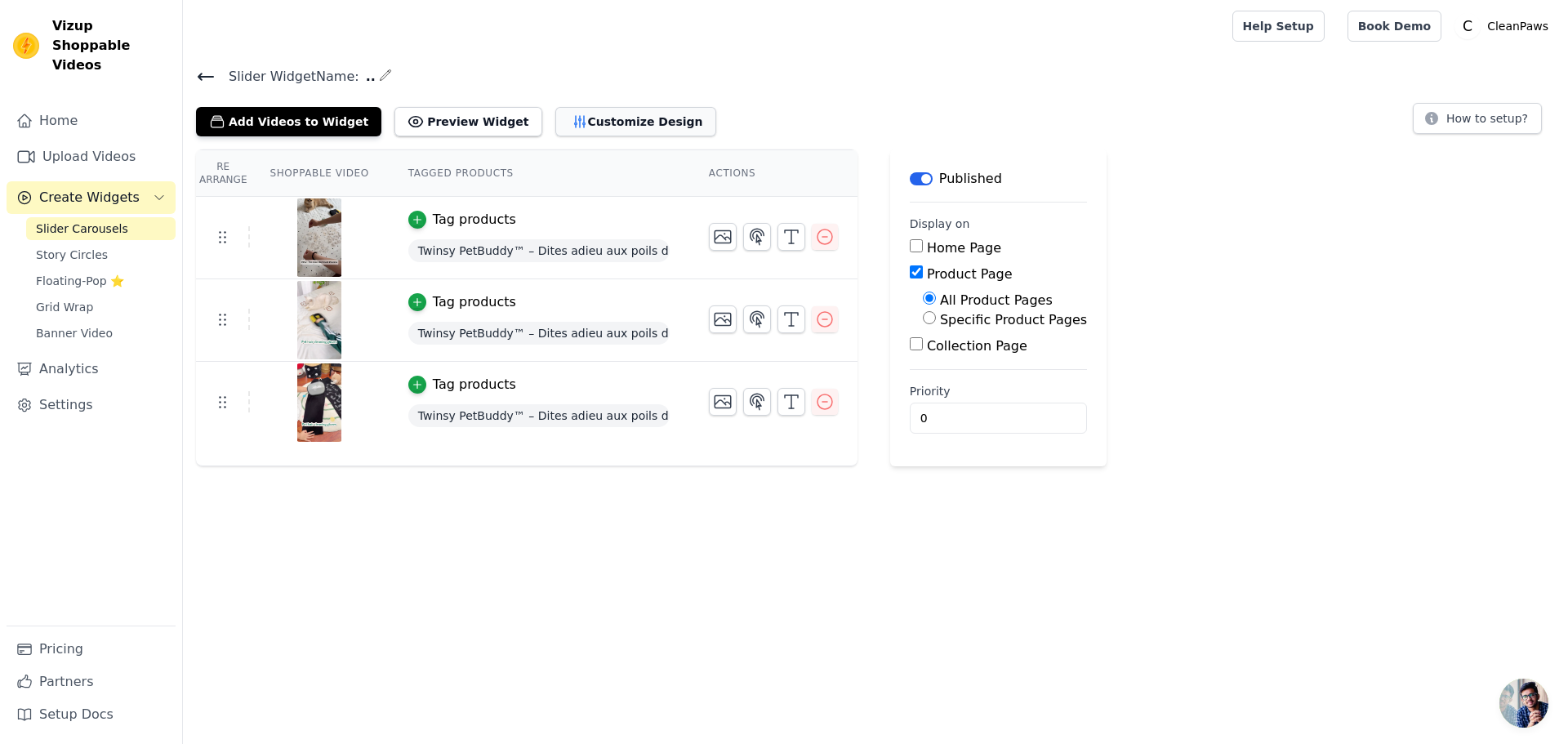
click at [594, 116] on button "Customize Design" at bounding box center [636, 121] width 161 height 29
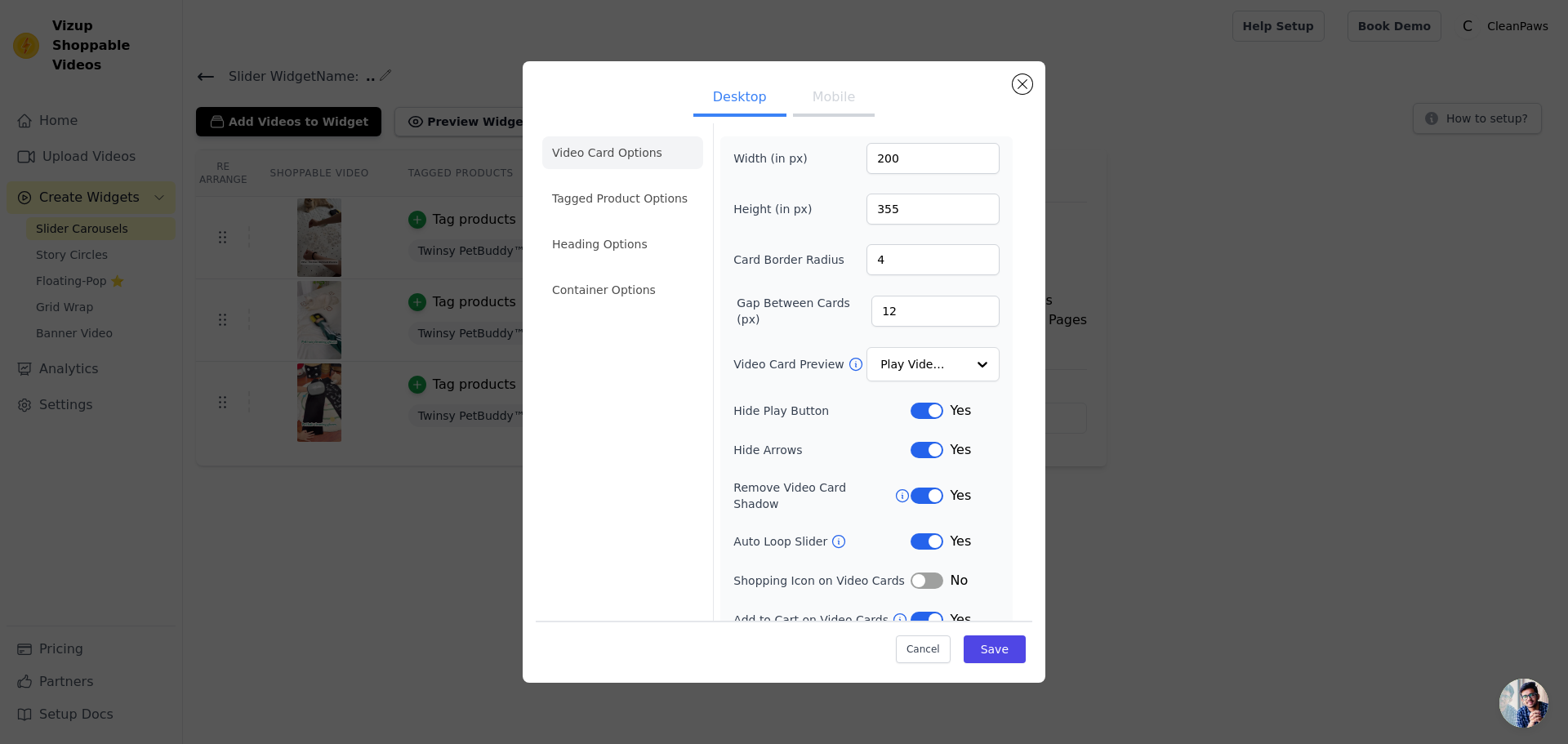
scroll to position [11, 0]
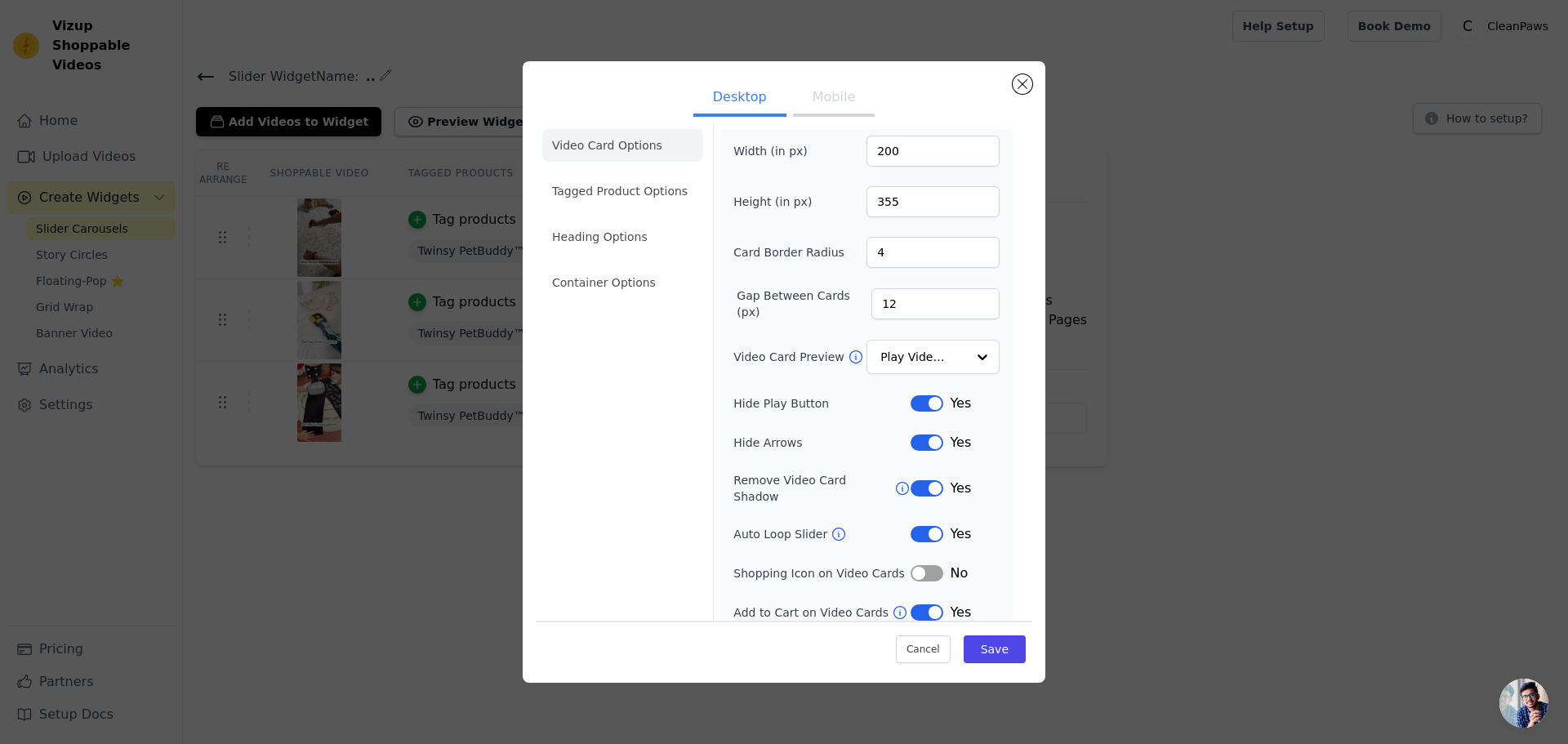
click at [925, 604] on button "Label" at bounding box center [927, 612] width 33 height 16
click at [971, 334] on div "Width (in px) 200 Height (in px) 355 Card Border Radius 4 Gap Between Cards (px…" at bounding box center [866, 379] width 266 height 487
click at [966, 365] on div at bounding box center [982, 358] width 33 height 33
click at [966, 361] on div at bounding box center [982, 358] width 33 height 33
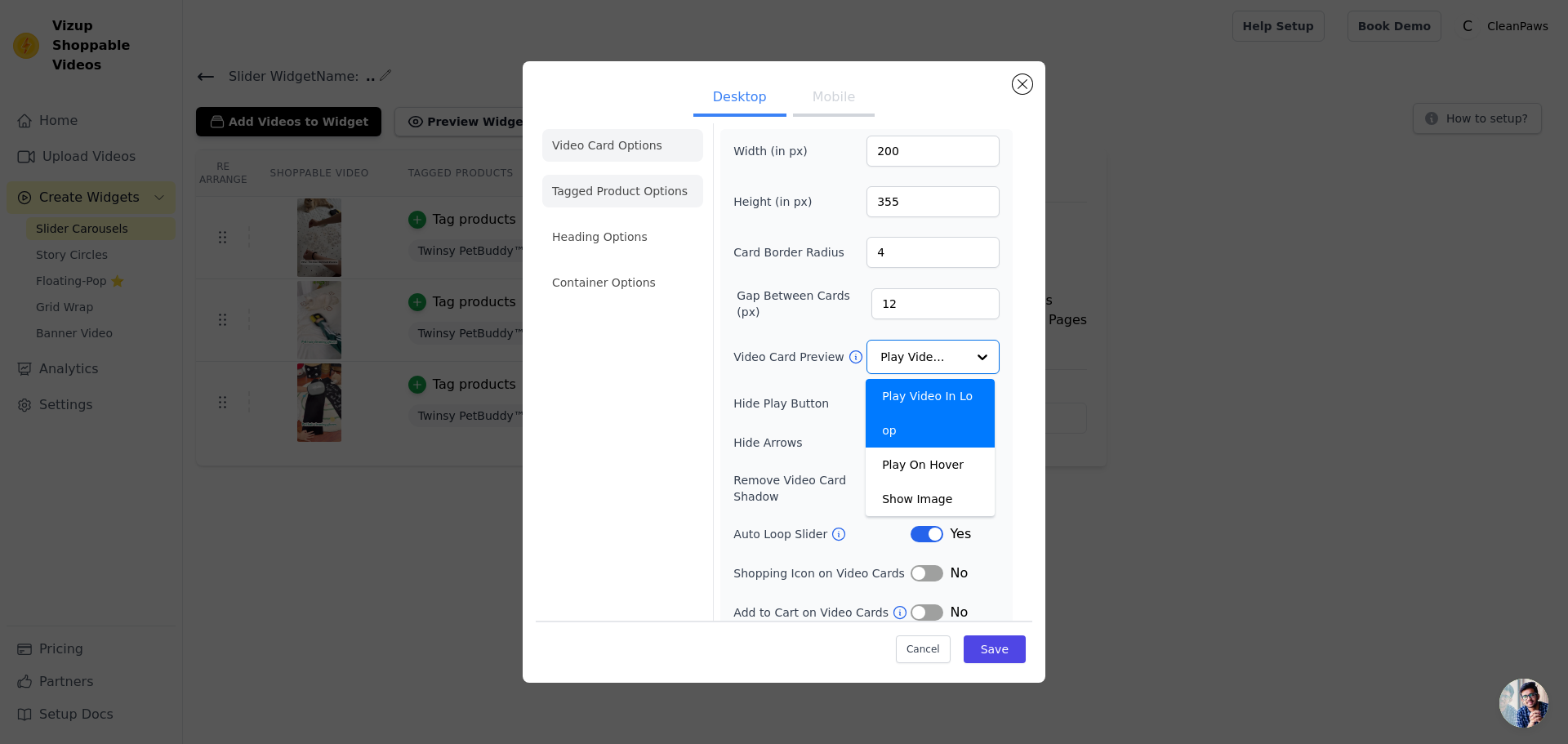
click at [661, 266] on li "Tagged Product Options" at bounding box center [623, 283] width 161 height 33
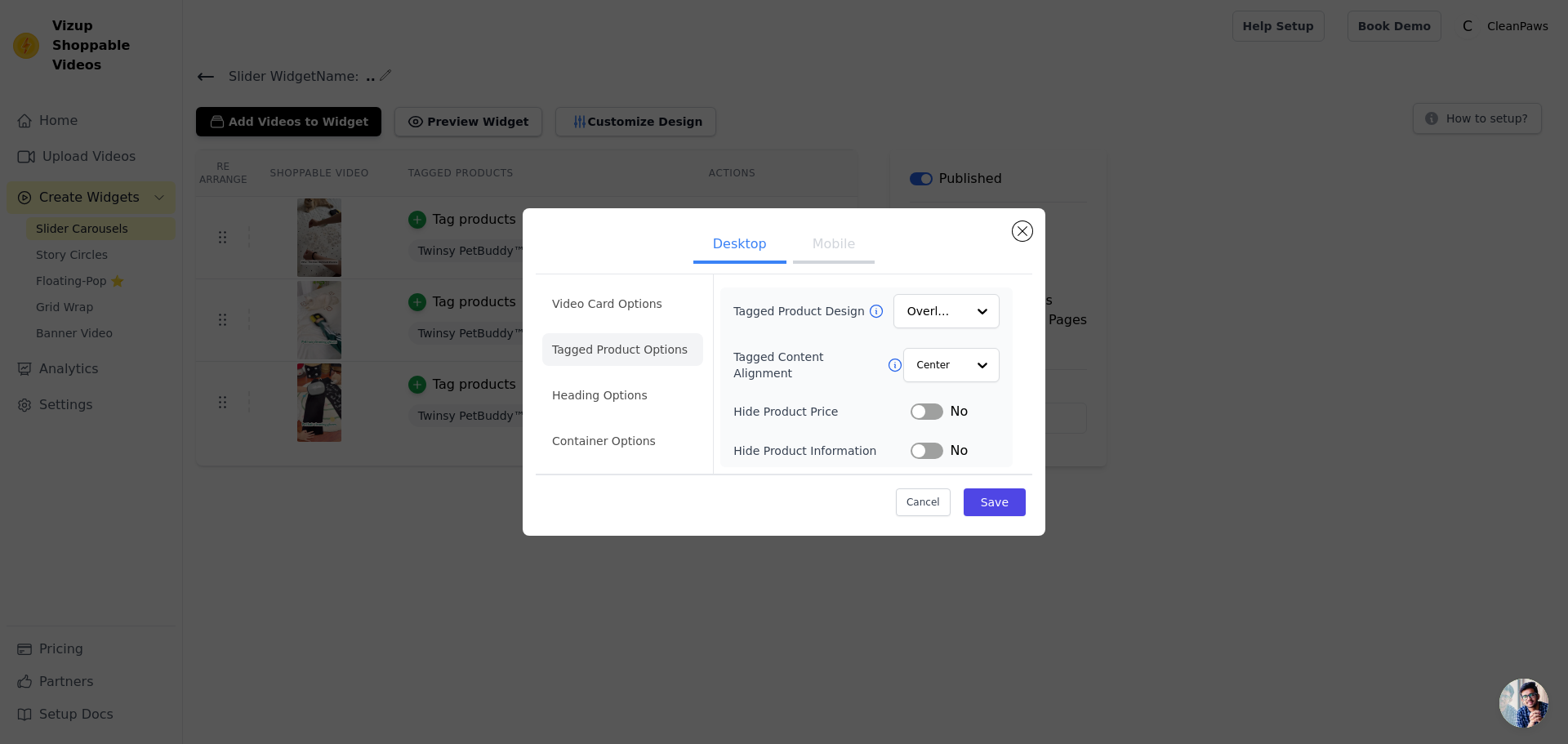
scroll to position [0, 0]
click at [950, 317] on input "Tagged Product Design" at bounding box center [937, 311] width 57 height 33
click at [631, 395] on li "Heading Options" at bounding box center [623, 395] width 161 height 33
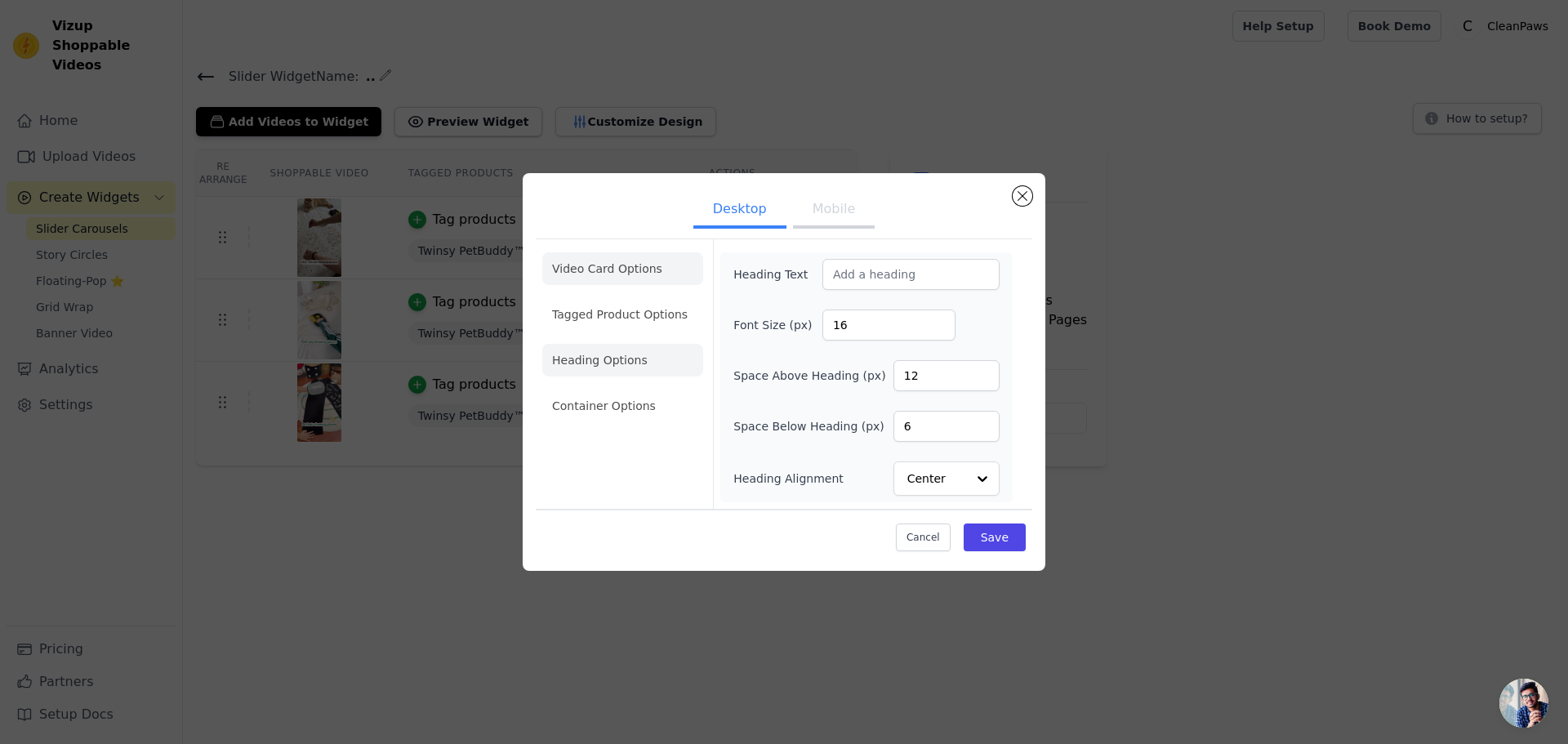
click at [634, 298] on li "Video Card Options" at bounding box center [623, 315] width 161 height 33
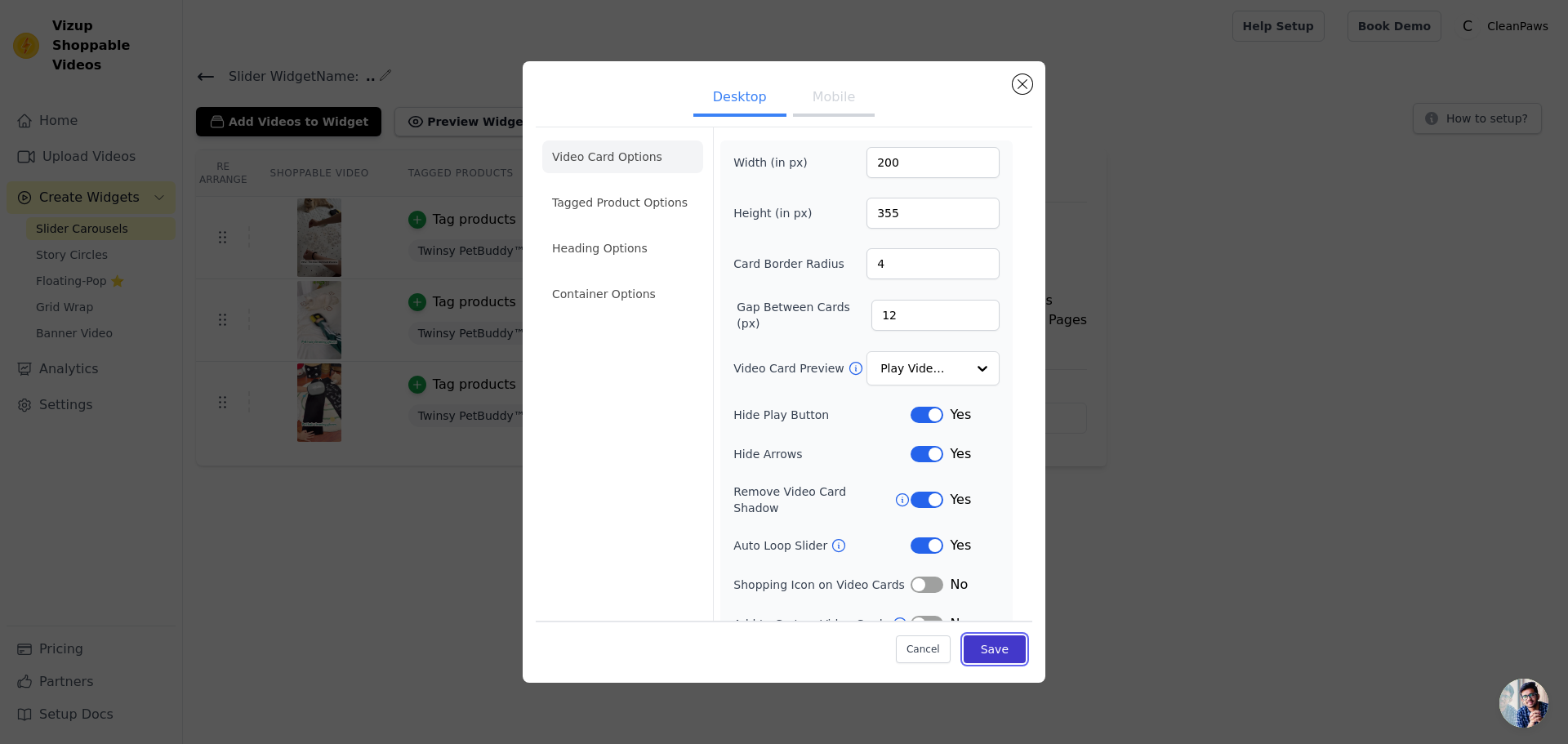
click at [977, 643] on button "Save" at bounding box center [995, 649] width 62 height 28
click at [831, 99] on button "Mobile" at bounding box center [834, 98] width 81 height 36
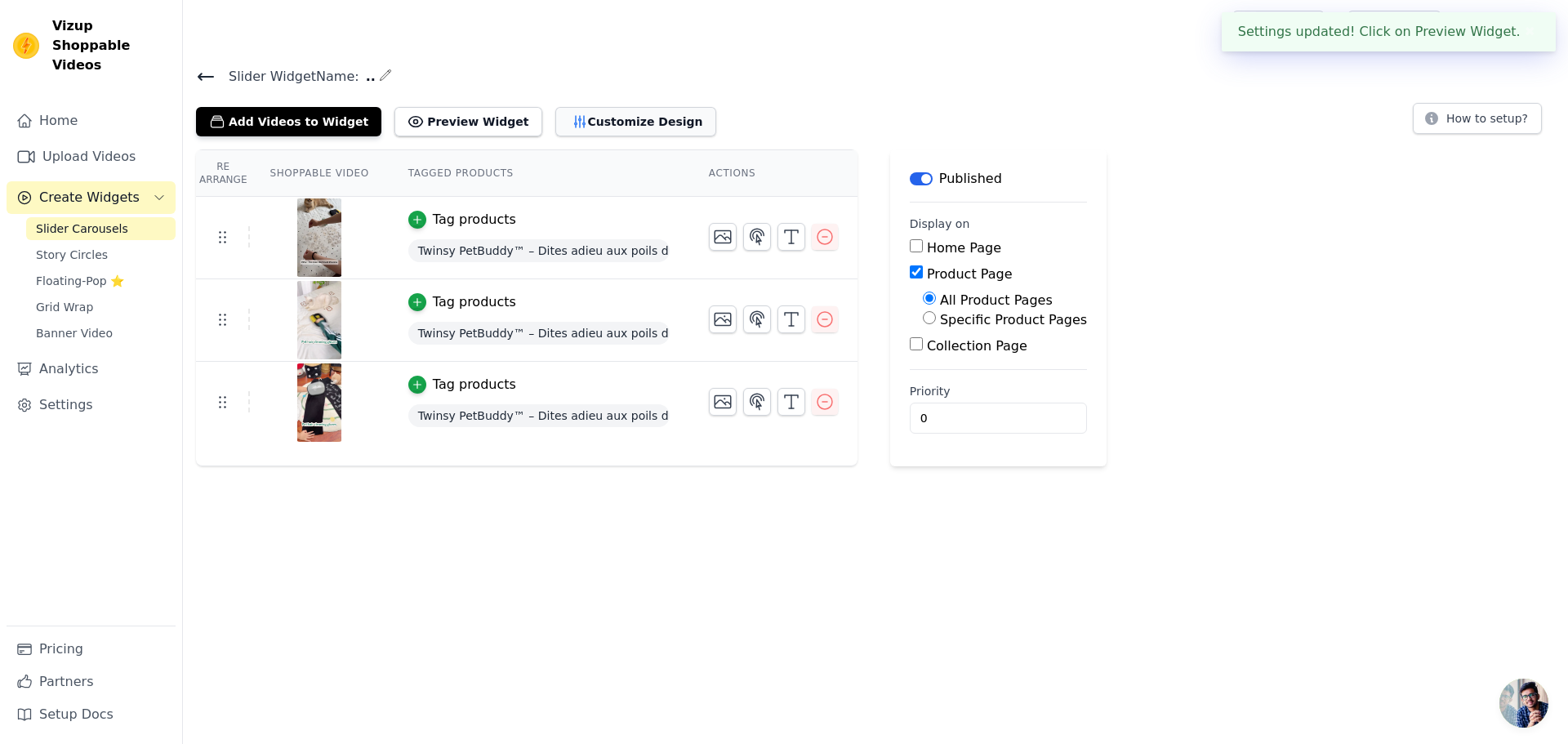
click at [599, 125] on button "Customize Design" at bounding box center [636, 121] width 161 height 29
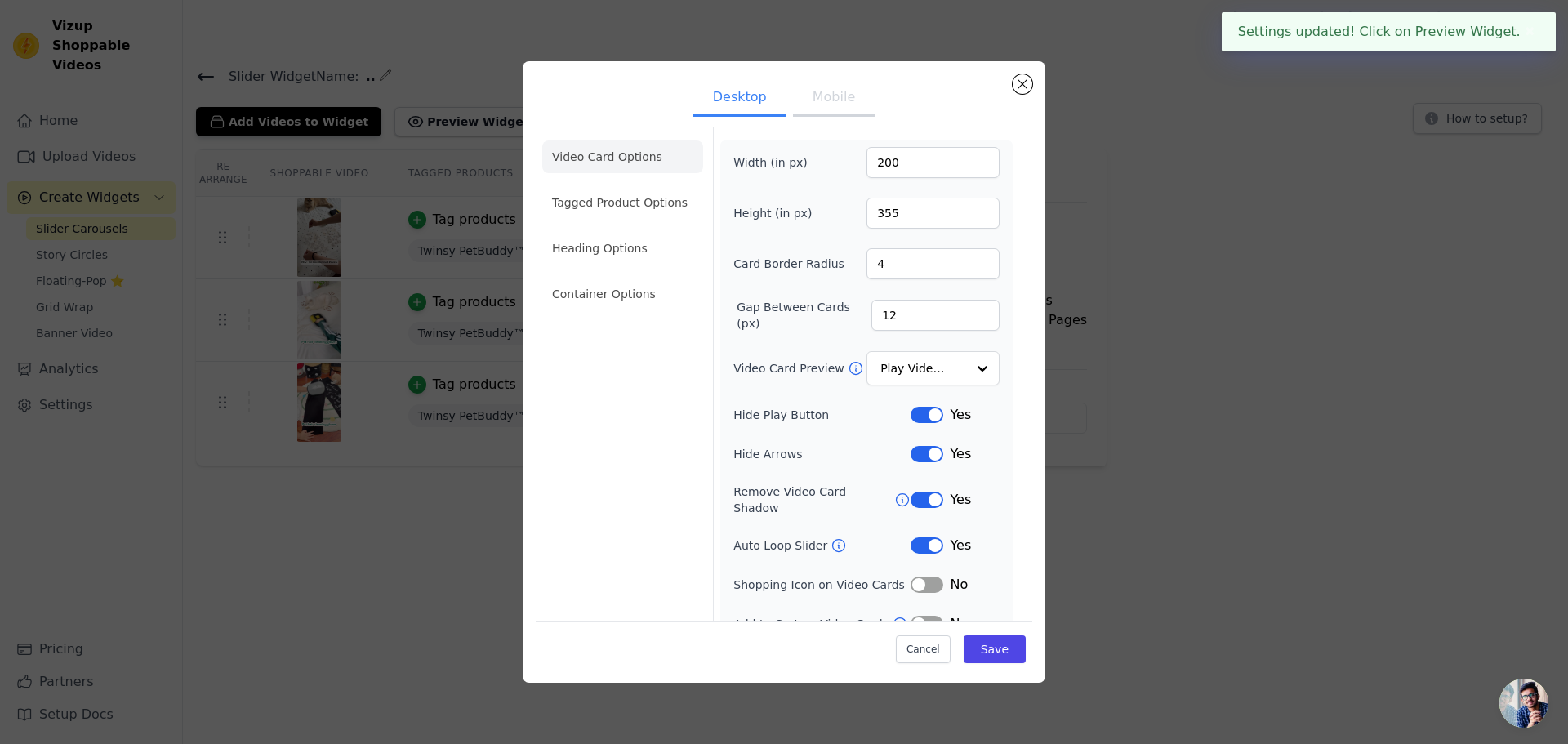
click at [817, 105] on button "Mobile" at bounding box center [834, 98] width 81 height 36
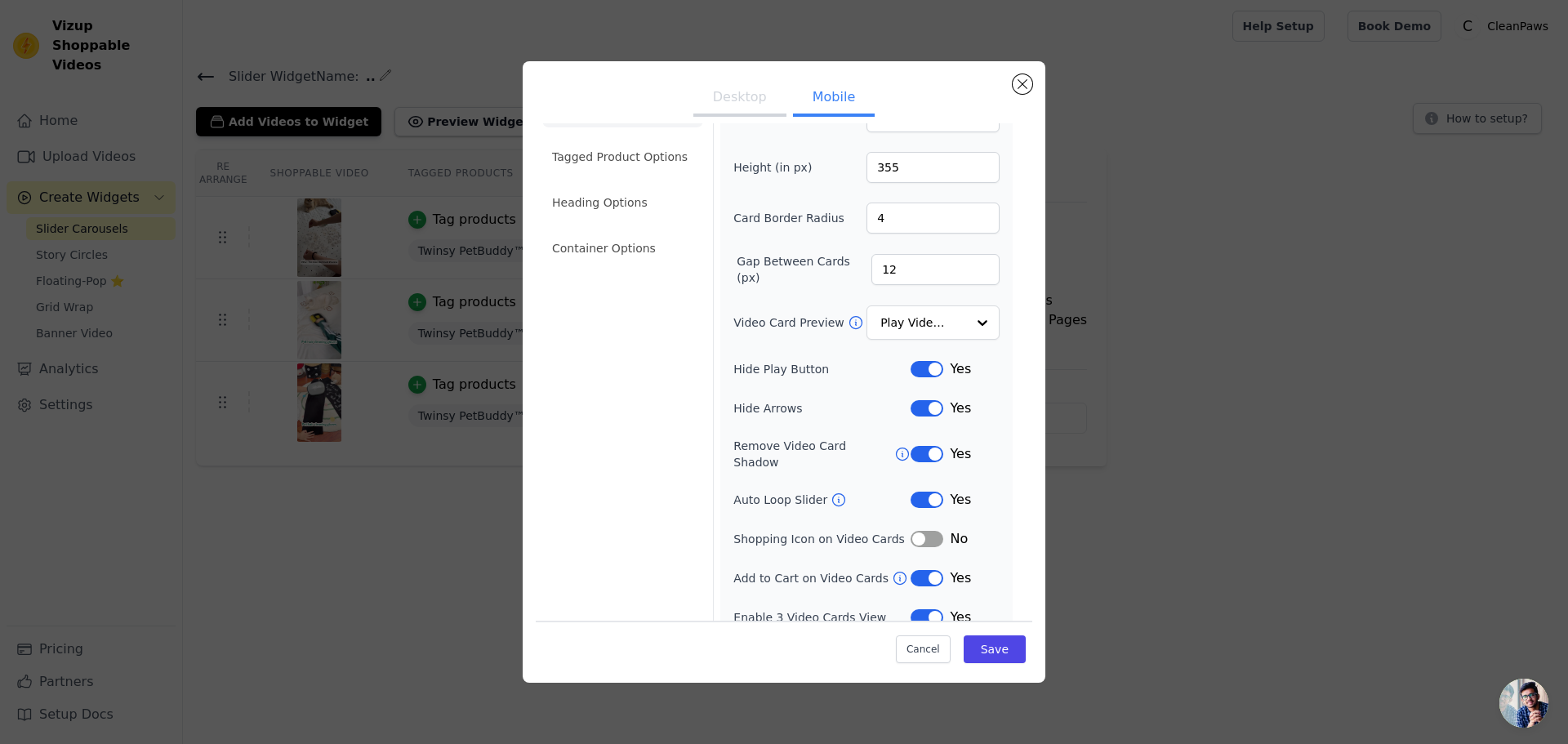
scroll to position [50, 0]
click at [923, 565] on button "Label" at bounding box center [927, 573] width 33 height 16
click at [919, 604] on button "Label" at bounding box center [927, 612] width 33 height 16
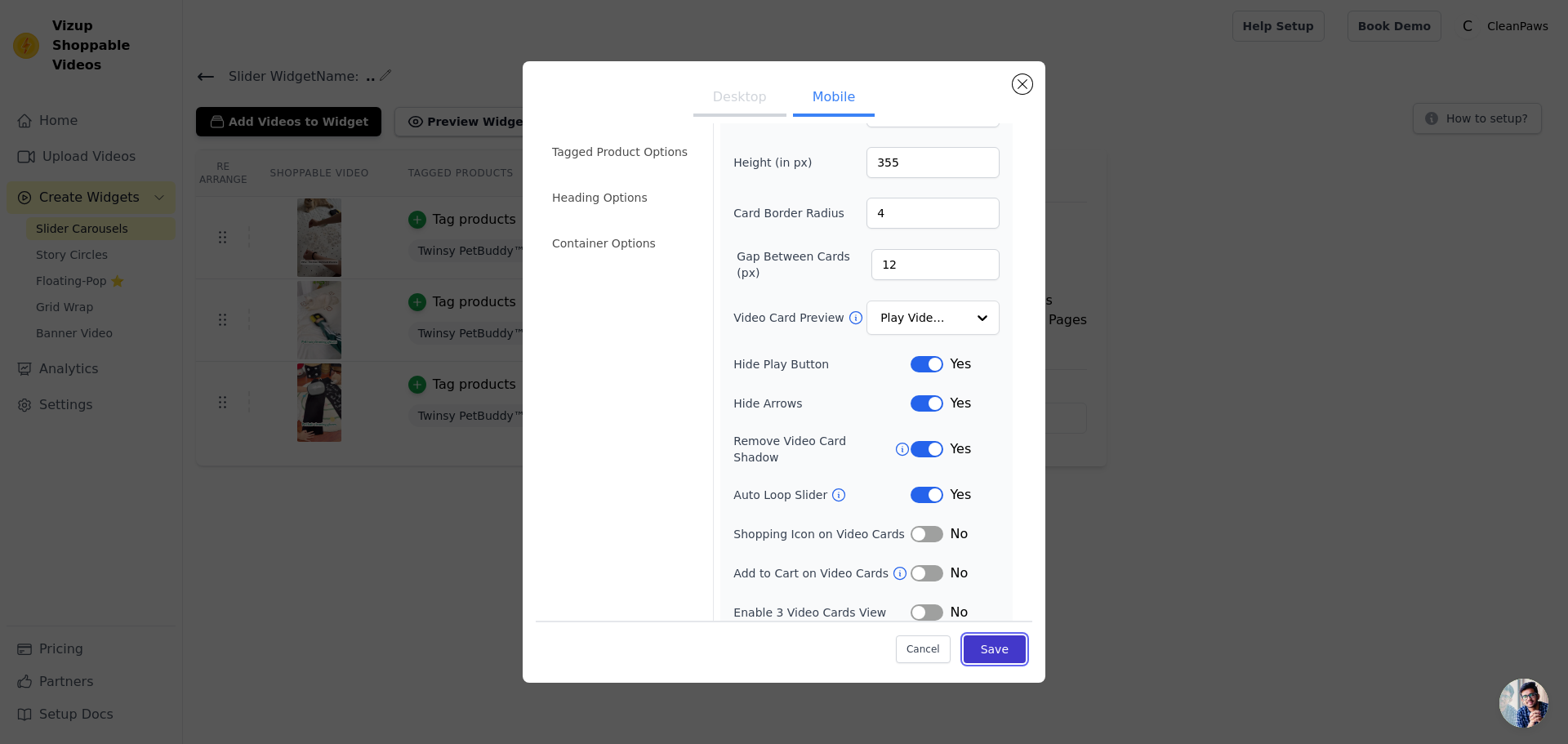
click at [982, 650] on button "Save" at bounding box center [995, 649] width 62 height 28
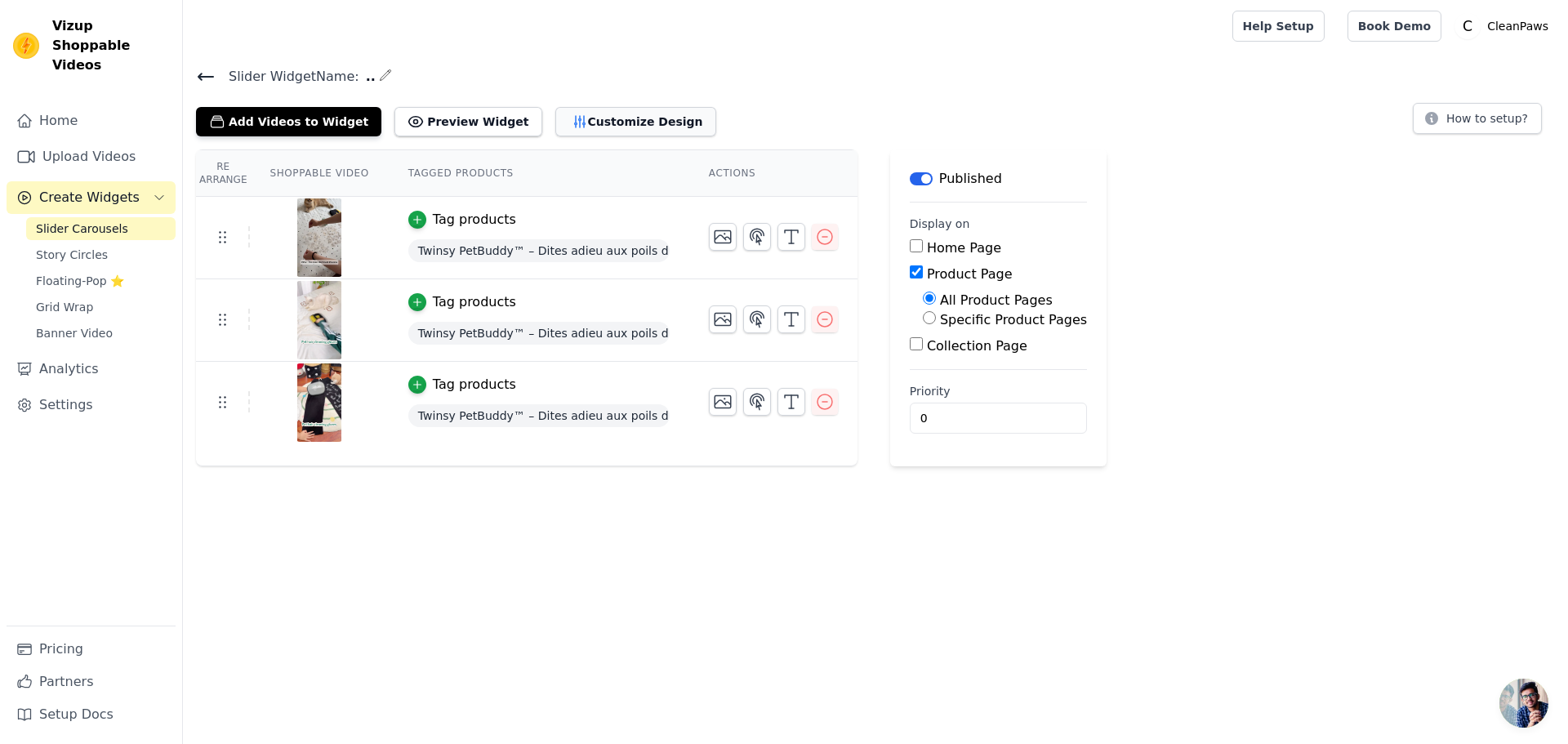
click at [556, 122] on button "Customize Design" at bounding box center [636, 121] width 161 height 29
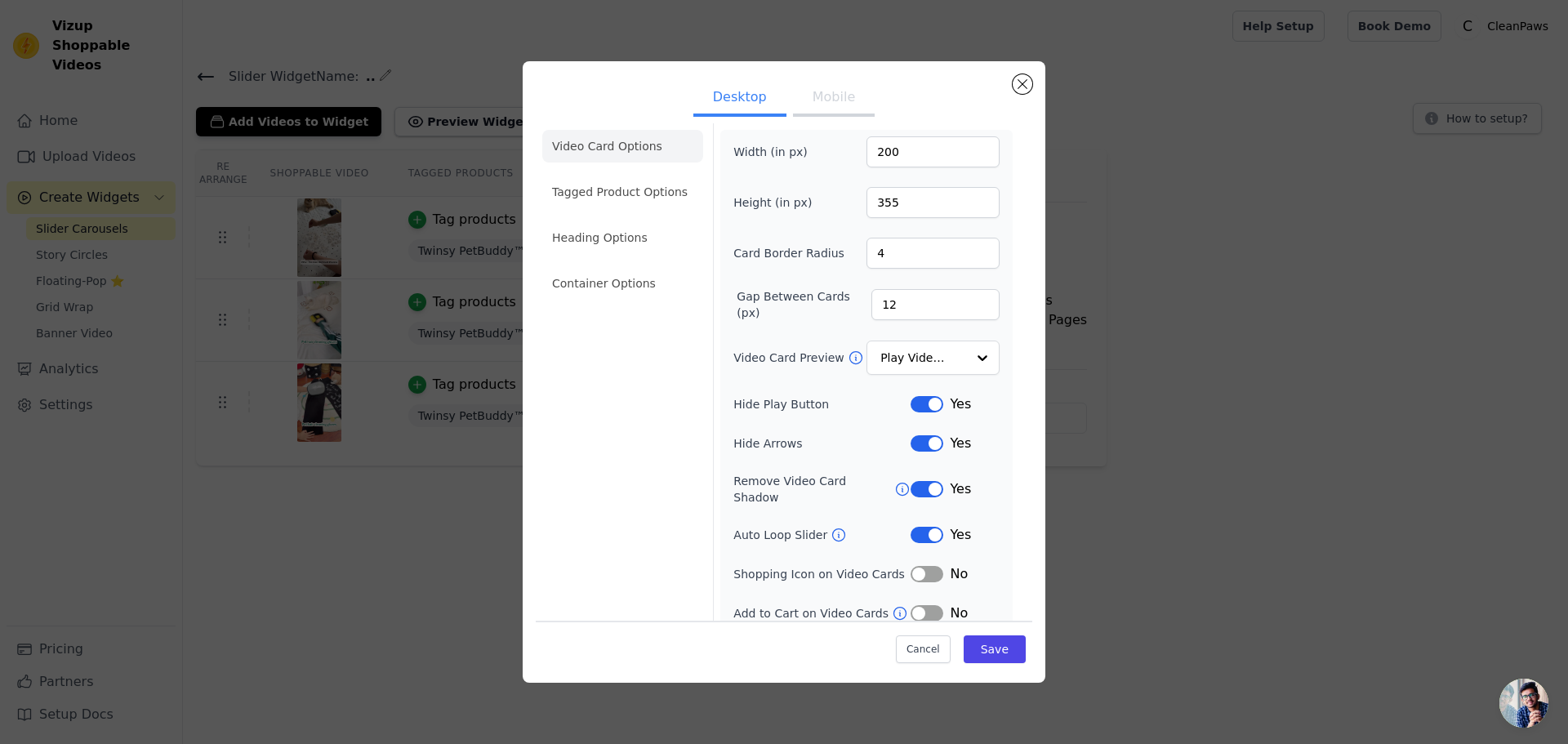
scroll to position [11, 0]
click at [812, 84] on button "Mobile" at bounding box center [834, 98] width 81 height 36
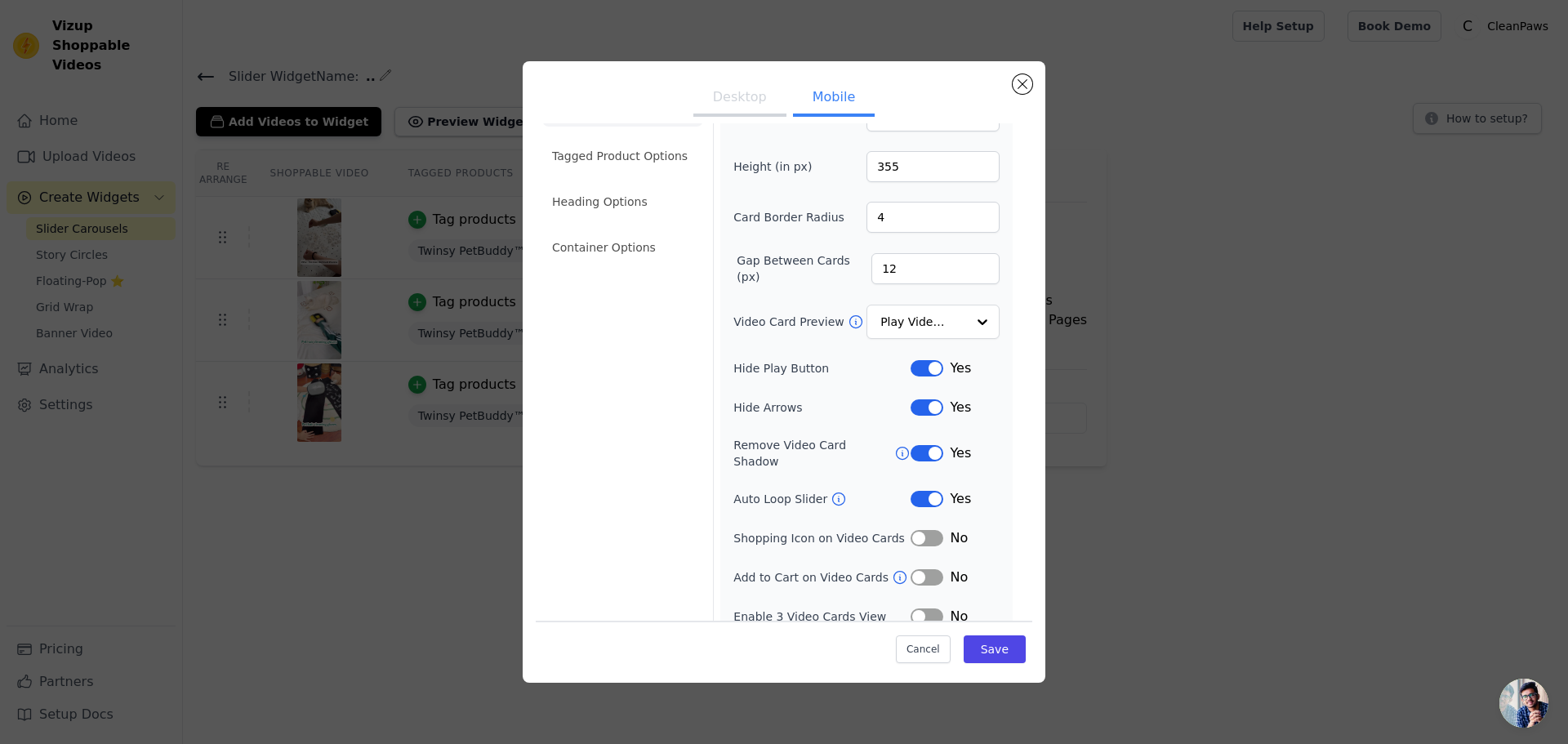
scroll to position [50, 0]
click at [915, 441] on button "Label" at bounding box center [927, 449] width 33 height 16
click at [895, 441] on icon at bounding box center [902, 449] width 16 height 16
click at [621, 245] on li "Container Options" at bounding box center [623, 244] width 161 height 33
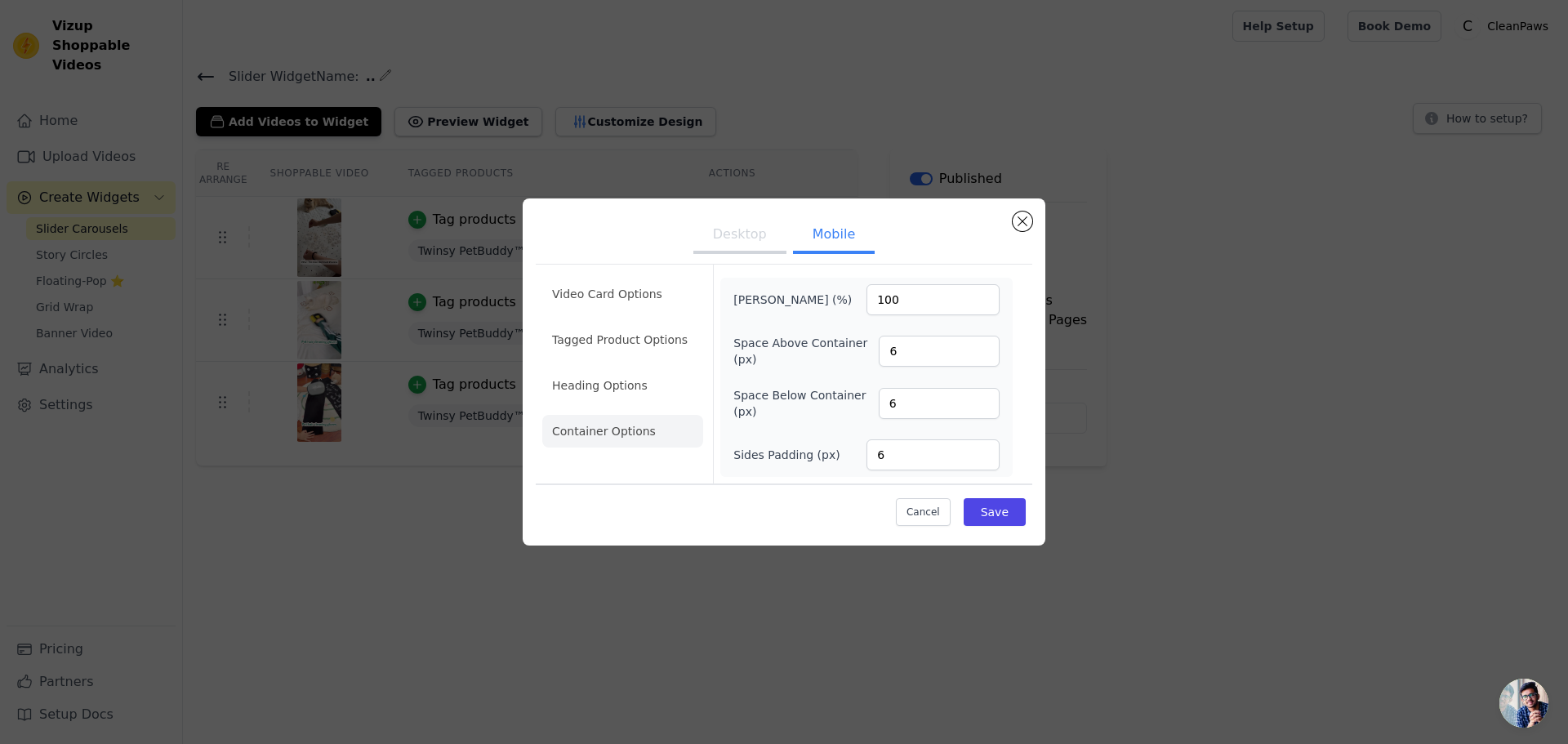
scroll to position [0, 0]
click at [1024, 224] on button "Close modal" at bounding box center [1022, 221] width 20 height 20
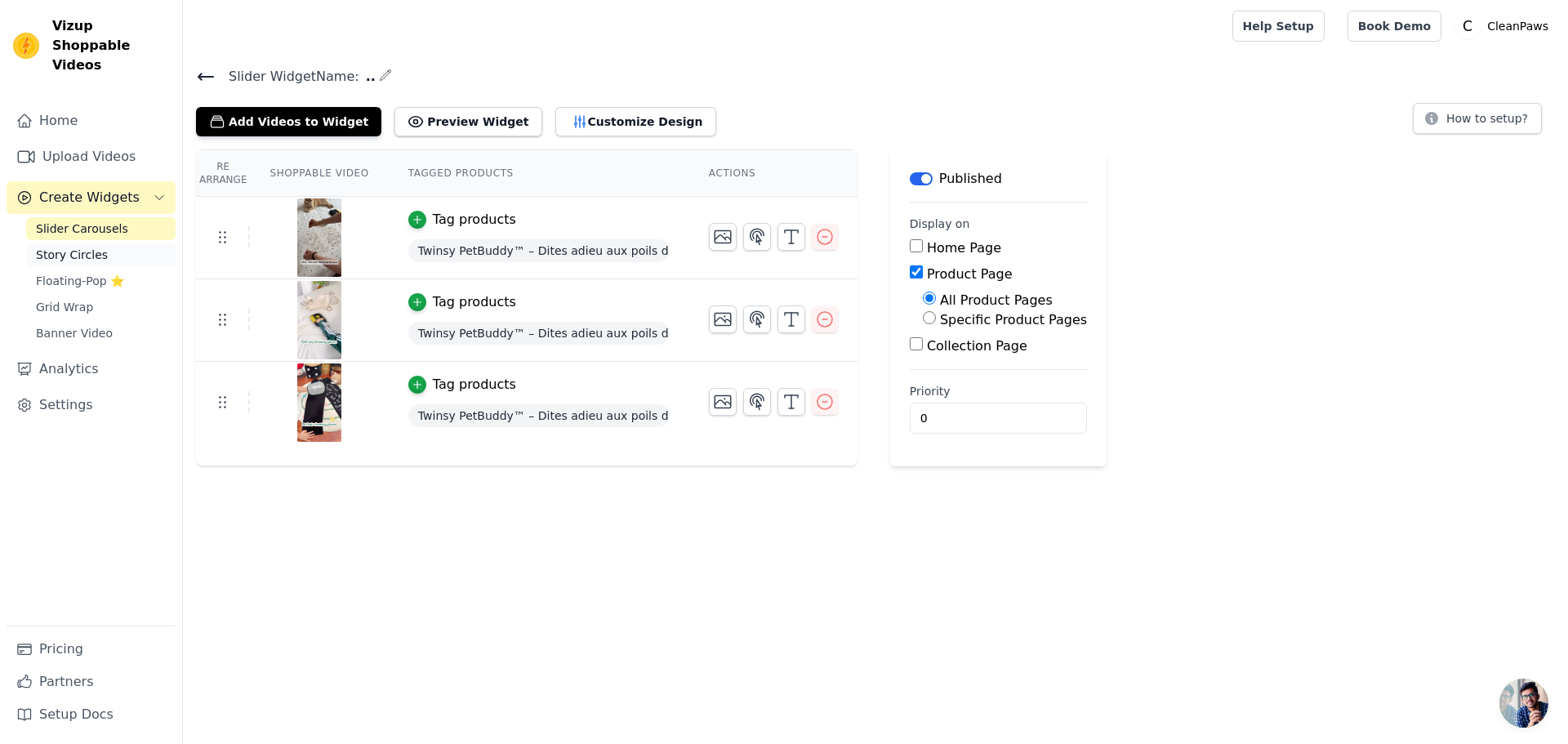
click at [77, 247] on span "Story Circles" at bounding box center [71, 255] width 72 height 16
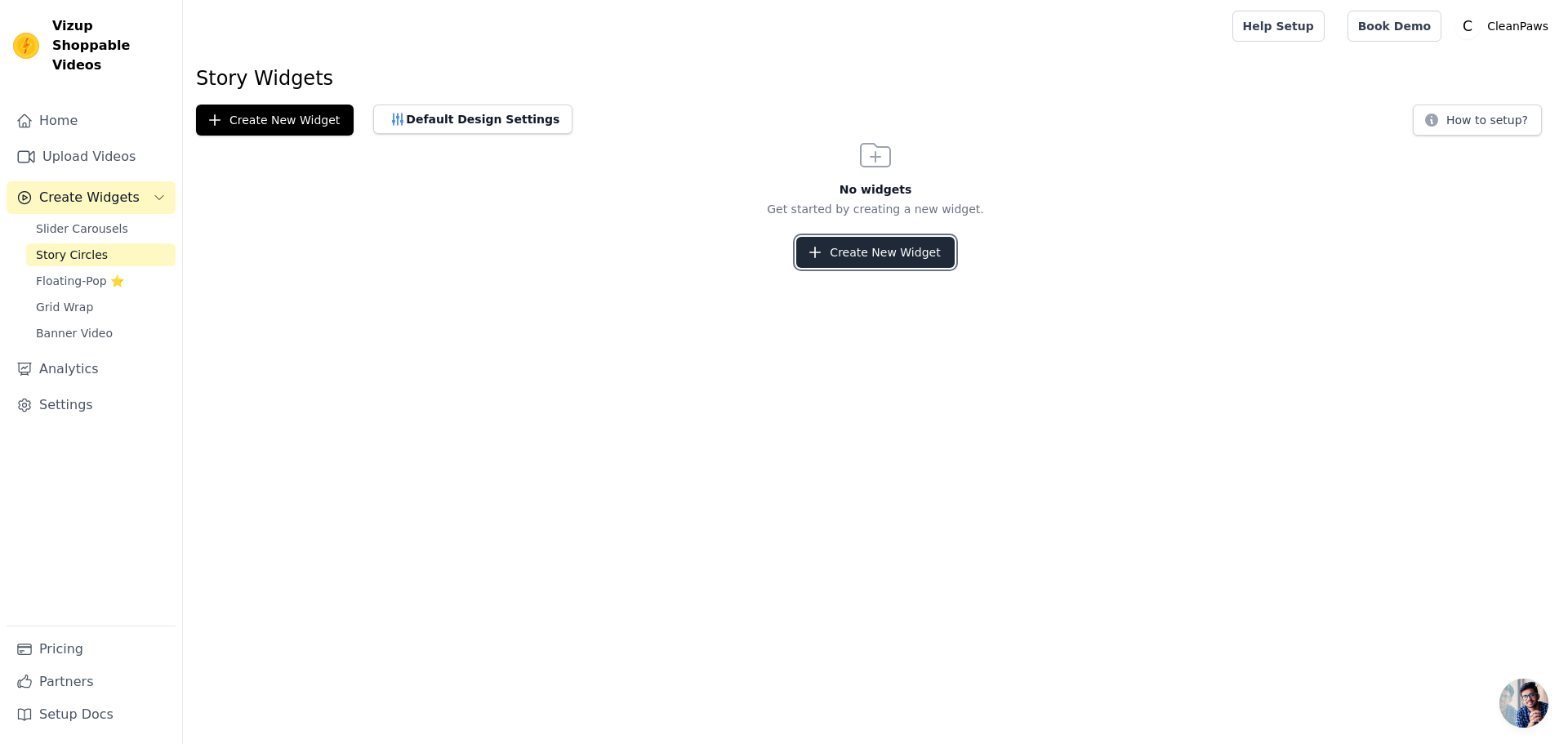
click at [844, 254] on button "Create New Widget" at bounding box center [875, 252] width 158 height 31
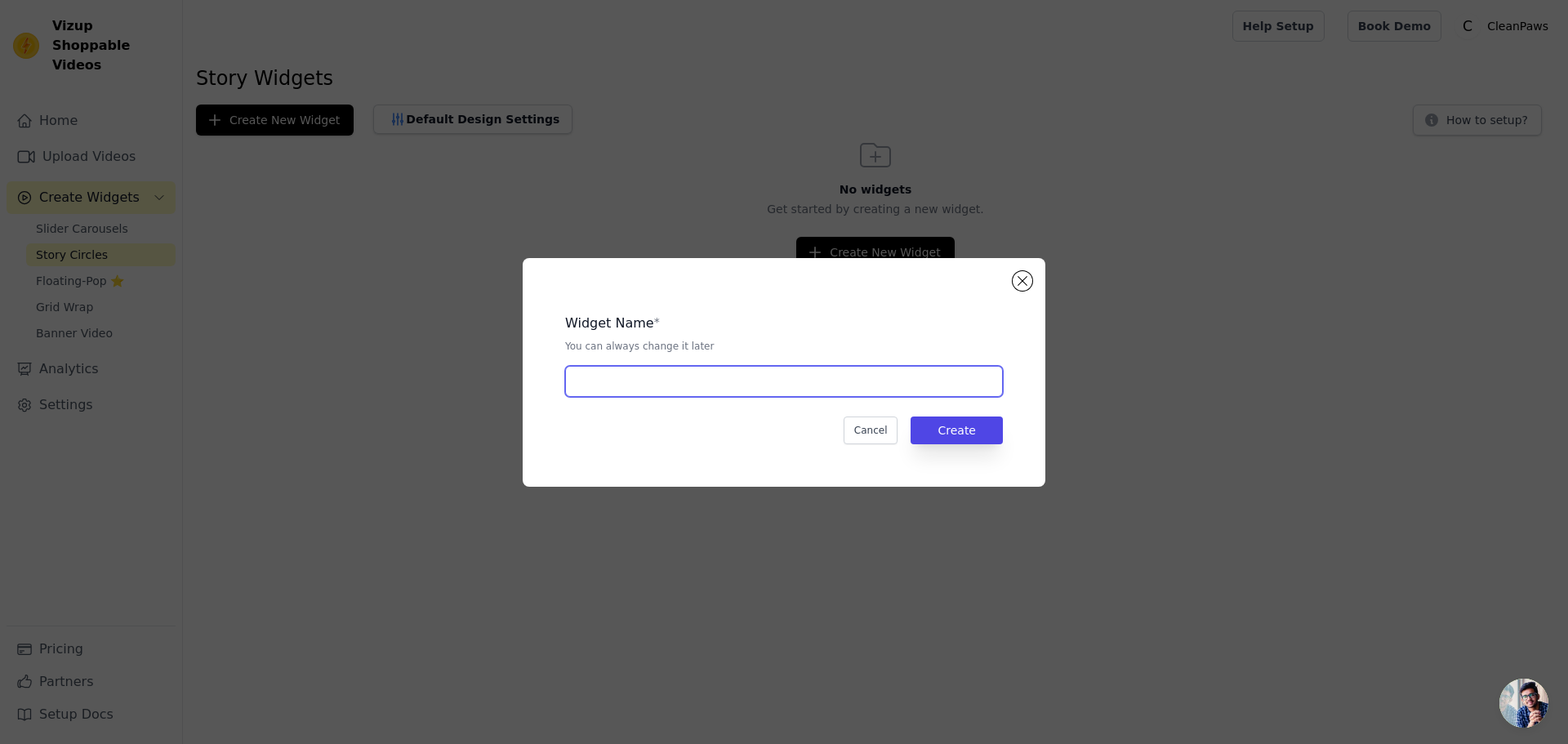
click at [800, 379] on input "text" at bounding box center [784, 382] width 438 height 31
type input "3"
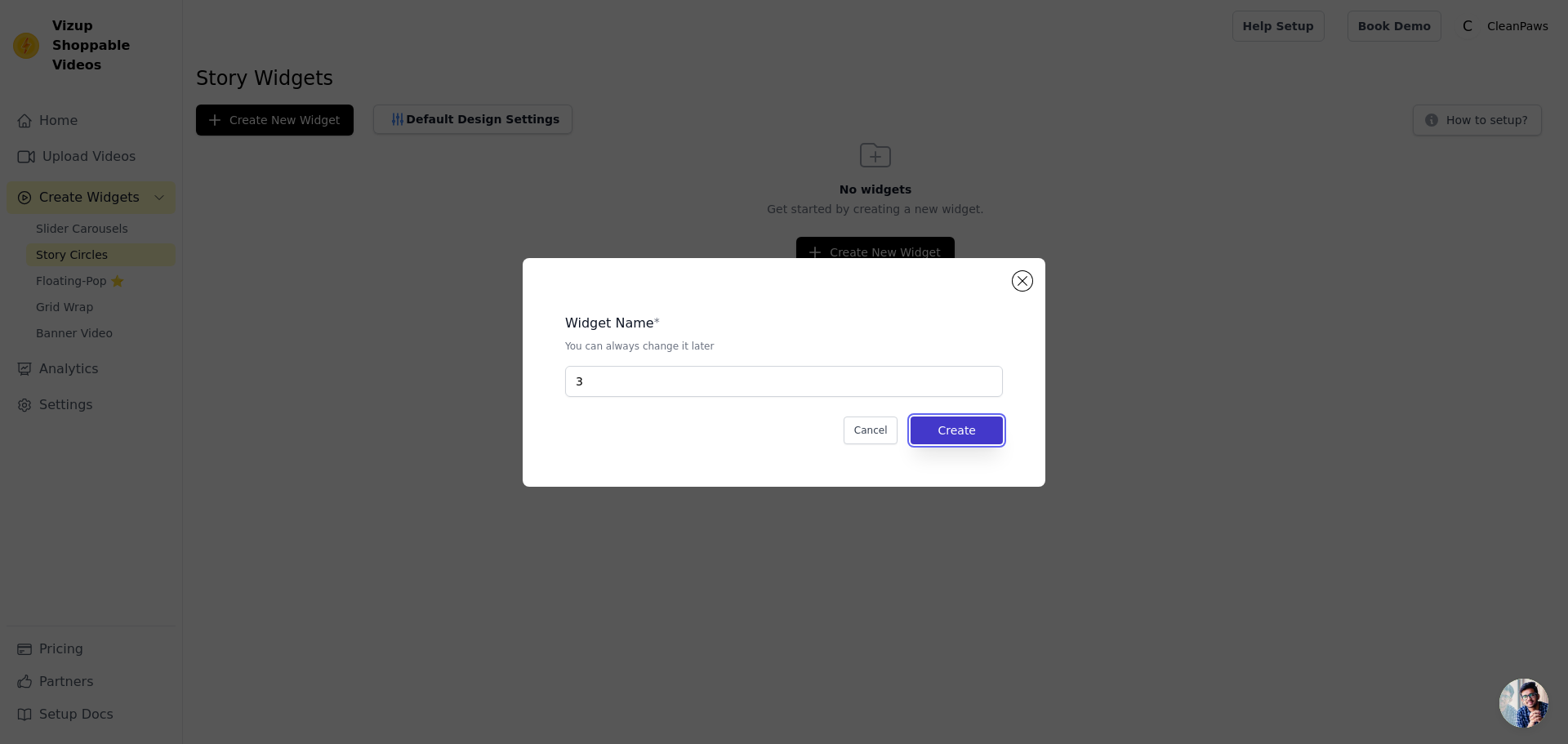
click at [952, 430] on button "Create" at bounding box center [957, 431] width 92 height 28
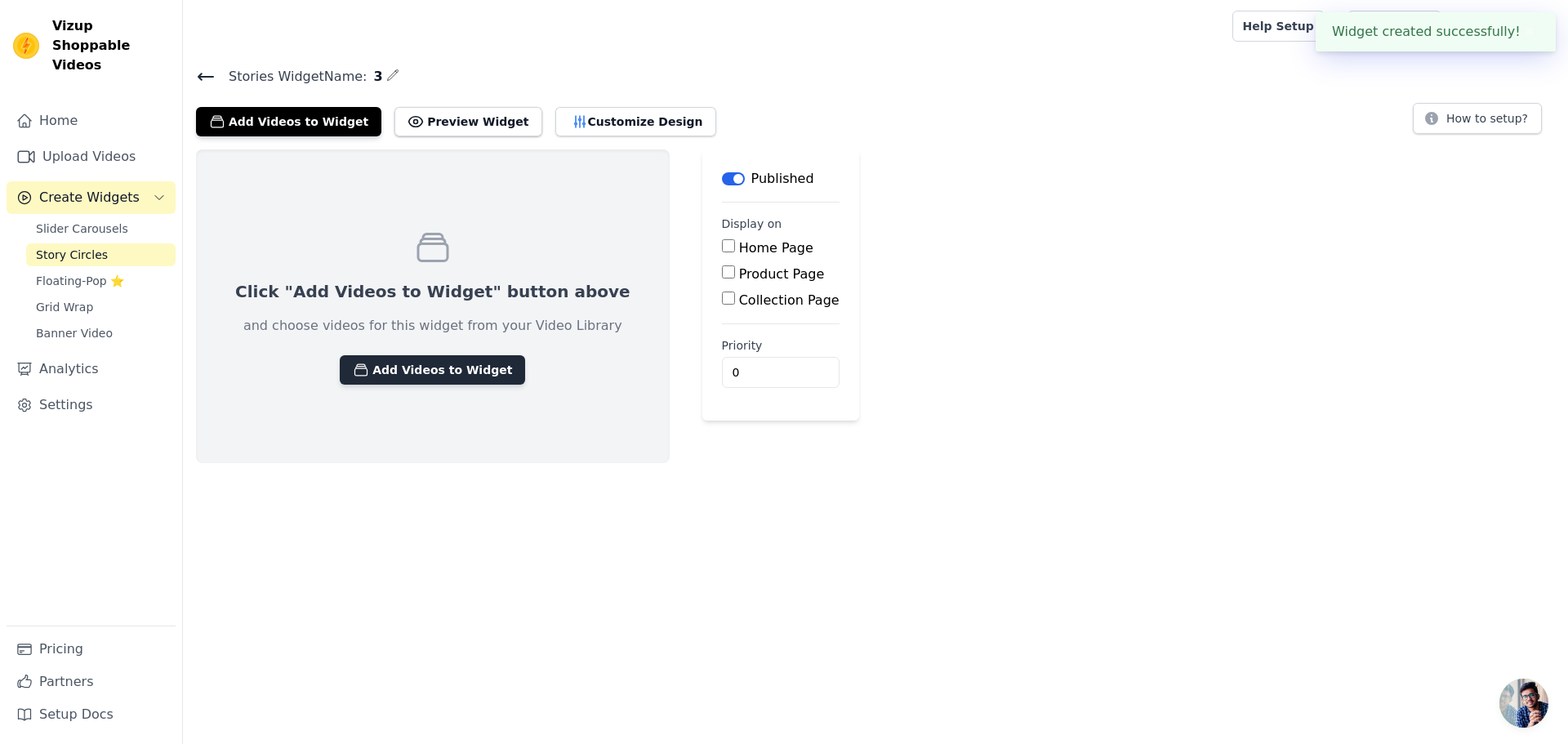
click at [416, 356] on button "Add Videos to Widget" at bounding box center [433, 370] width 185 height 29
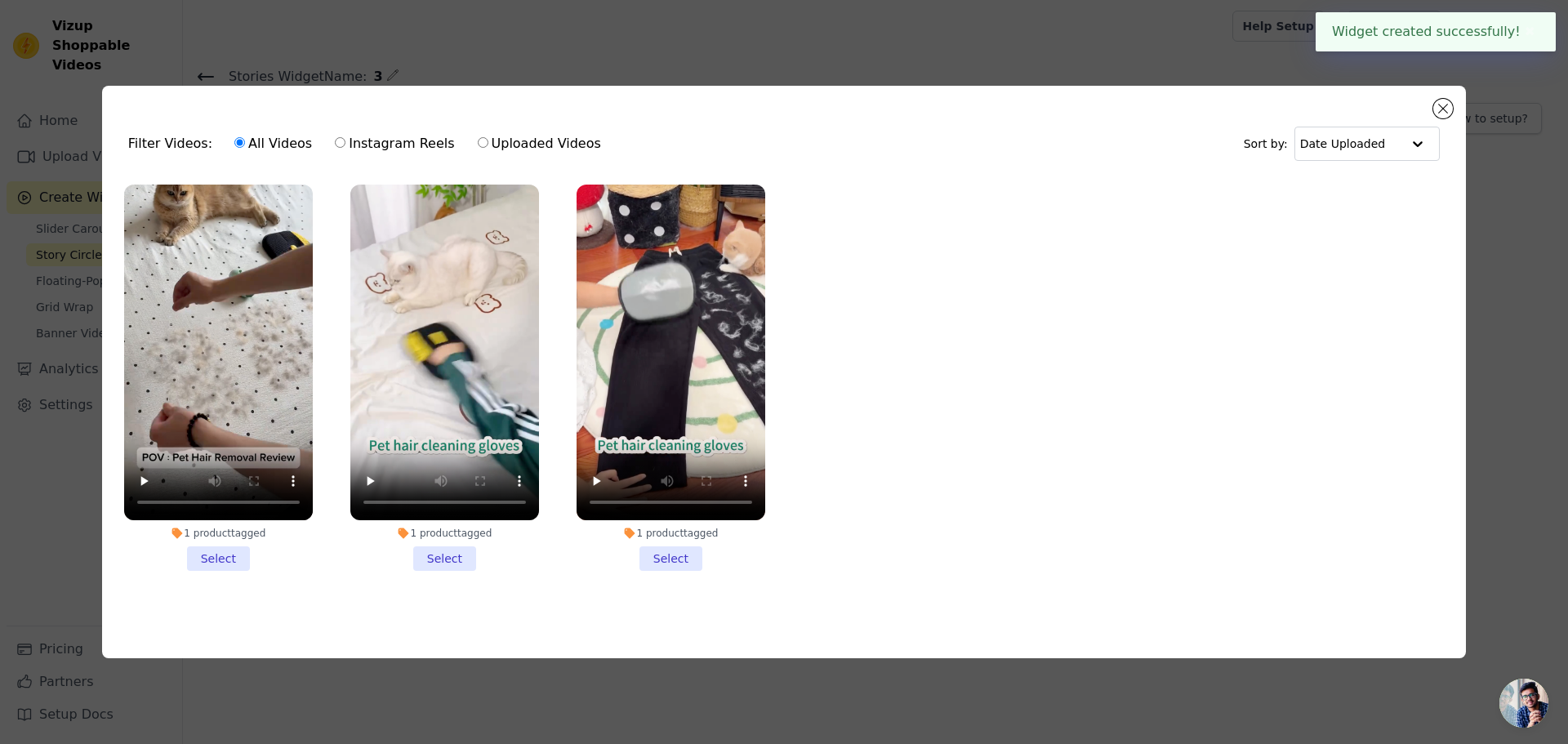
click at [233, 544] on li "1 product tagged Select" at bounding box center [218, 378] width 189 height 387
click at [0, 0] on input "1 product tagged Select" at bounding box center [0, 0] width 0 height 0
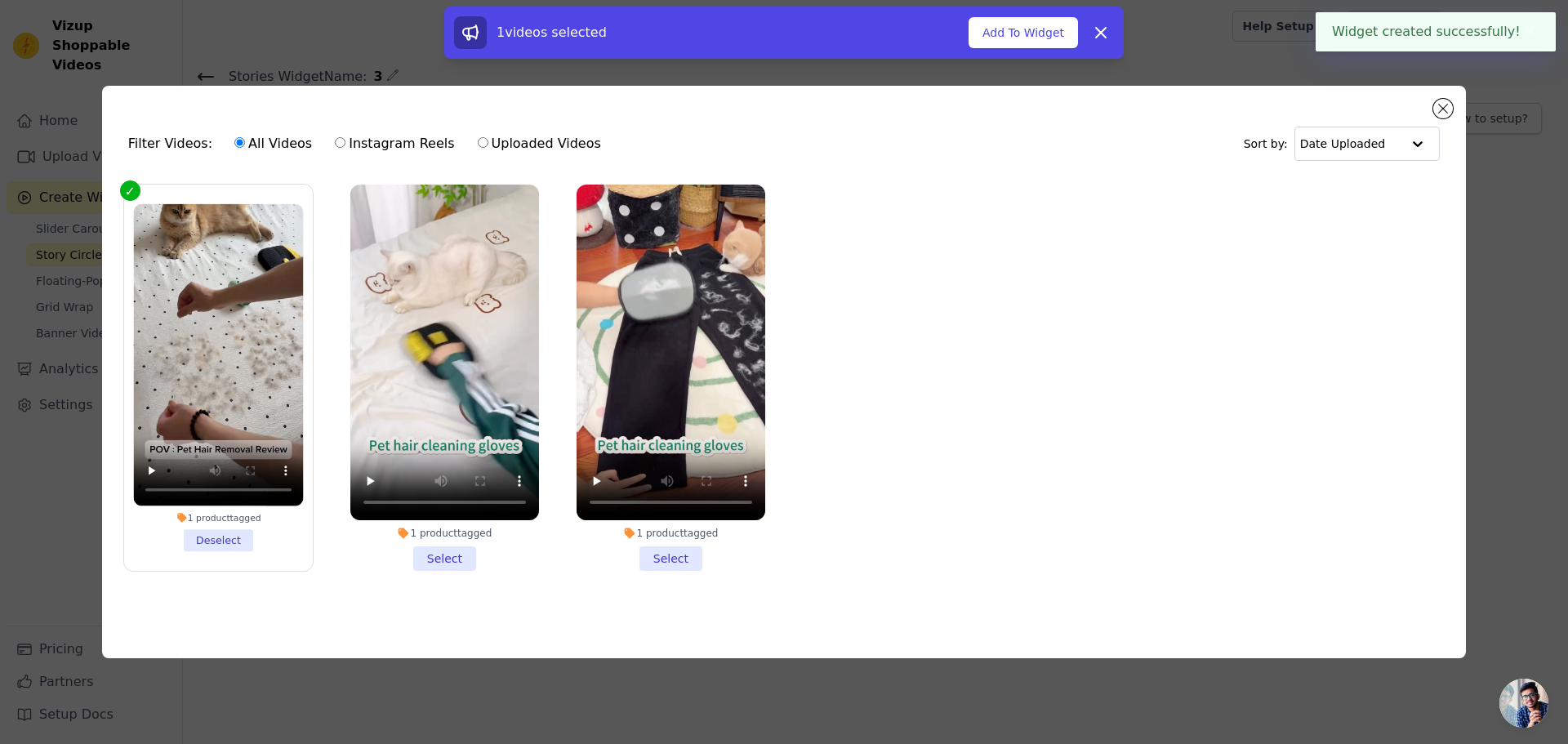
click at [464, 545] on li "1 product tagged Select" at bounding box center [445, 378] width 189 height 387
click at [0, 0] on input "1 product tagged Select" at bounding box center [0, 0] width 0 height 0
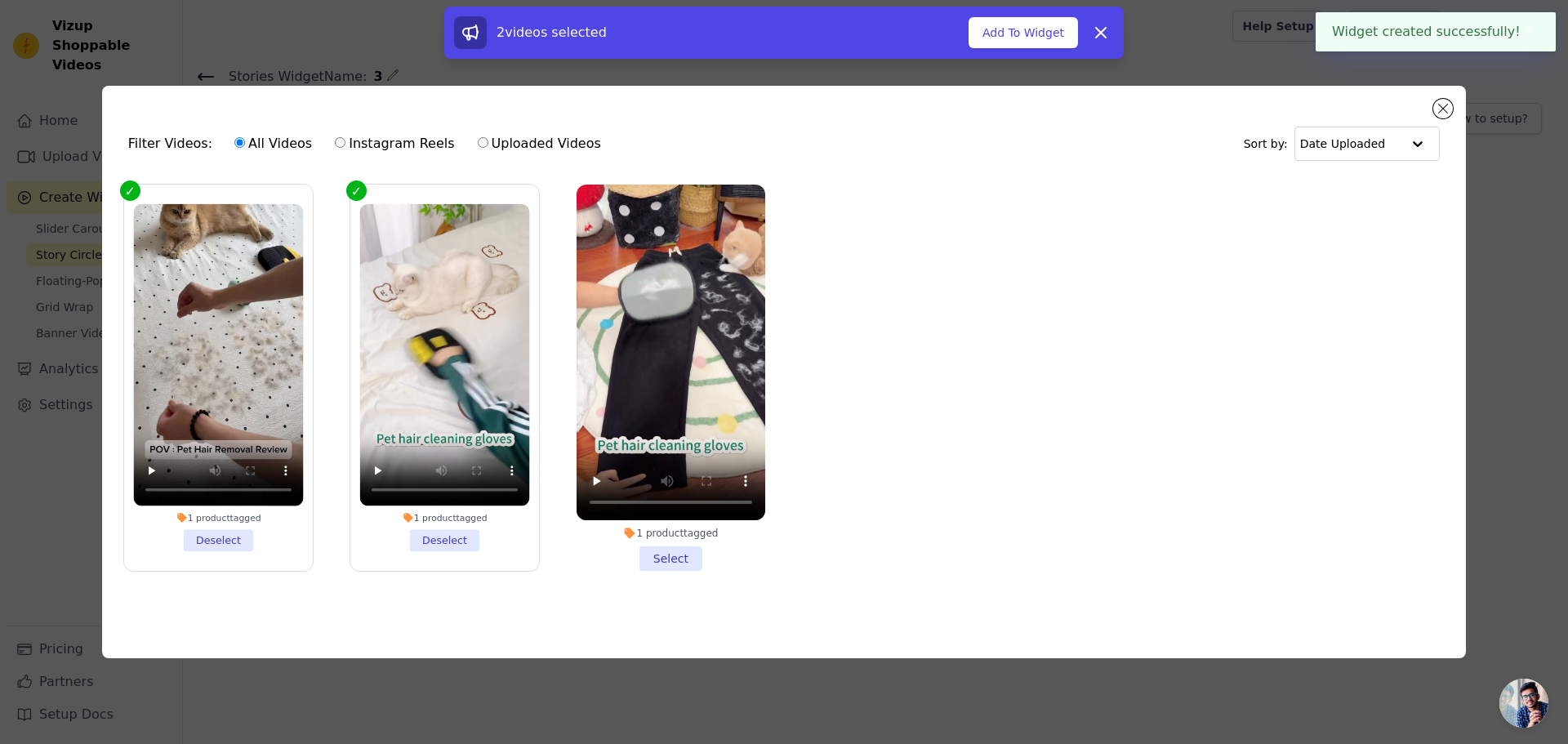
click at [680, 544] on li "1 product tagged Select" at bounding box center [671, 378] width 189 height 387
click at [0, 0] on input "1 product tagged Select" at bounding box center [0, 0] width 0 height 0
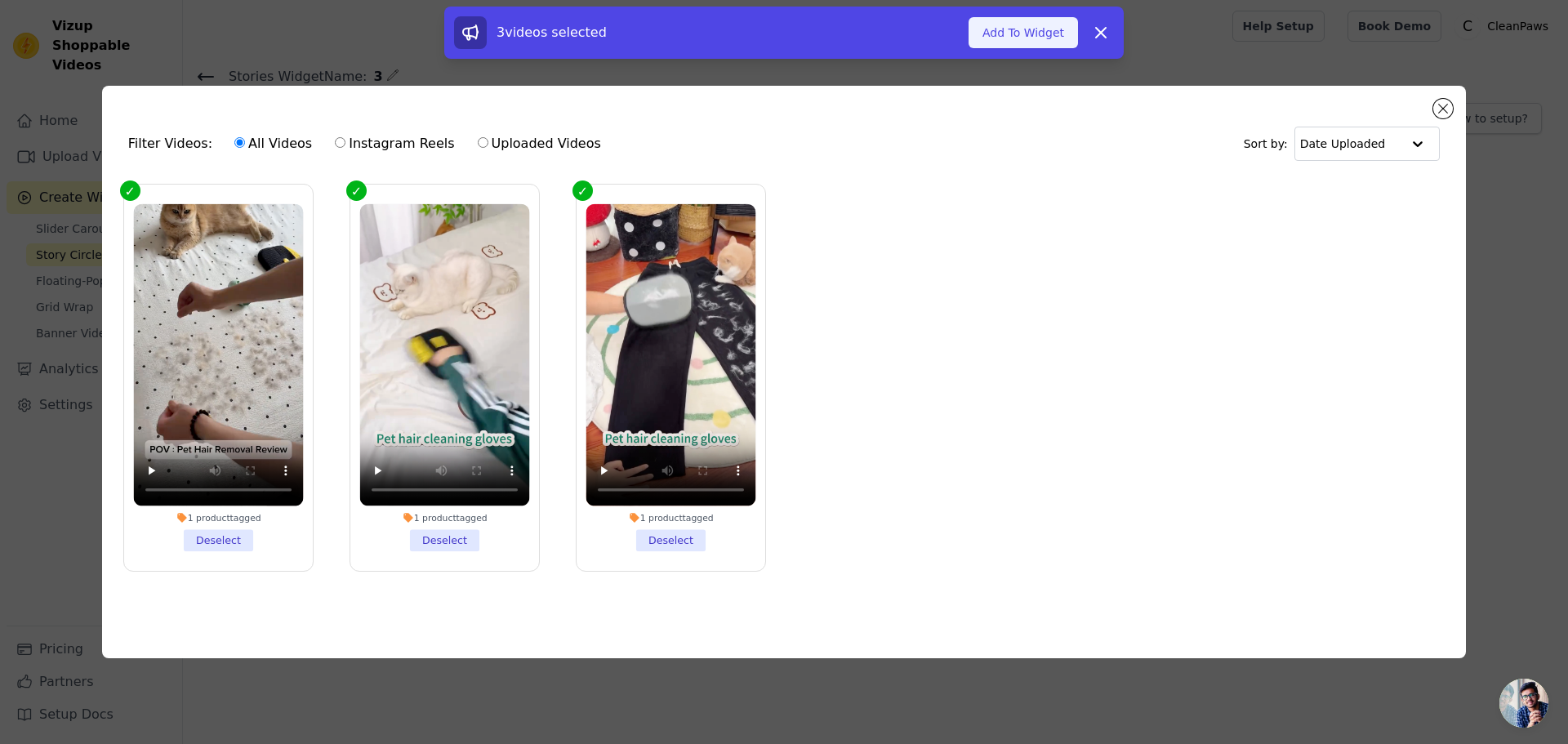
click at [1006, 23] on button "Add To Widget" at bounding box center [1023, 33] width 109 height 31
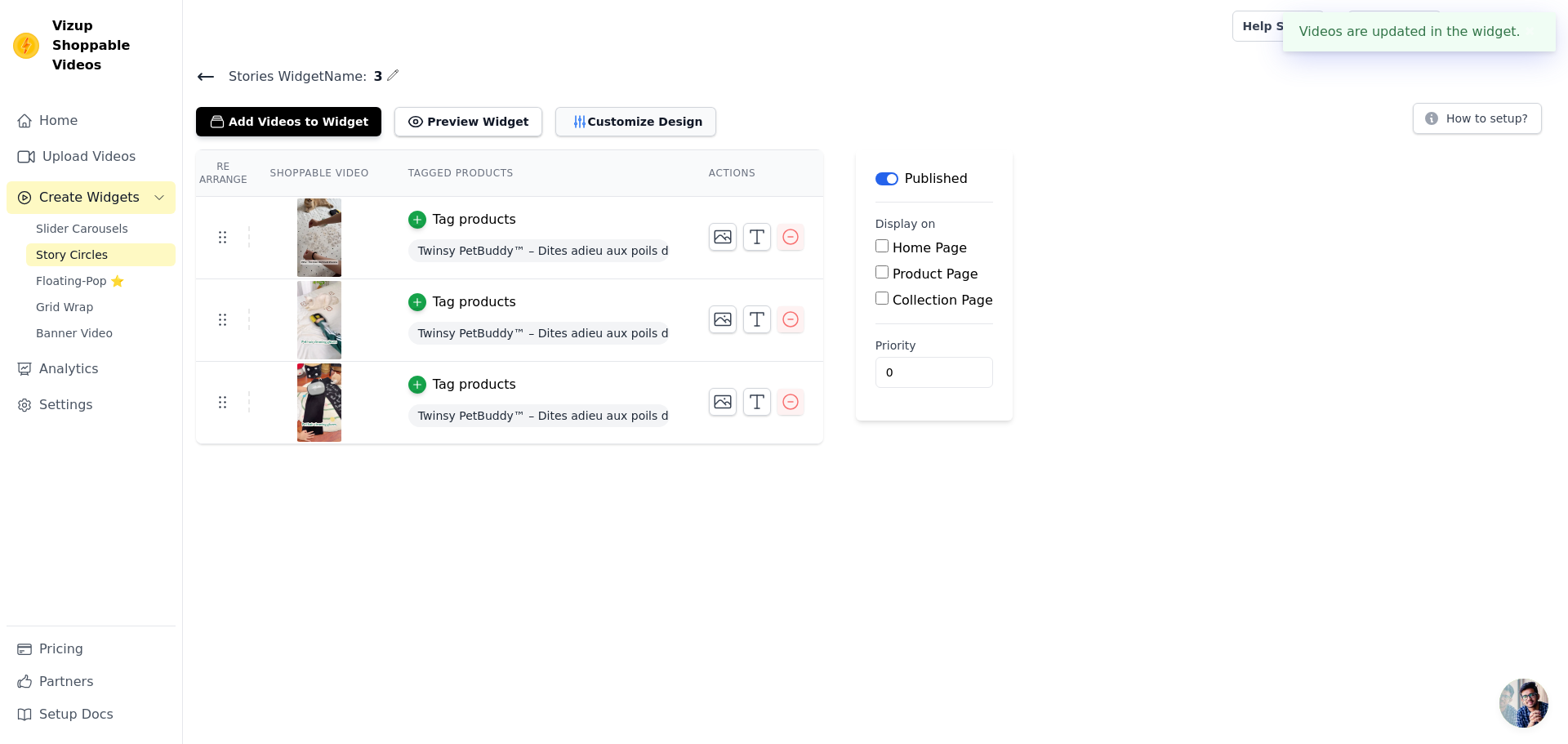
click at [601, 118] on button "Customize Design" at bounding box center [636, 121] width 161 height 29
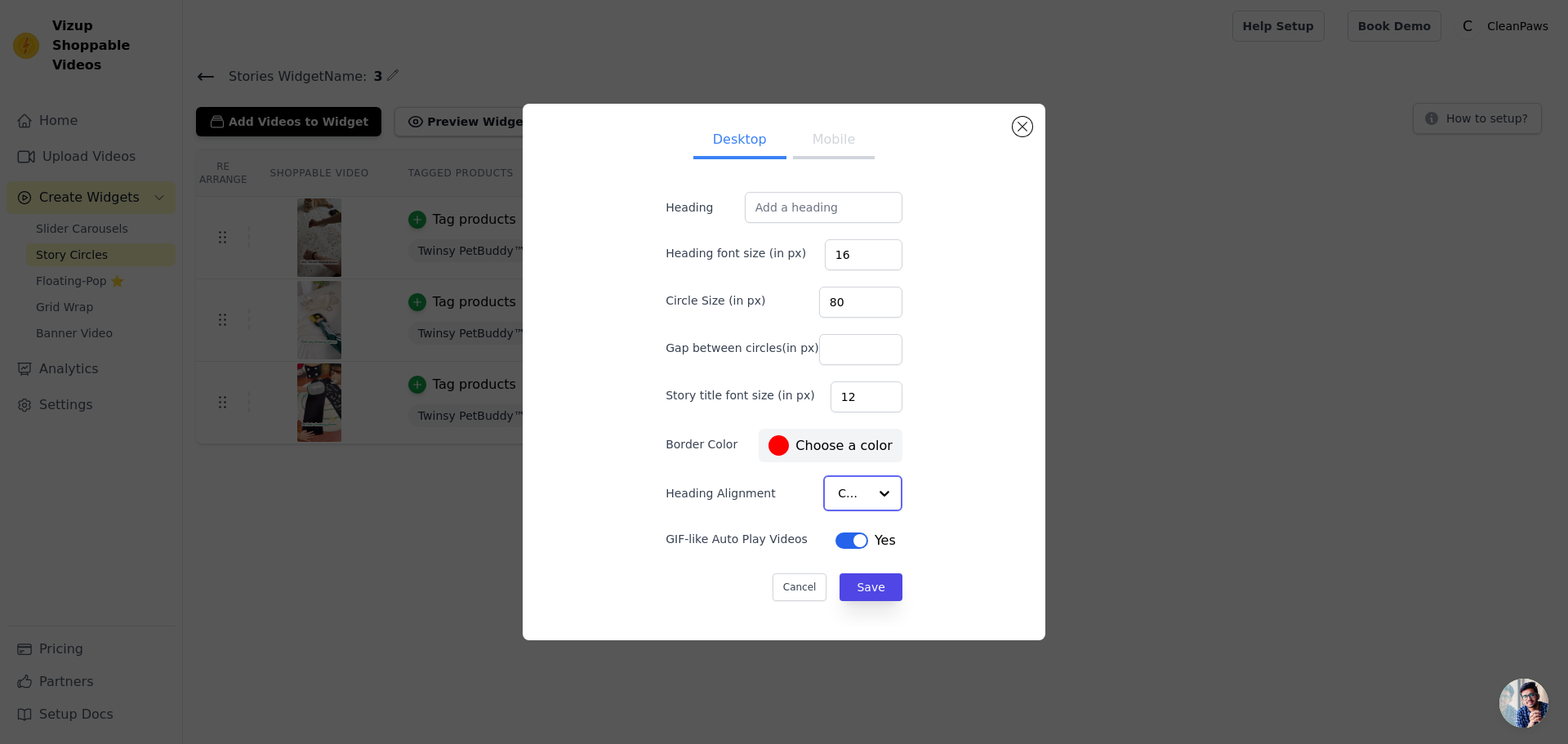
click at [869, 498] on div at bounding box center [885, 493] width 33 height 33
click at [1019, 127] on button "Close modal" at bounding box center [1022, 127] width 20 height 20
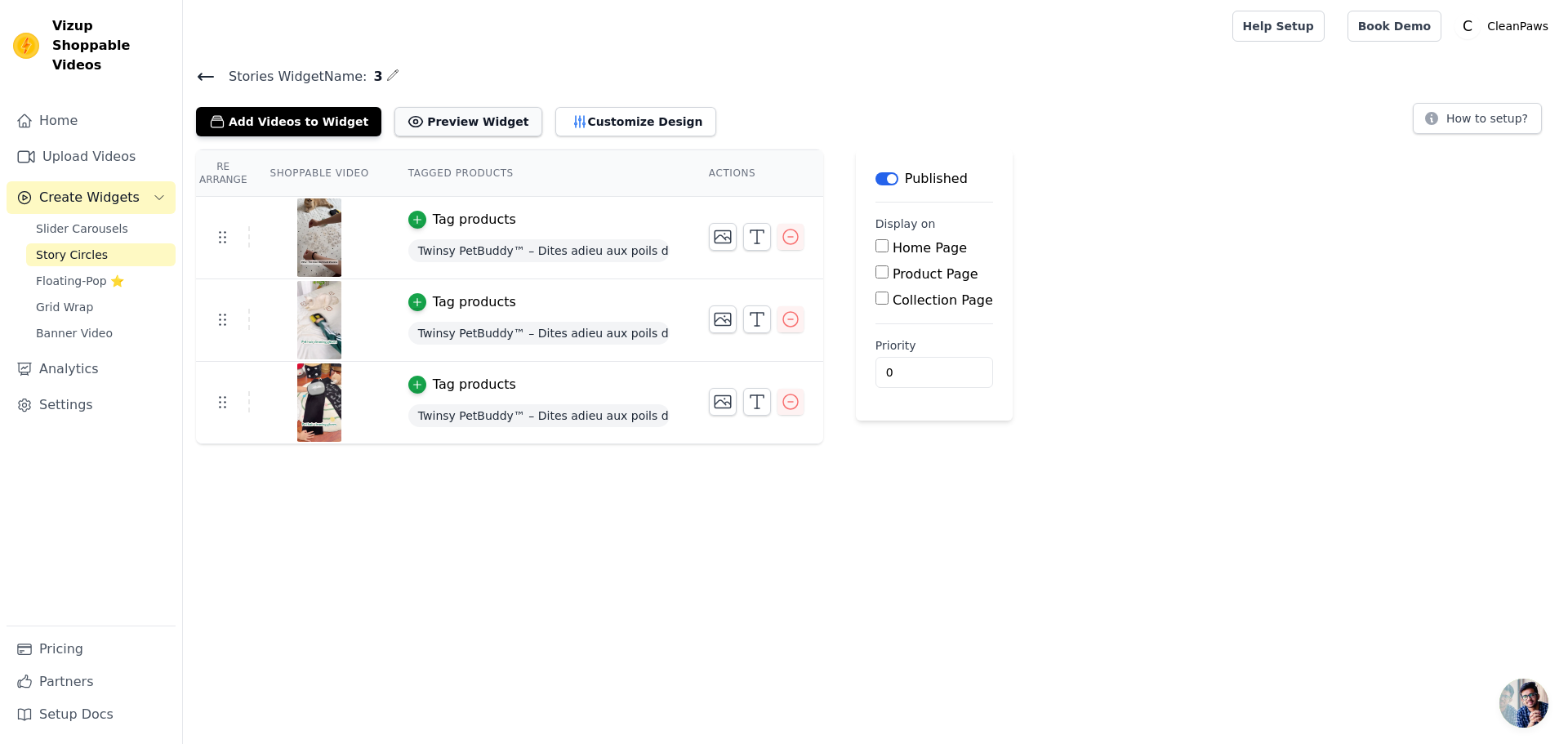
click at [449, 132] on button "Preview Widget" at bounding box center [468, 121] width 147 height 29
click at [66, 273] on span "Floating-Pop ⭐" at bounding box center [80, 281] width 88 height 16
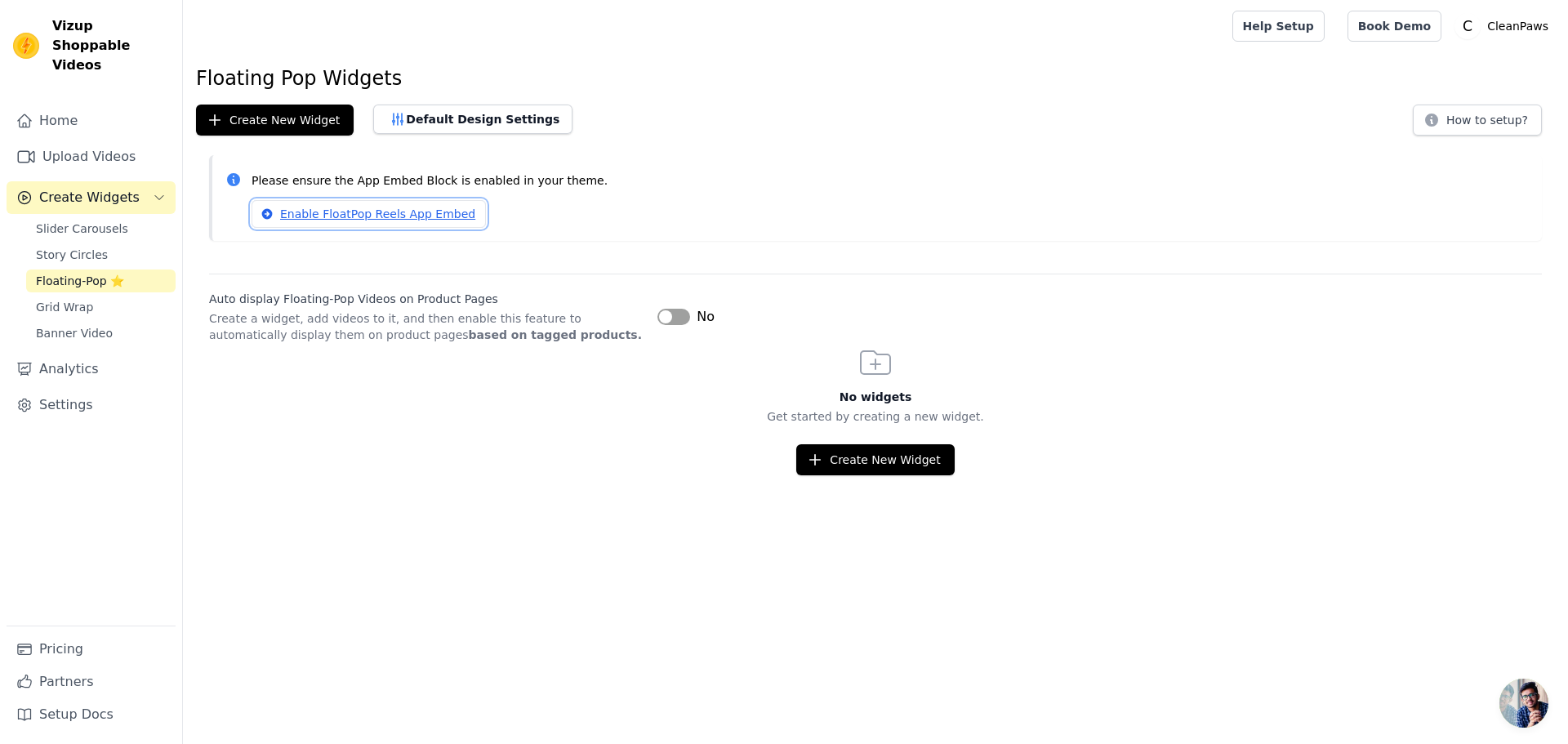
click at [325, 210] on link "Enable FloatPop Reels App Embed" at bounding box center [368, 214] width 234 height 28
click at [1465, 118] on button "How to setup?" at bounding box center [1477, 121] width 129 height 31
click at [75, 325] on span "Banner Video" at bounding box center [74, 333] width 77 height 16
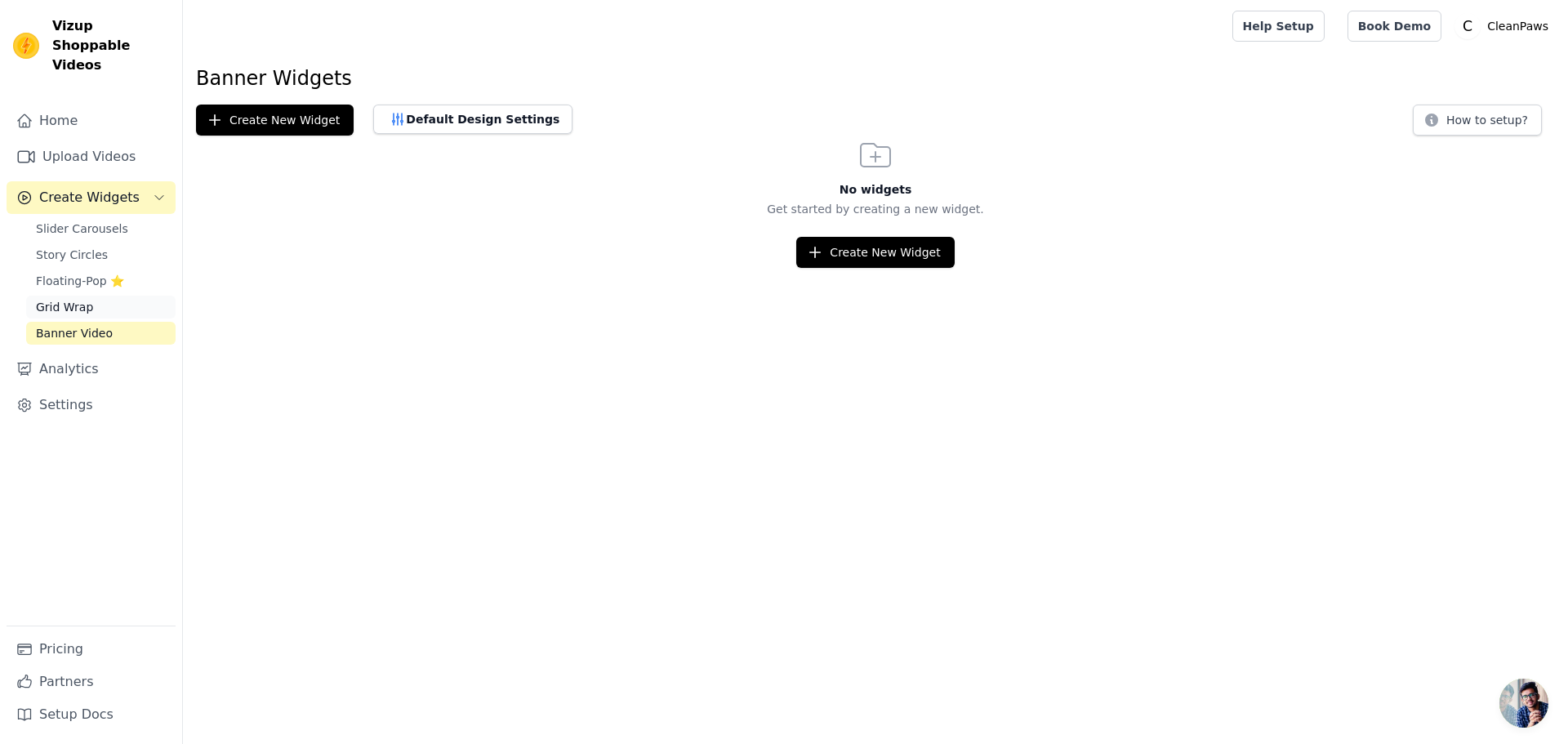
click at [68, 299] on span "Grid Wrap" at bounding box center [64, 307] width 57 height 16
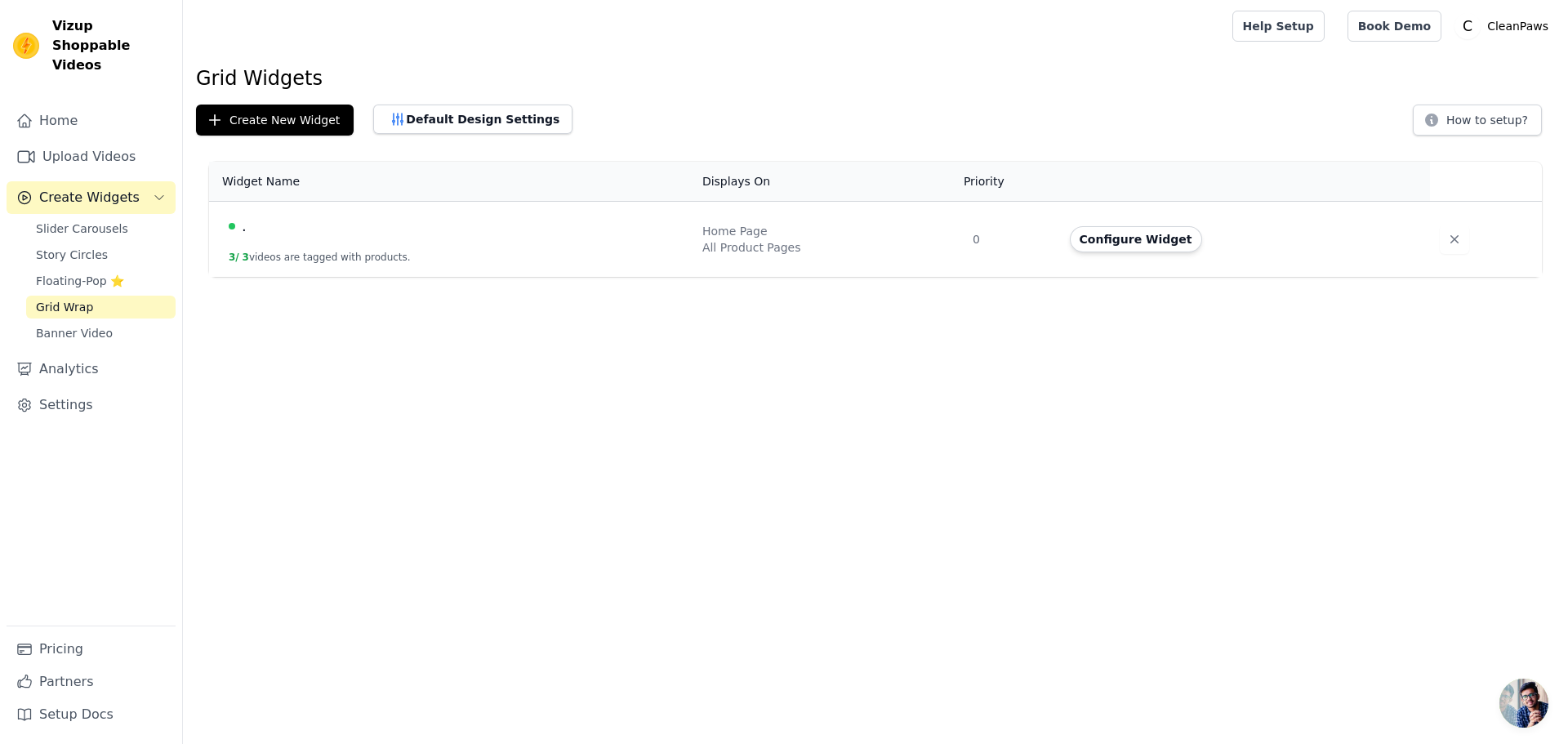
click at [303, 240] on td ". 3 / 3 videos are tagged with products." at bounding box center [451, 240] width 484 height 76
click at [1102, 227] on button "Configure Widget" at bounding box center [1135, 239] width 133 height 26
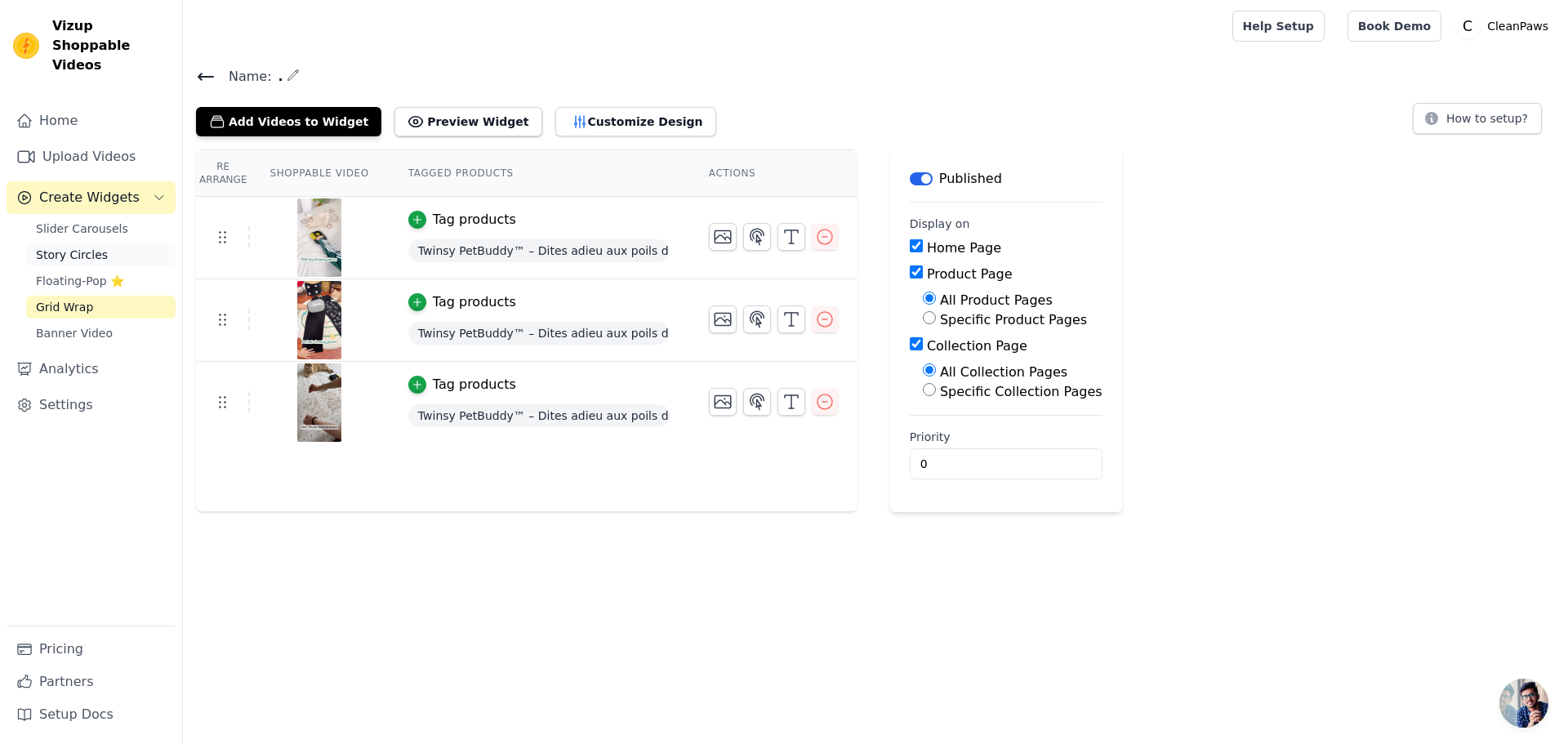
click at [37, 247] on span "Story Circles" at bounding box center [71, 255] width 72 height 16
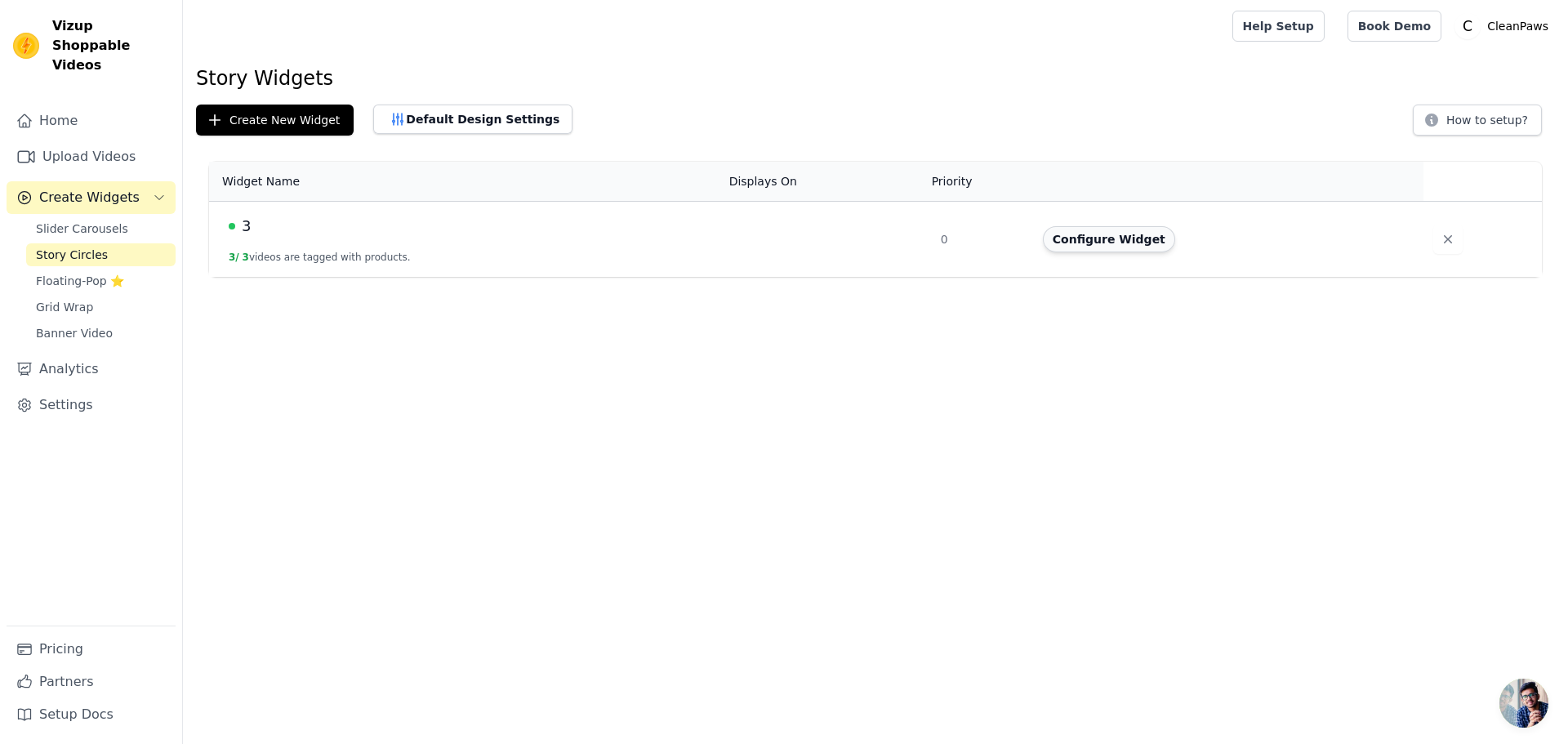
click at [1086, 242] on button "Configure Widget" at bounding box center [1109, 239] width 133 height 26
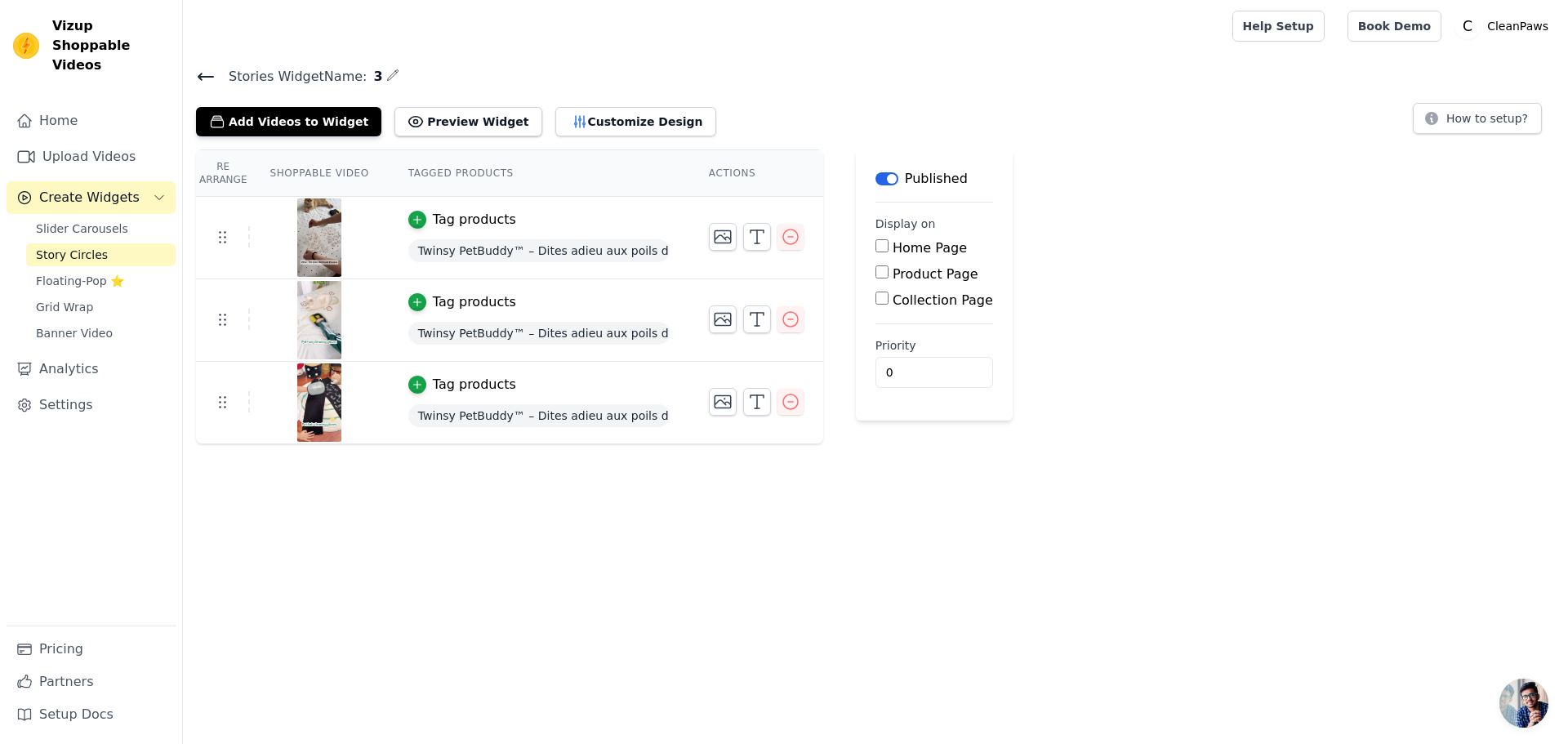
click at [65, 247] on span "Story Circles" at bounding box center [71, 255] width 72 height 16
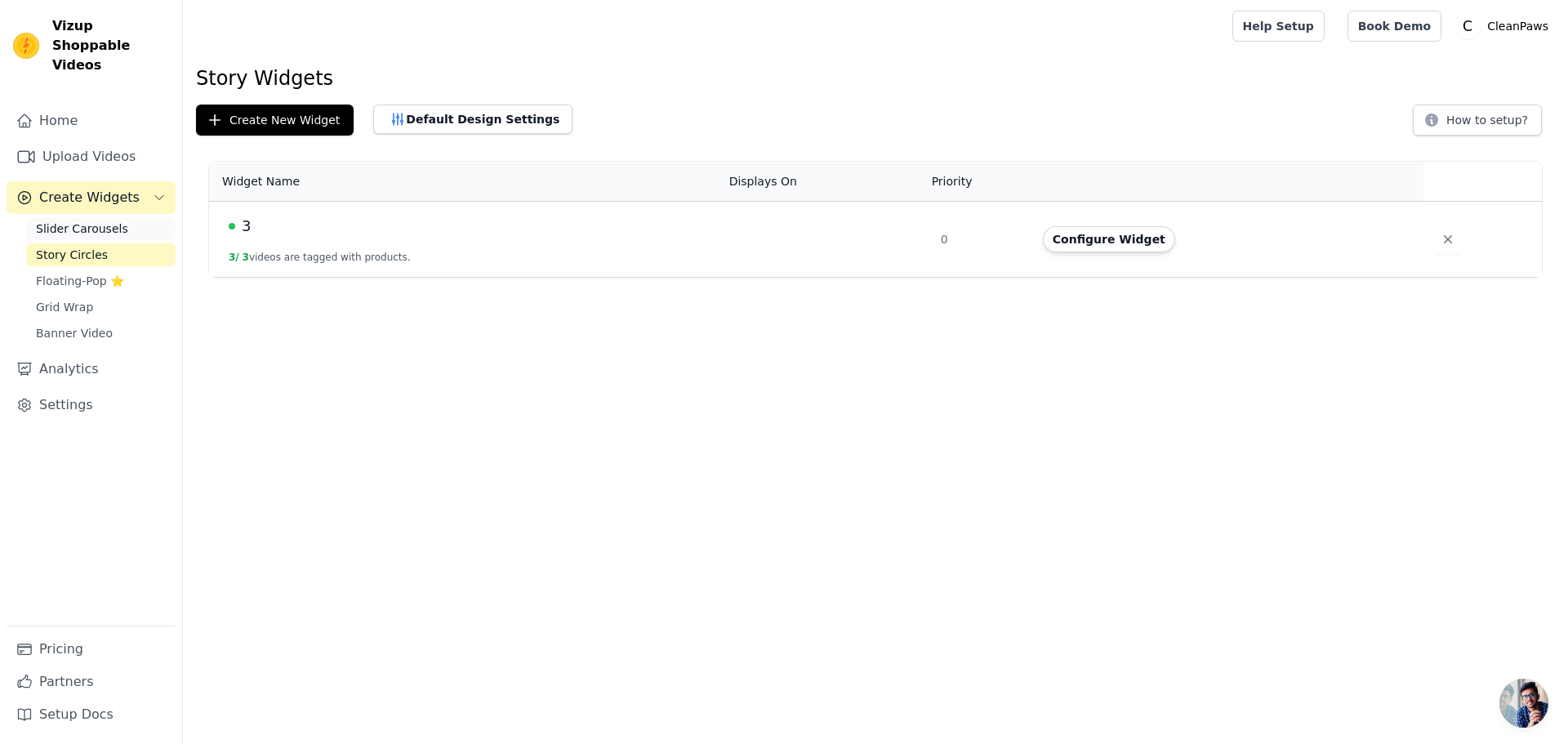
click at [124, 218] on link "Slider Carousels" at bounding box center [101, 229] width 149 height 23
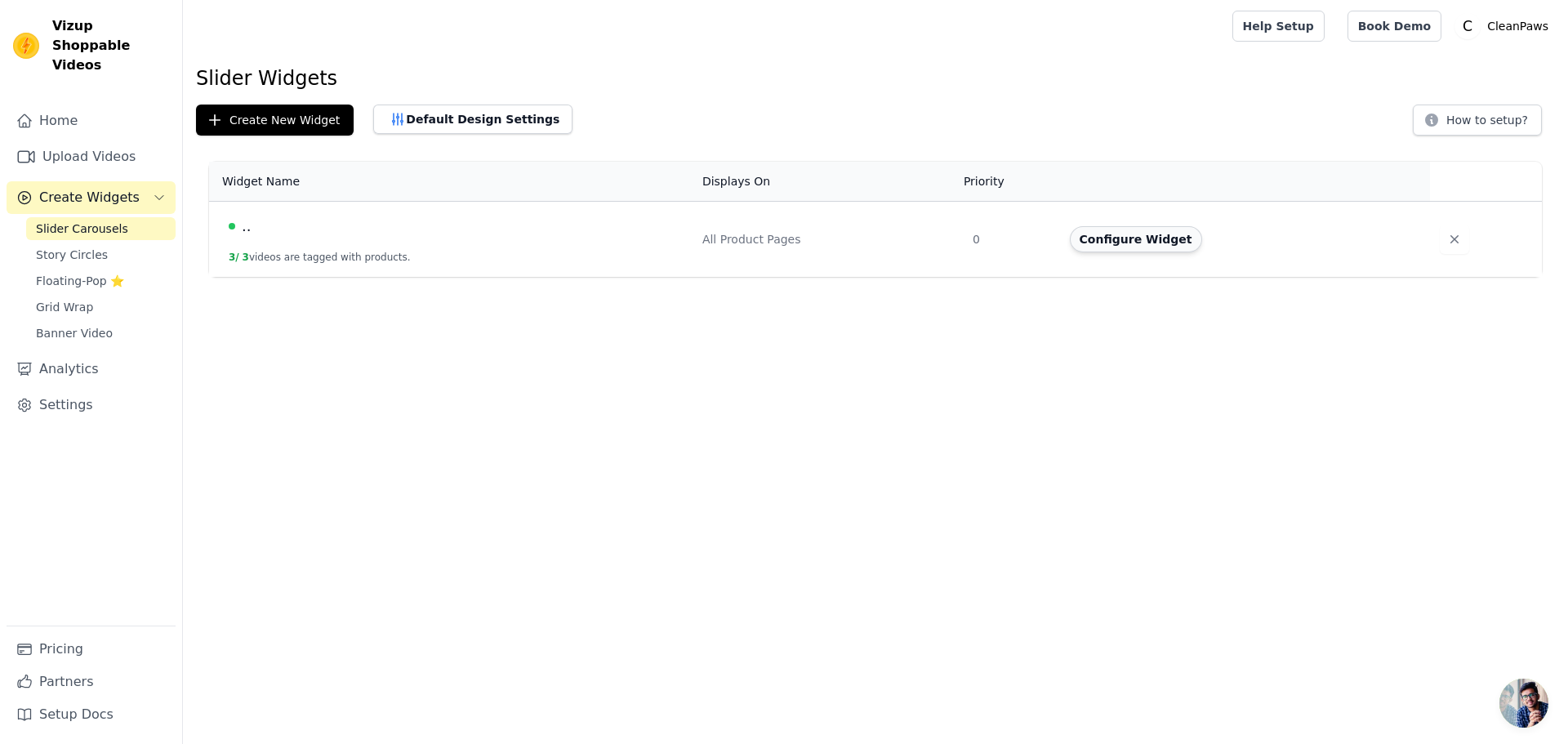
click at [1085, 238] on button "Configure Widget" at bounding box center [1135, 239] width 133 height 26
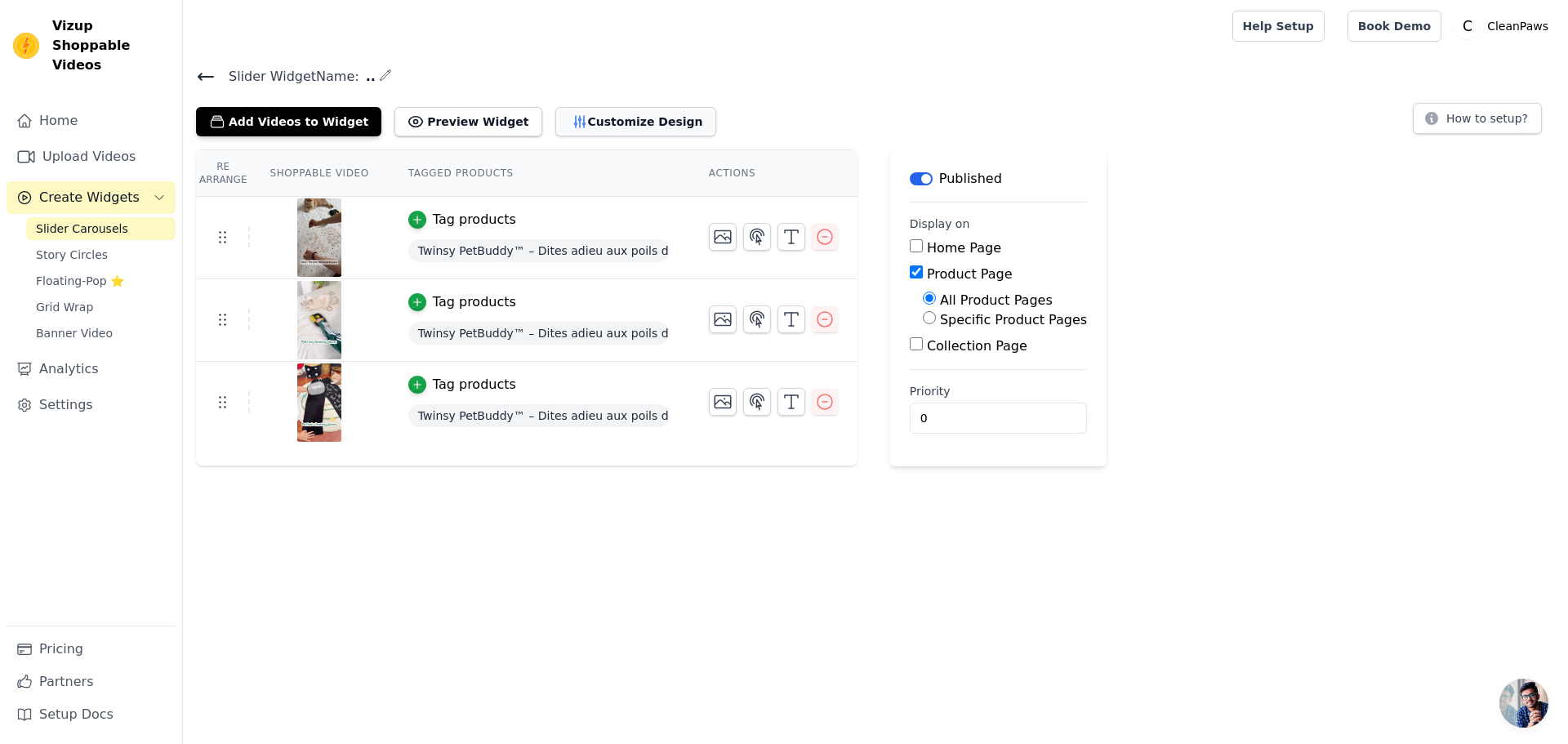
click at [572, 126] on icon "button" at bounding box center [580, 121] width 16 height 16
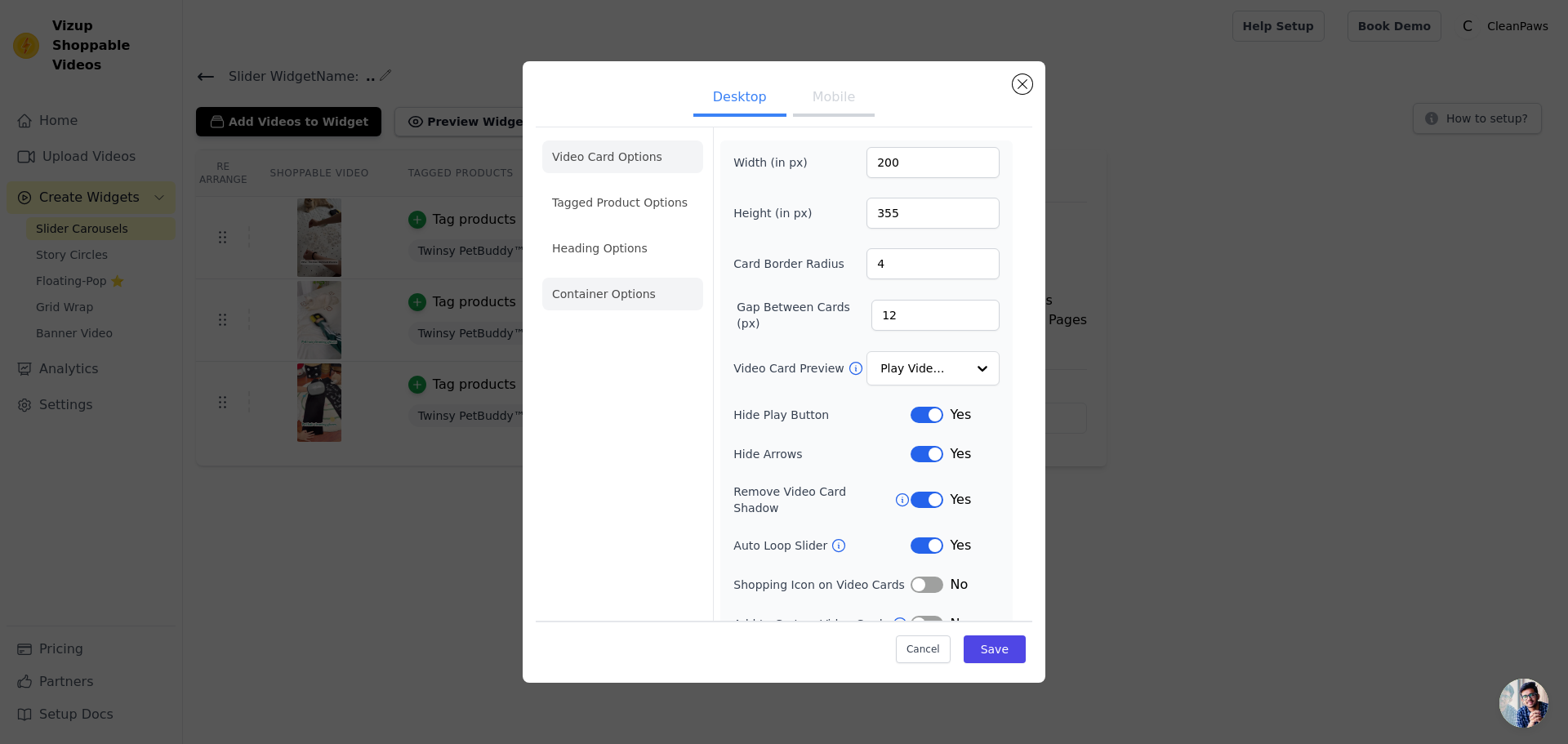
click at [592, 296] on li "Container Options" at bounding box center [623, 294] width 161 height 33
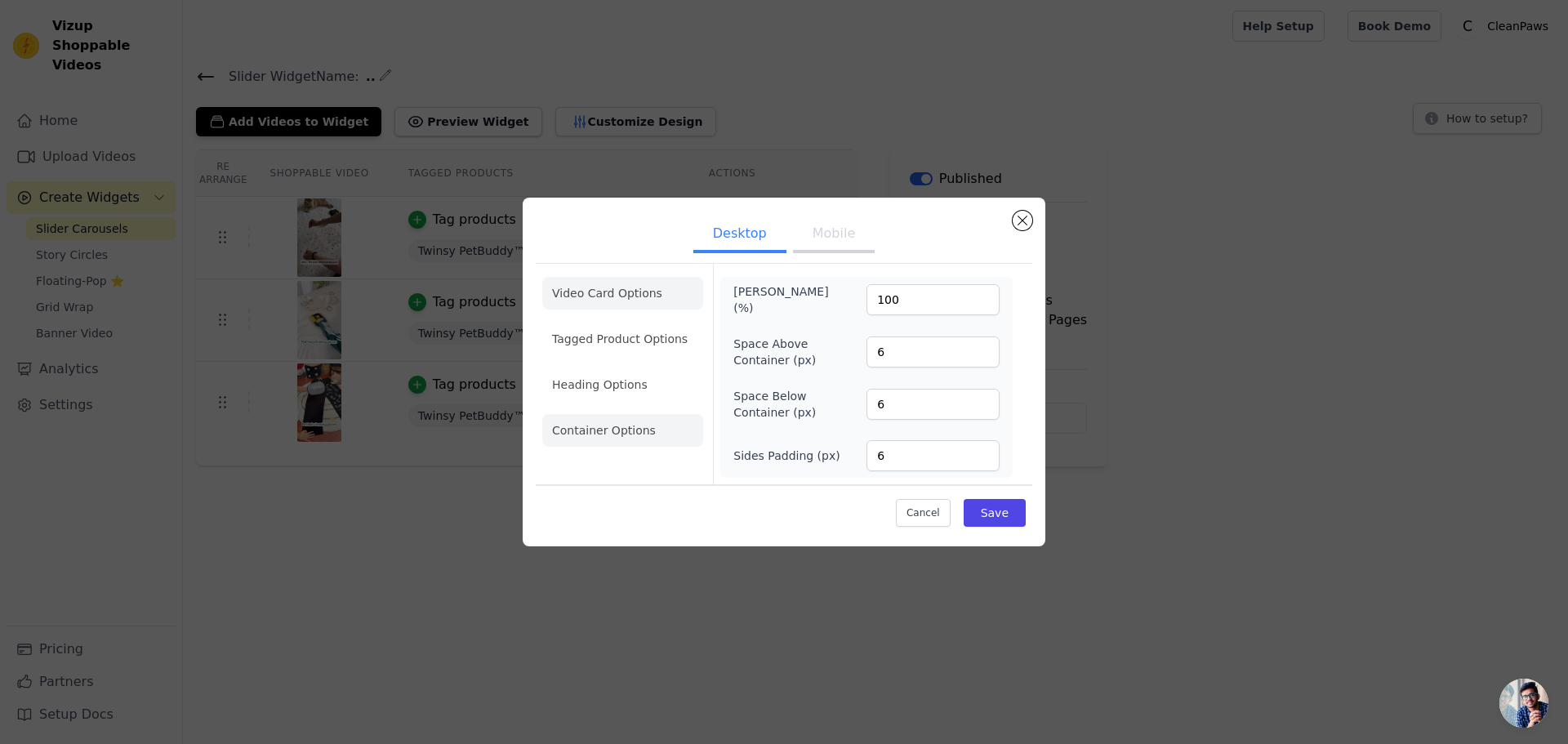
click at [582, 323] on li "Video Card Options" at bounding box center [623, 339] width 161 height 33
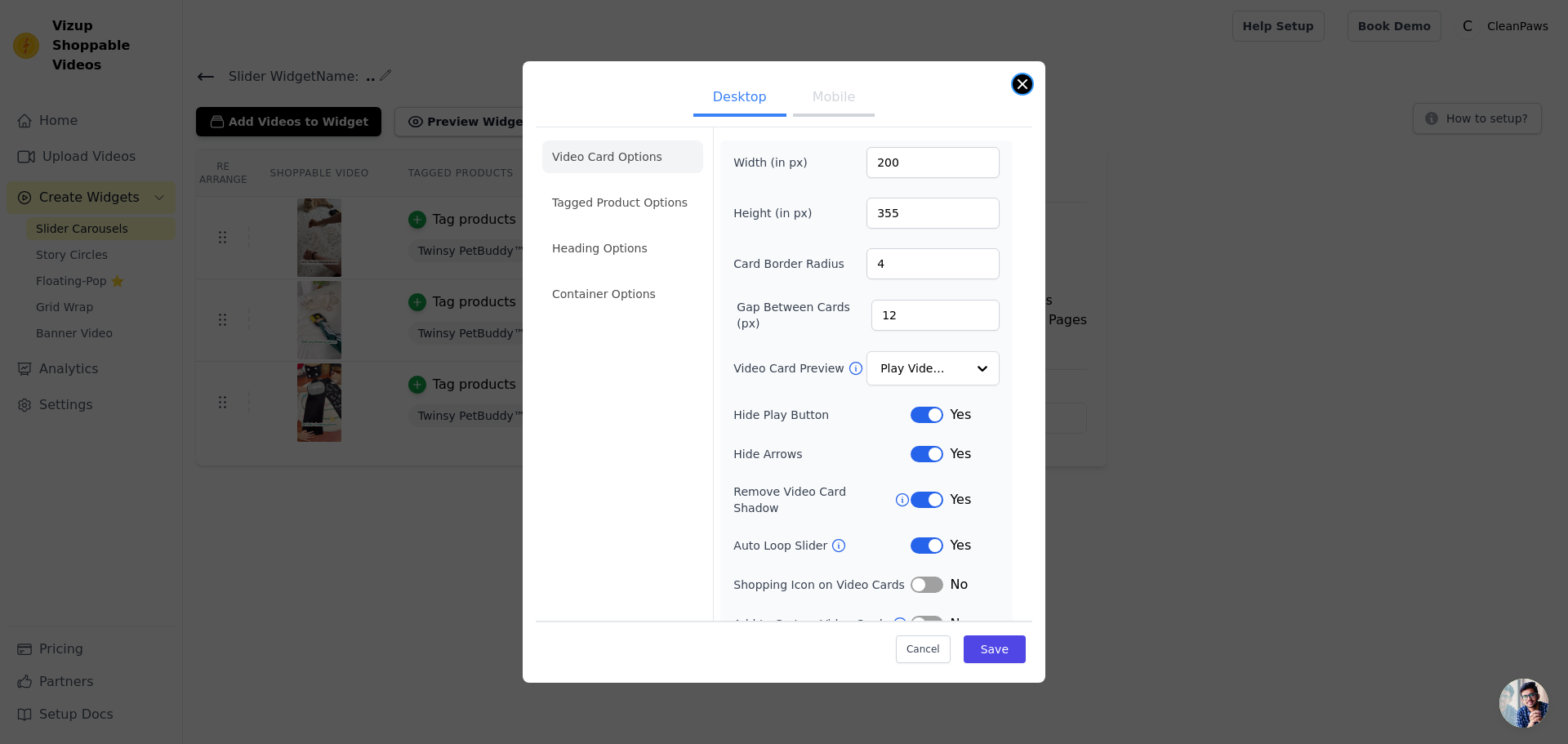
click at [1024, 83] on button "Close modal" at bounding box center [1022, 84] width 20 height 20
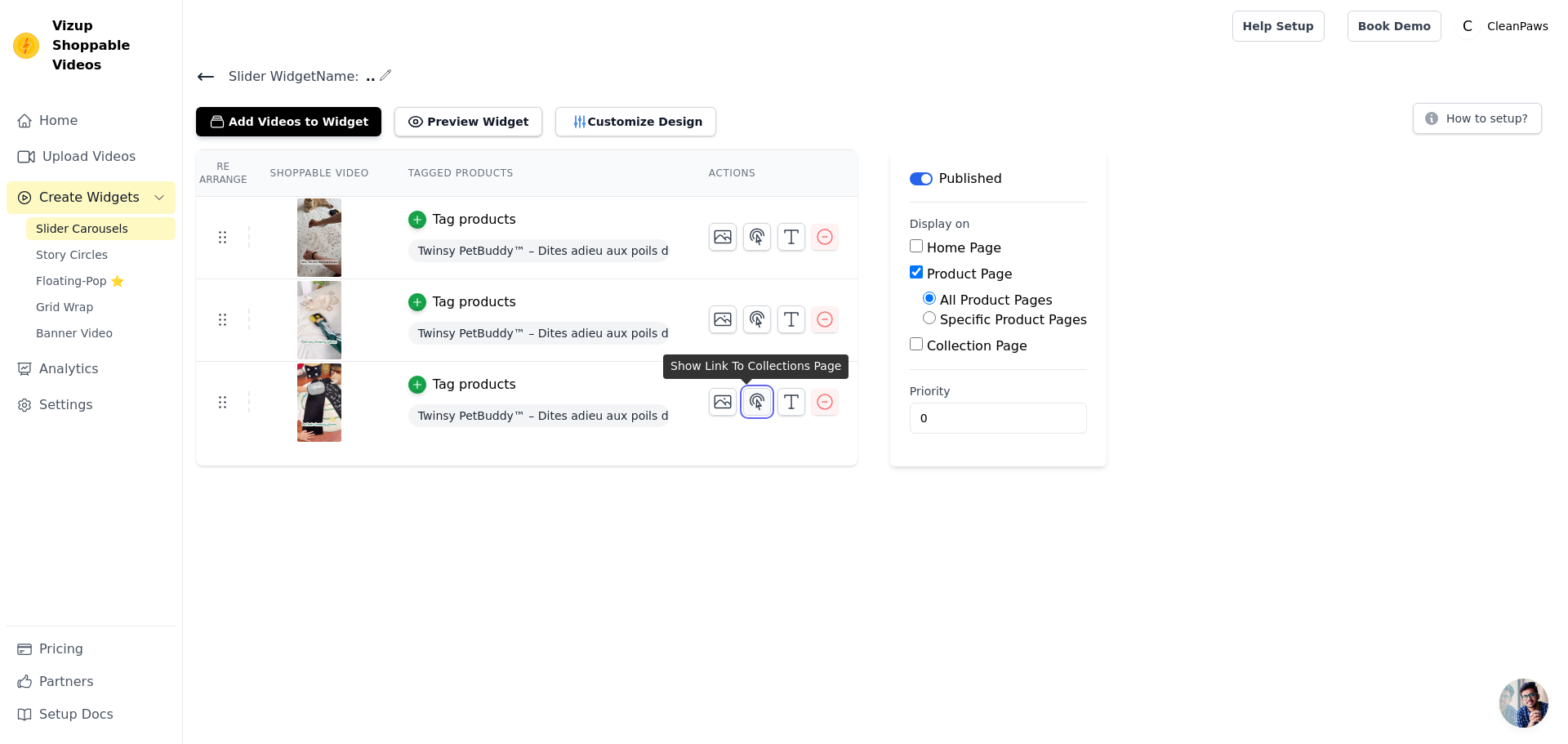
click at [747, 400] on icon "button" at bounding box center [757, 401] width 20 height 20
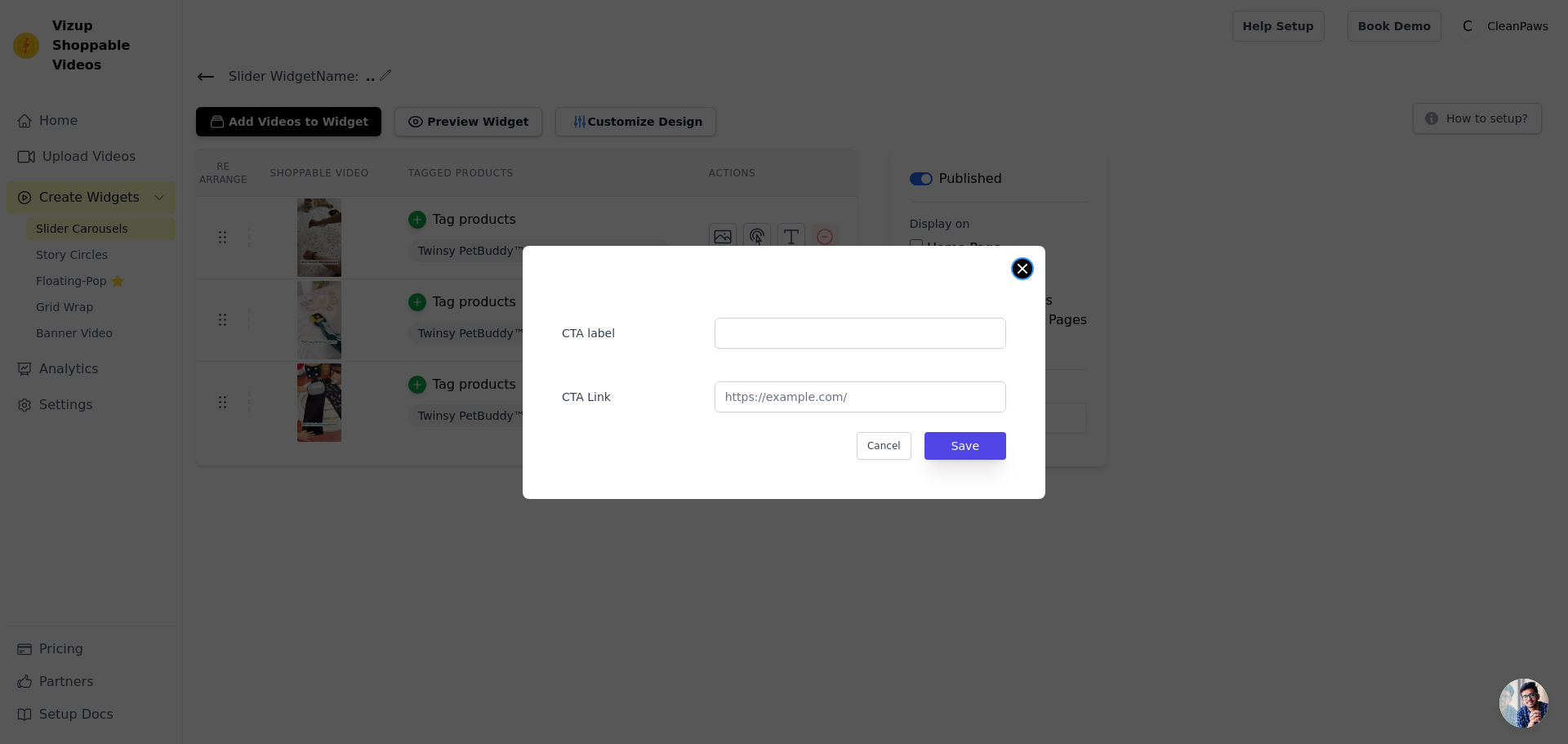
click at [1021, 265] on button "Close modal" at bounding box center [1022, 269] width 20 height 20
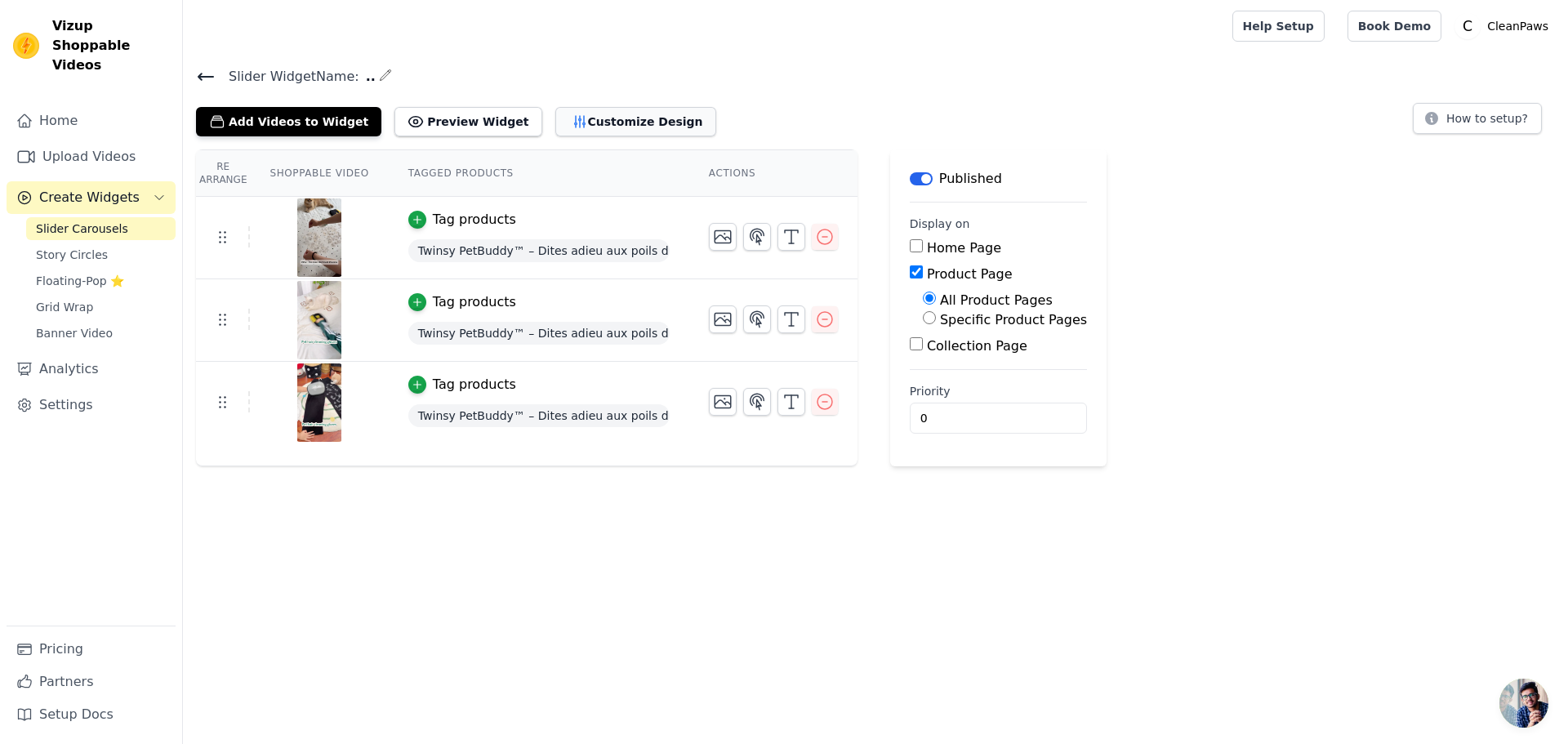
click at [572, 123] on icon "button" at bounding box center [580, 121] width 16 height 16
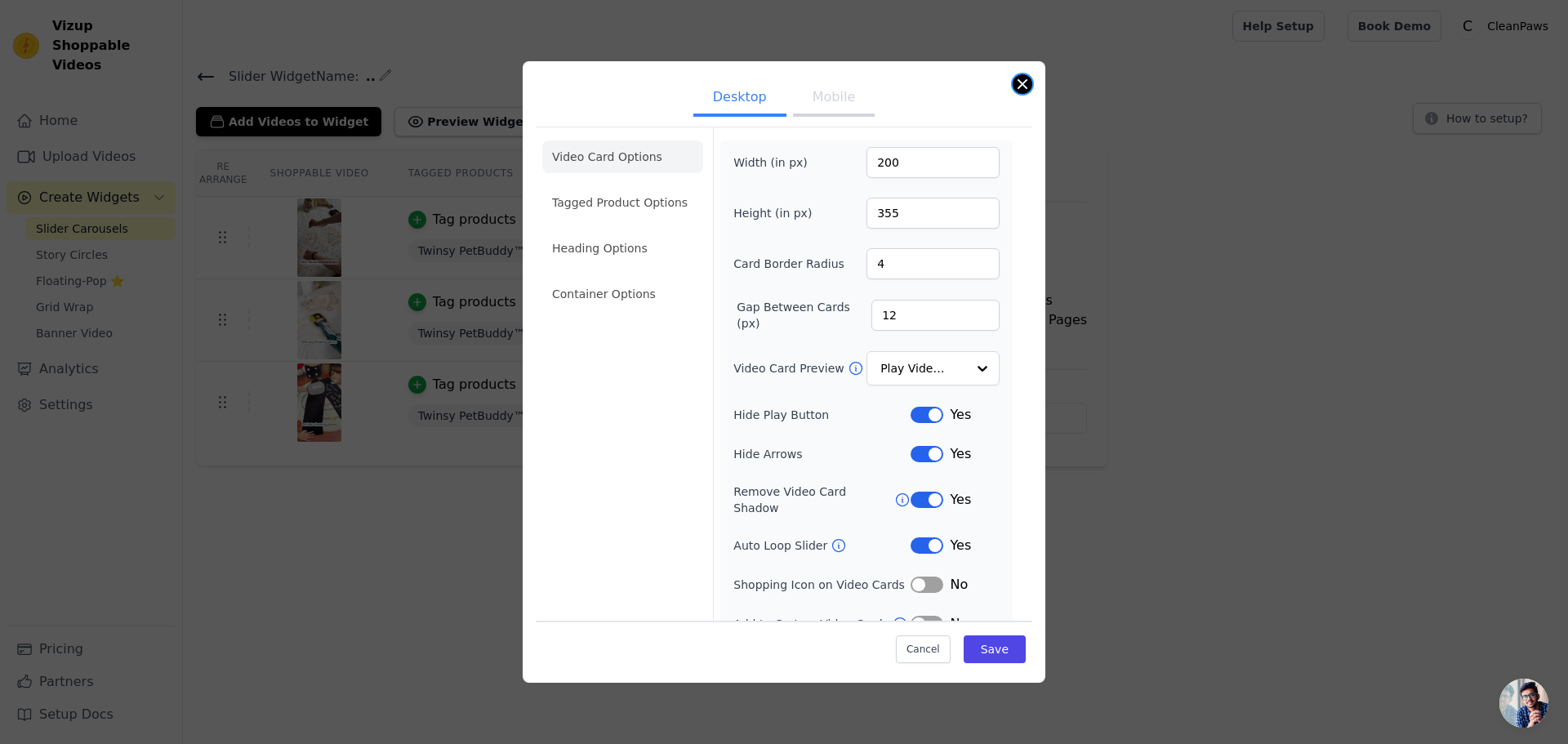
click at [1019, 88] on button "Close modal" at bounding box center [1022, 84] width 20 height 20
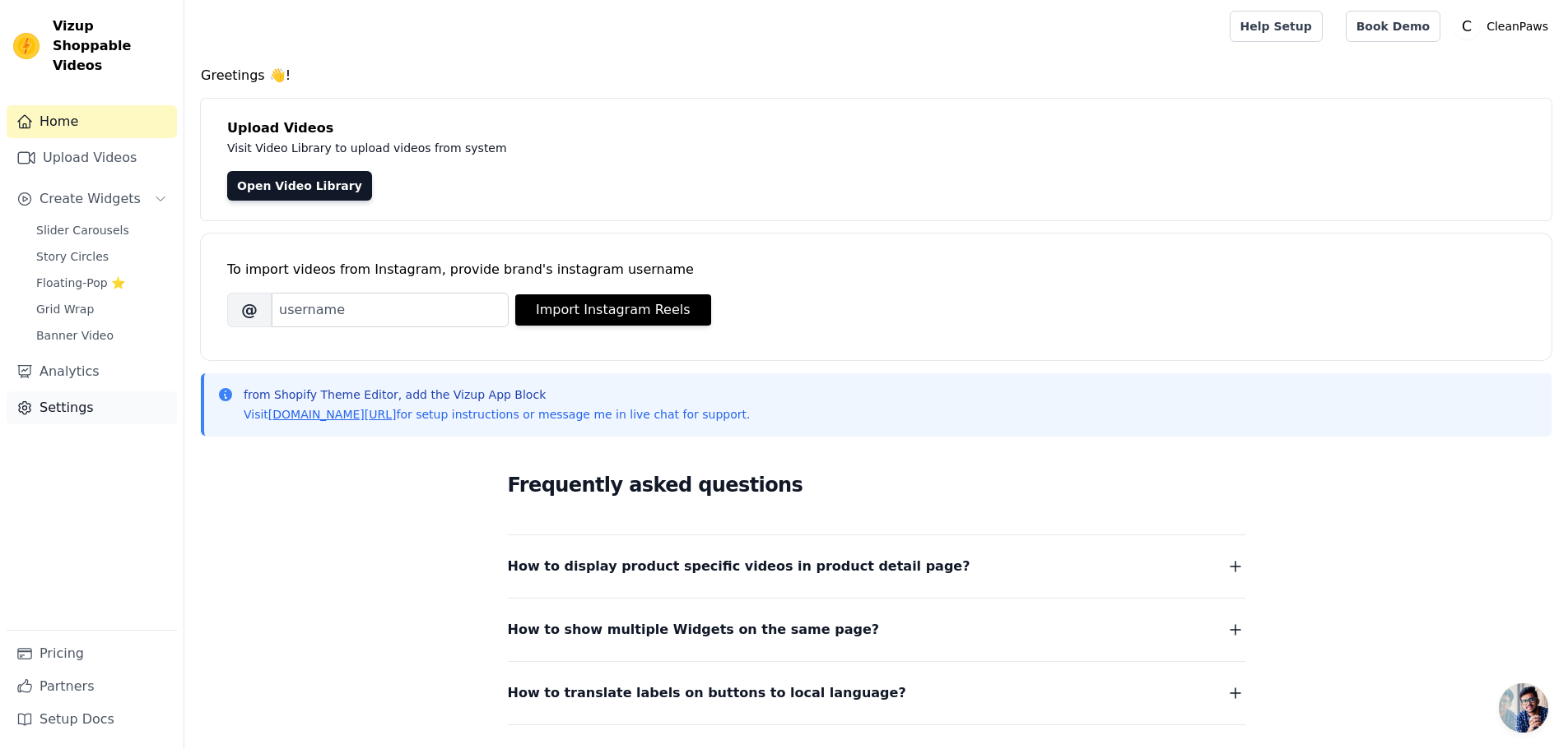
click at [81, 391] on link "Settings" at bounding box center [92, 408] width 170 height 33
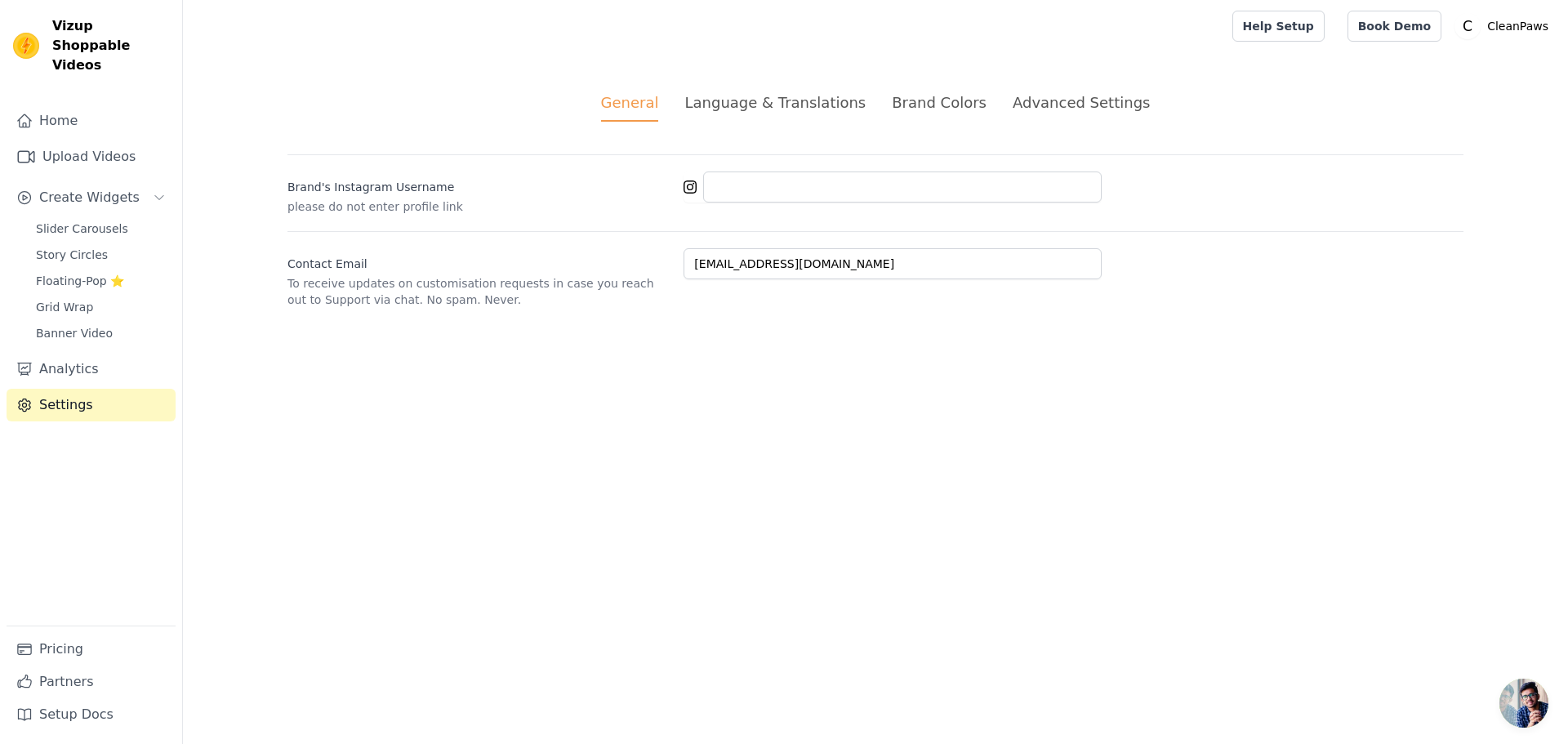
click at [1012, 101] on div "Advanced Settings" at bounding box center [1081, 102] width 137 height 22
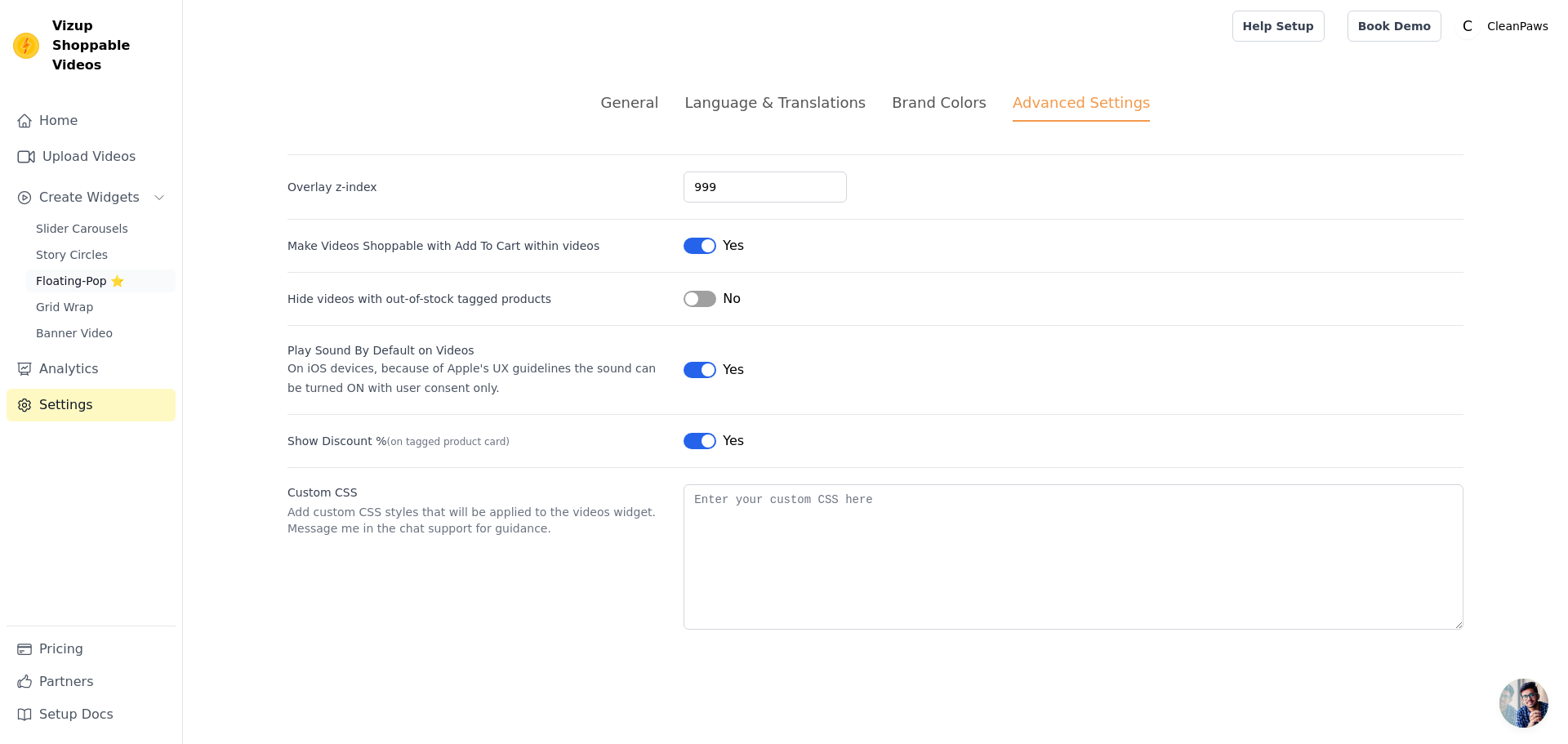
click at [73, 273] on span "Floating-Pop ⭐" at bounding box center [80, 281] width 88 height 16
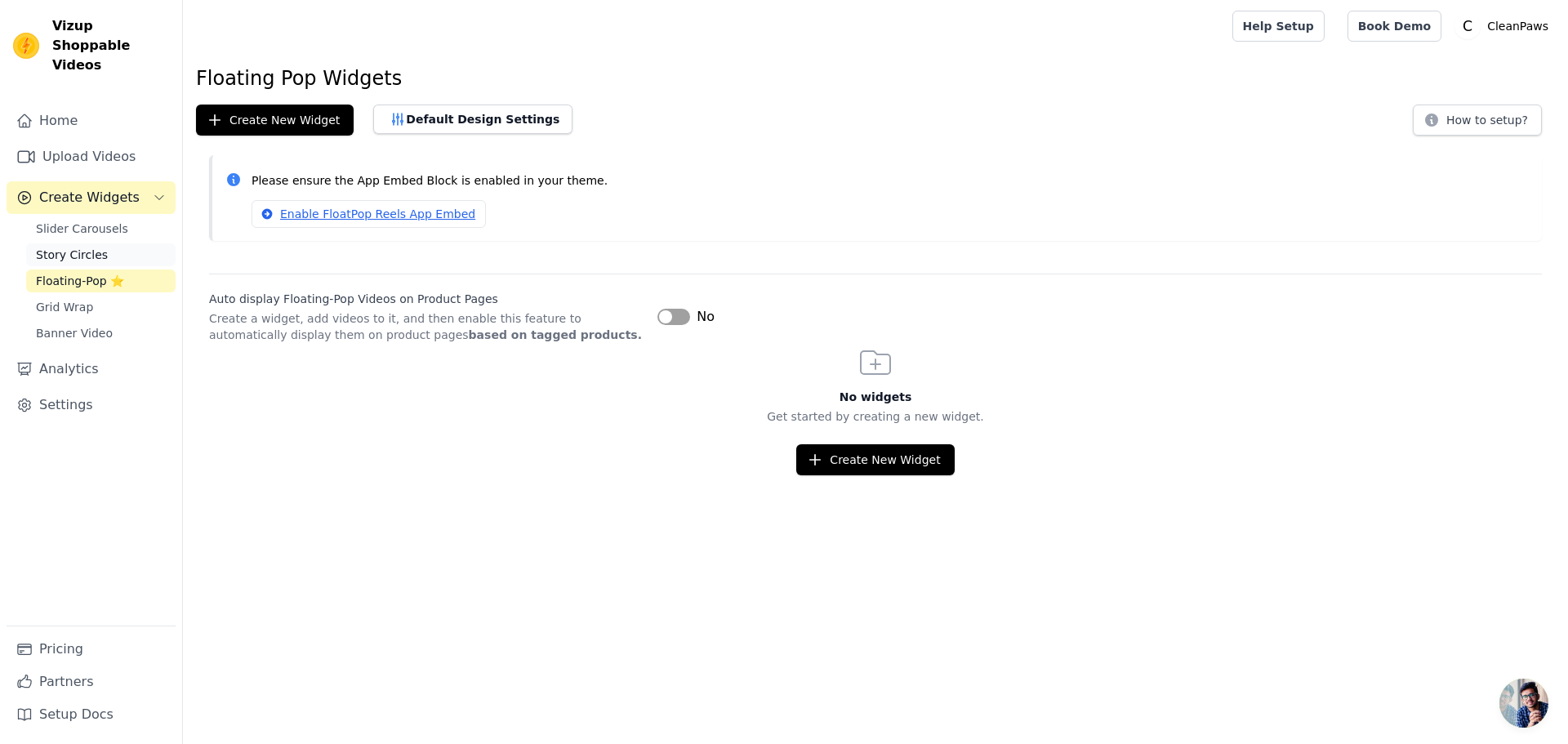
click at [54, 247] on span "Story Circles" at bounding box center [71, 255] width 72 height 16
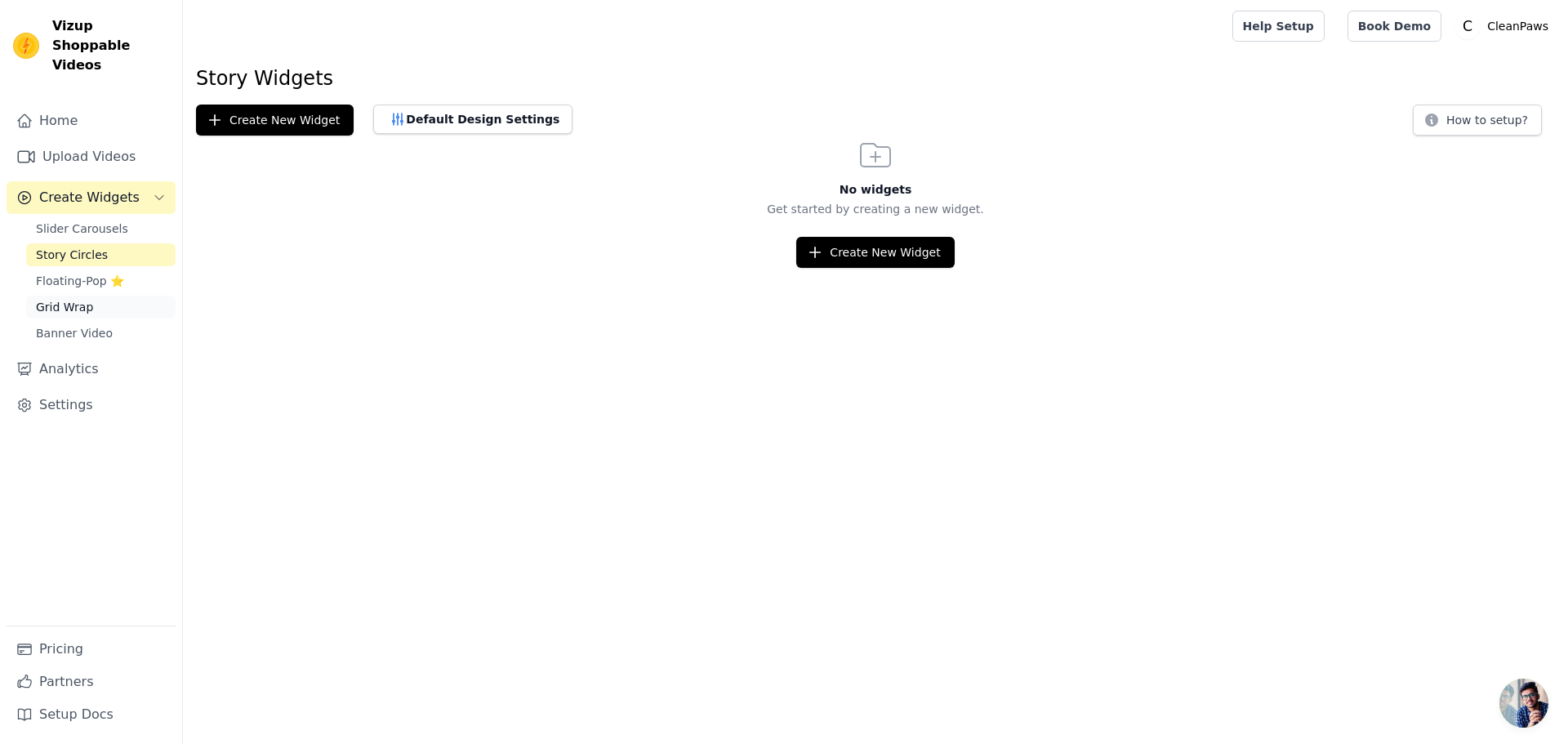
click at [70, 299] on span "Grid Wrap" at bounding box center [64, 307] width 57 height 16
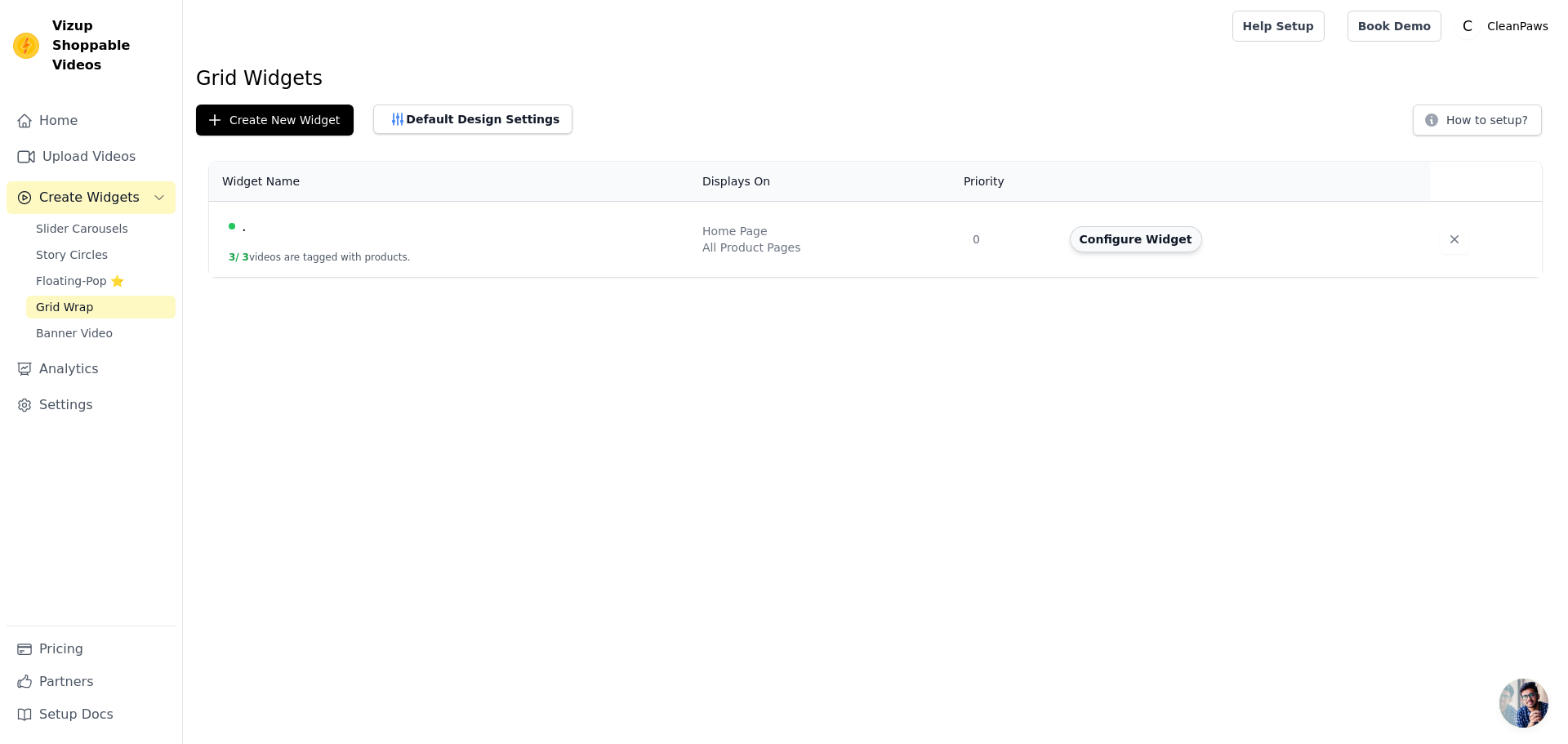
click at [1160, 248] on button "Configure Widget" at bounding box center [1135, 239] width 133 height 26
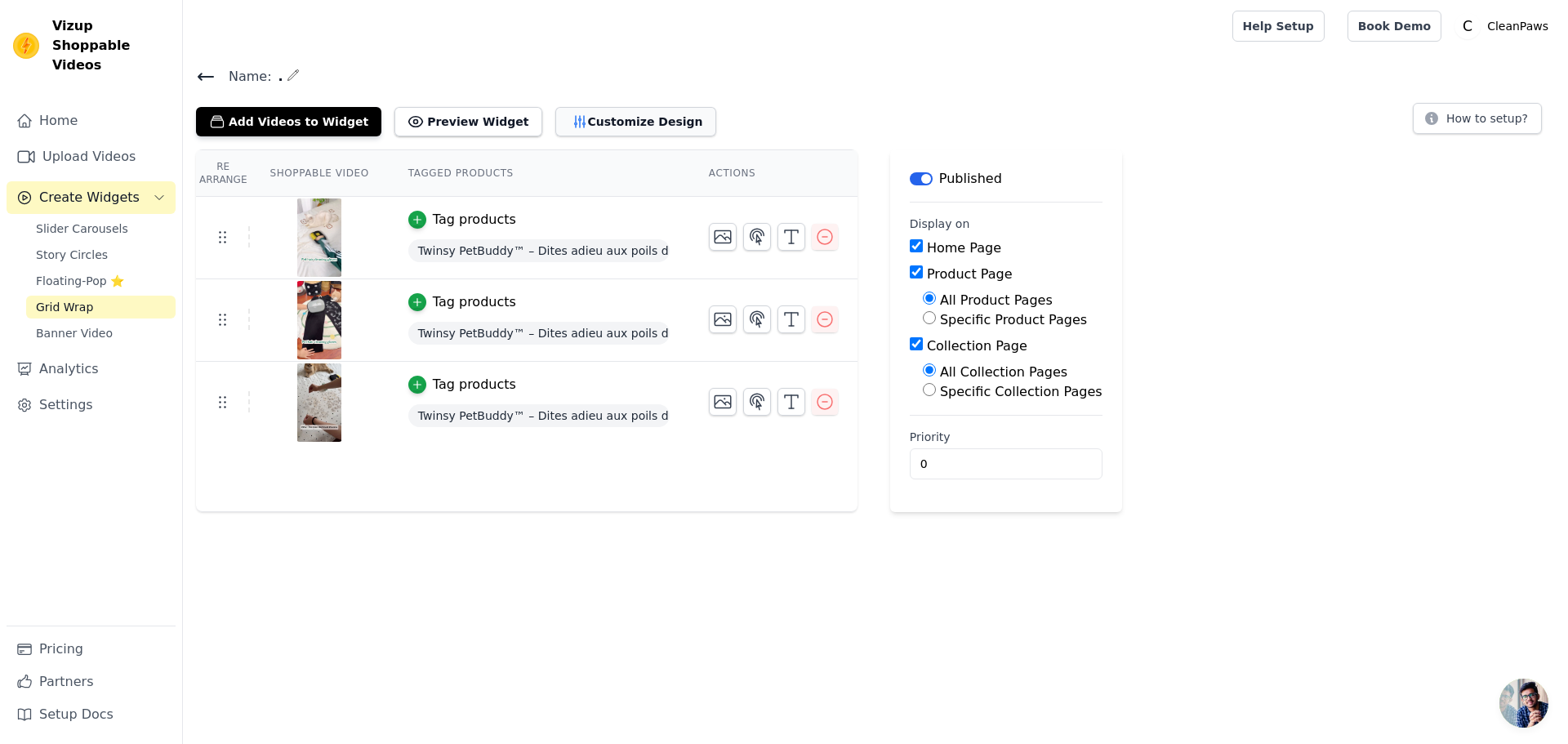
click at [563, 120] on button "Customize Design" at bounding box center [636, 121] width 161 height 29
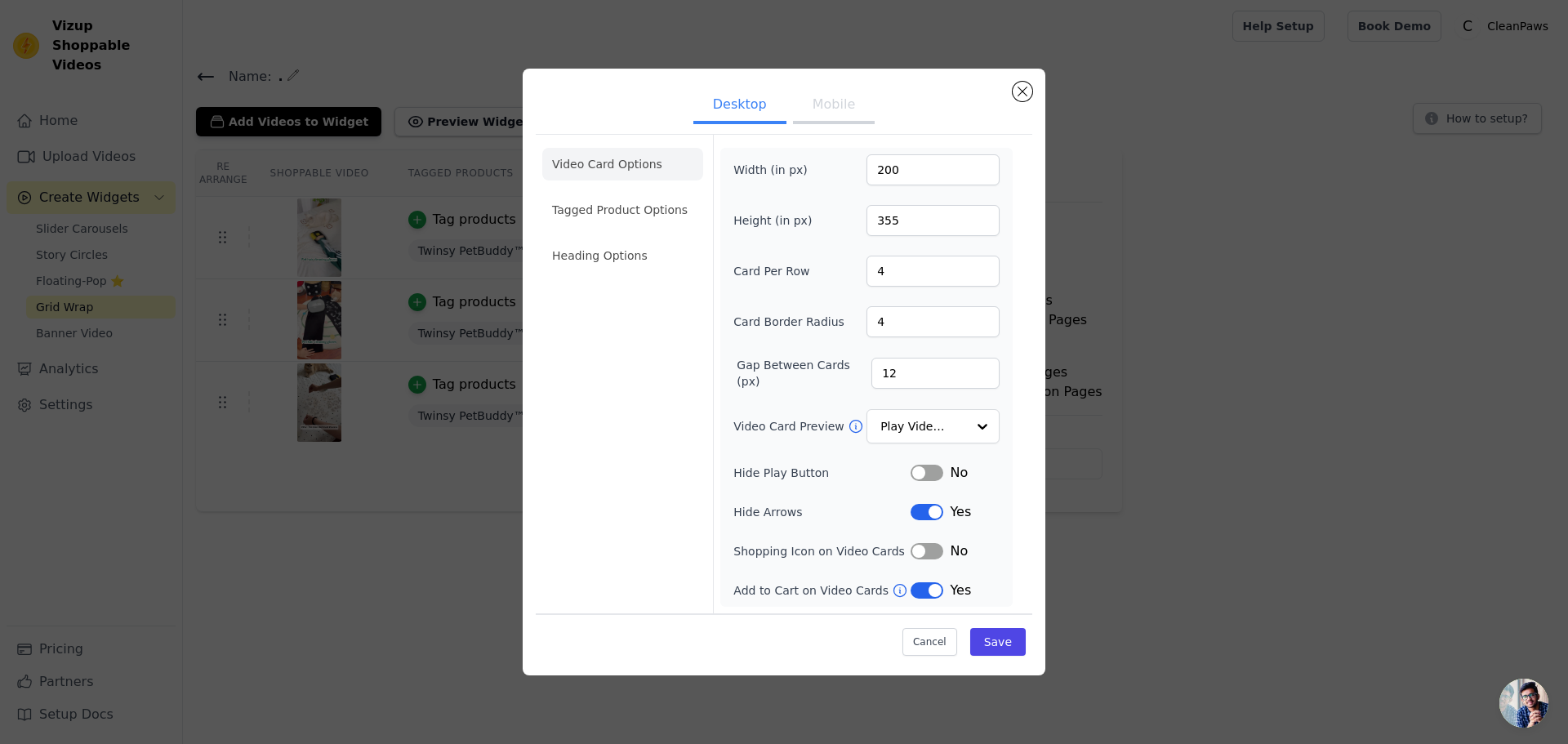
click at [930, 470] on button "Label" at bounding box center [927, 473] width 33 height 16
click at [577, 216] on li "Tagged Product Options" at bounding box center [623, 210] width 161 height 33
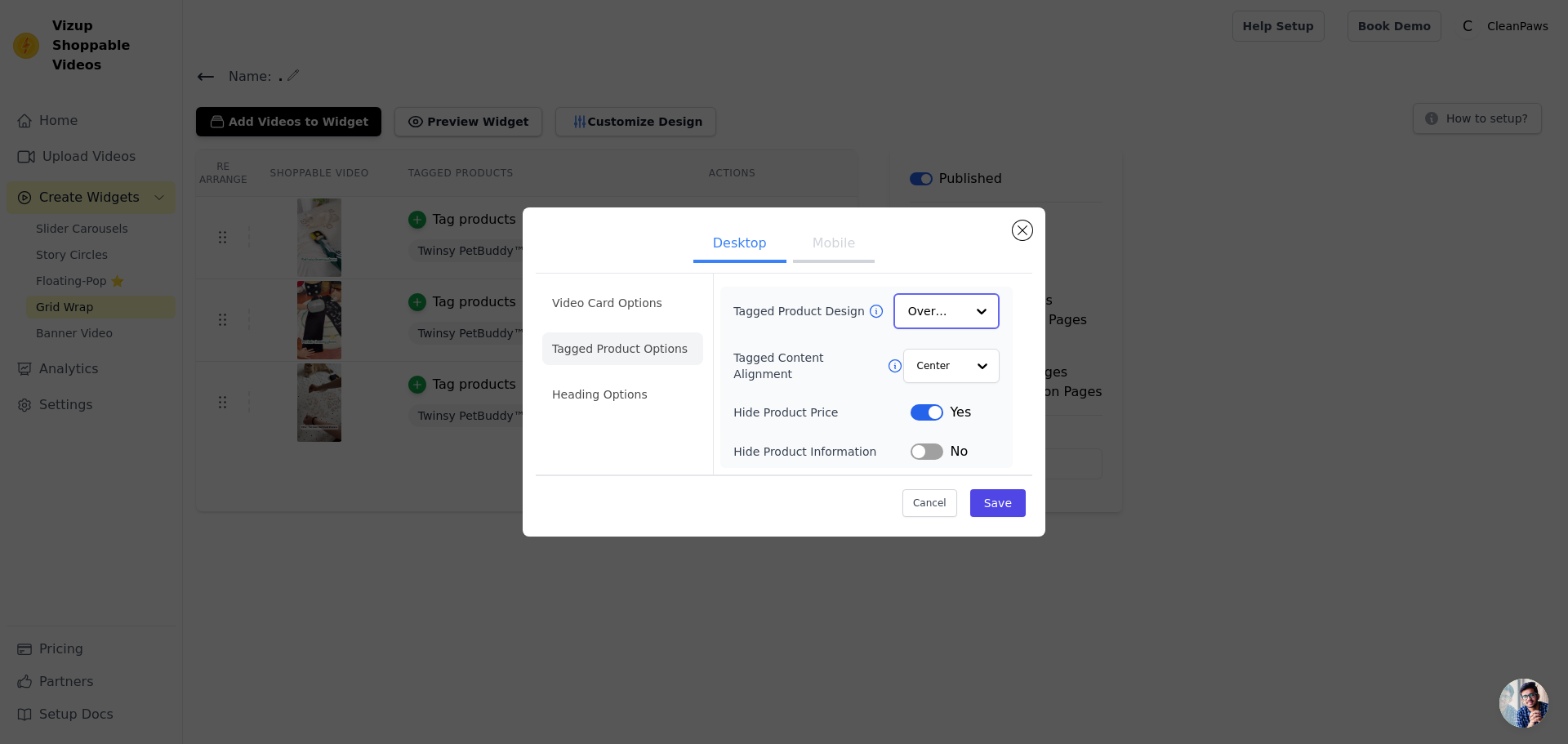
click at [936, 319] on input "Tagged Product Design" at bounding box center [937, 311] width 57 height 33
click at [919, 417] on button "Label" at bounding box center [927, 411] width 33 height 16
click at [645, 394] on li "Heading Options" at bounding box center [623, 395] width 161 height 33
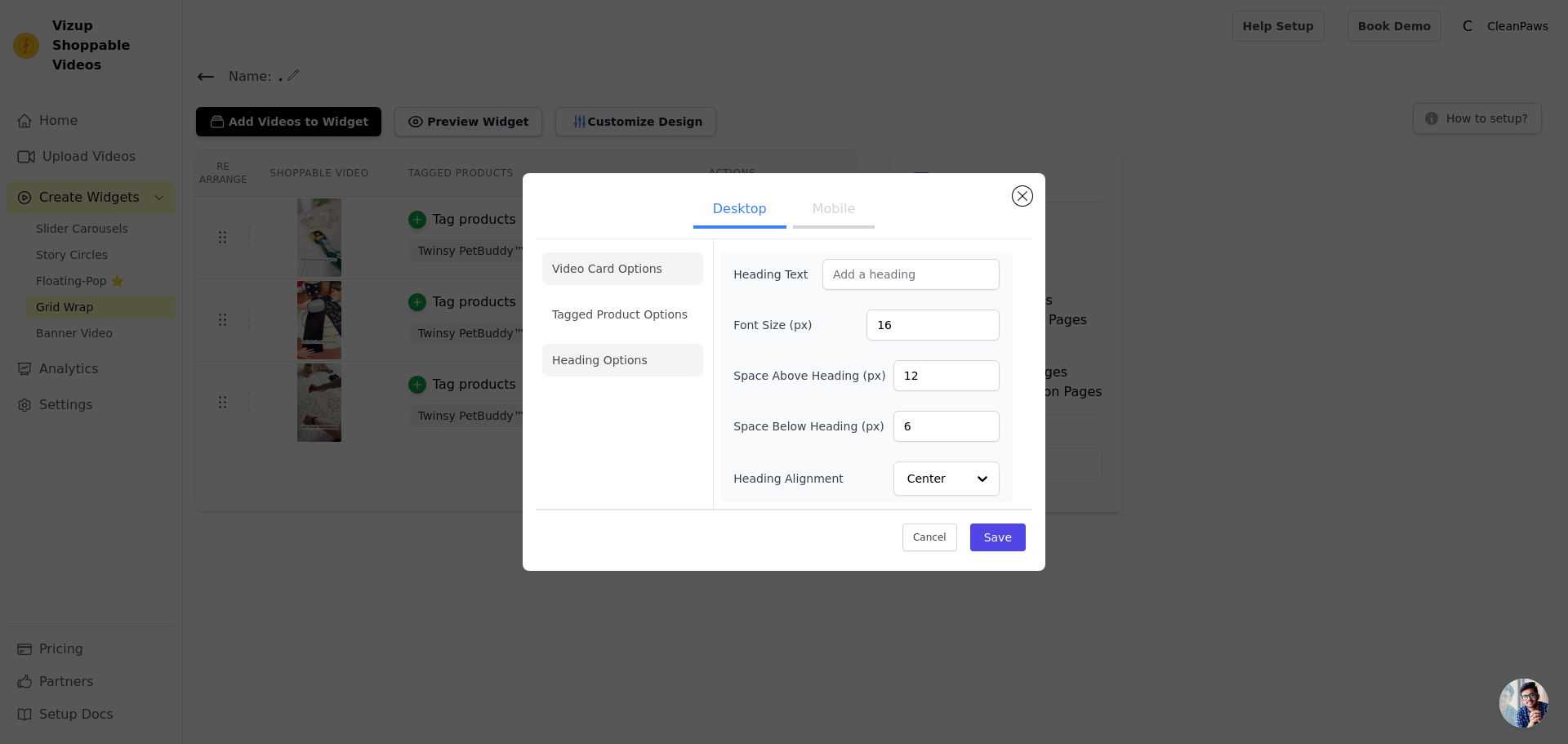
click at [612, 298] on li "Video Card Options" at bounding box center [623, 315] width 161 height 33
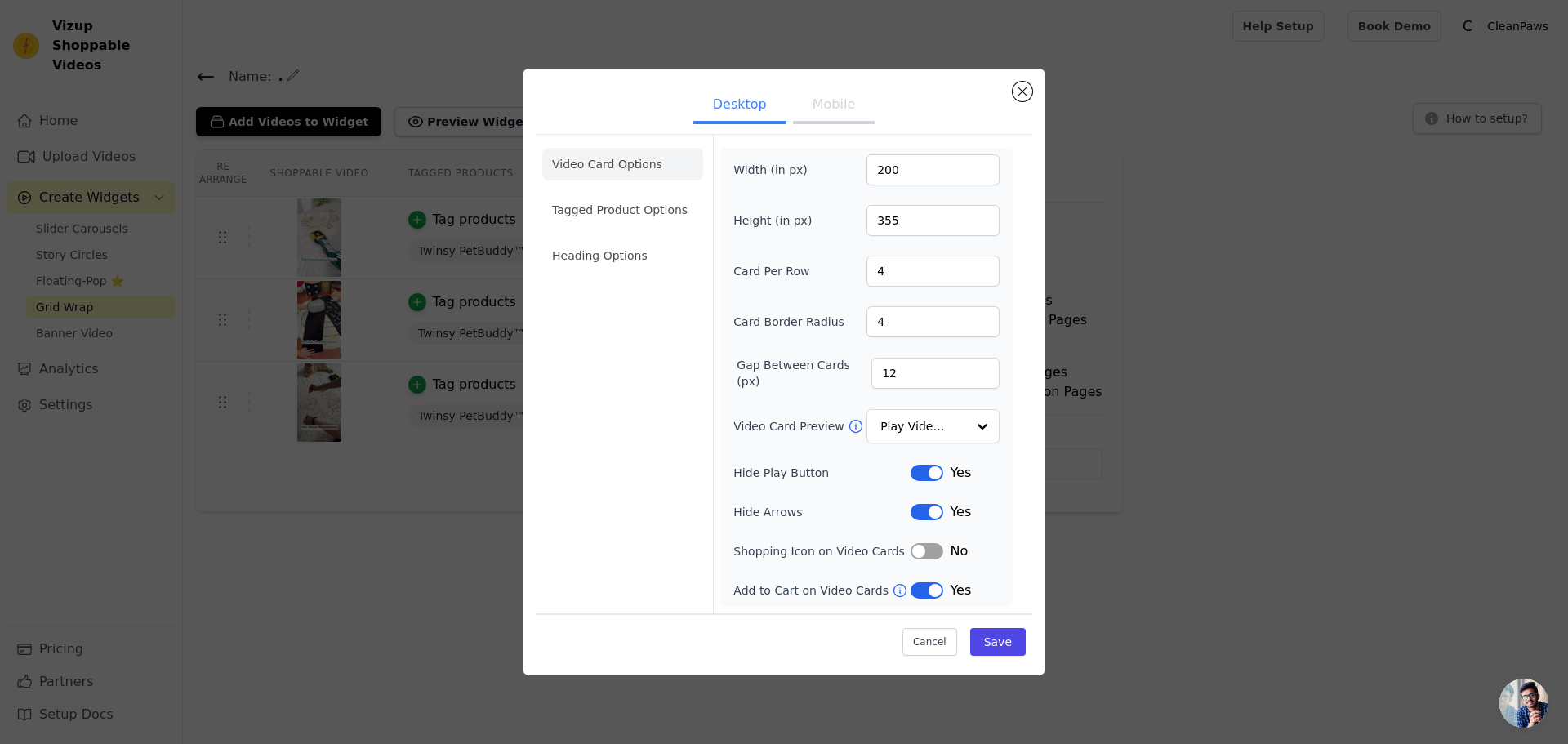
click at [841, 113] on button "Mobile" at bounding box center [834, 106] width 81 height 36
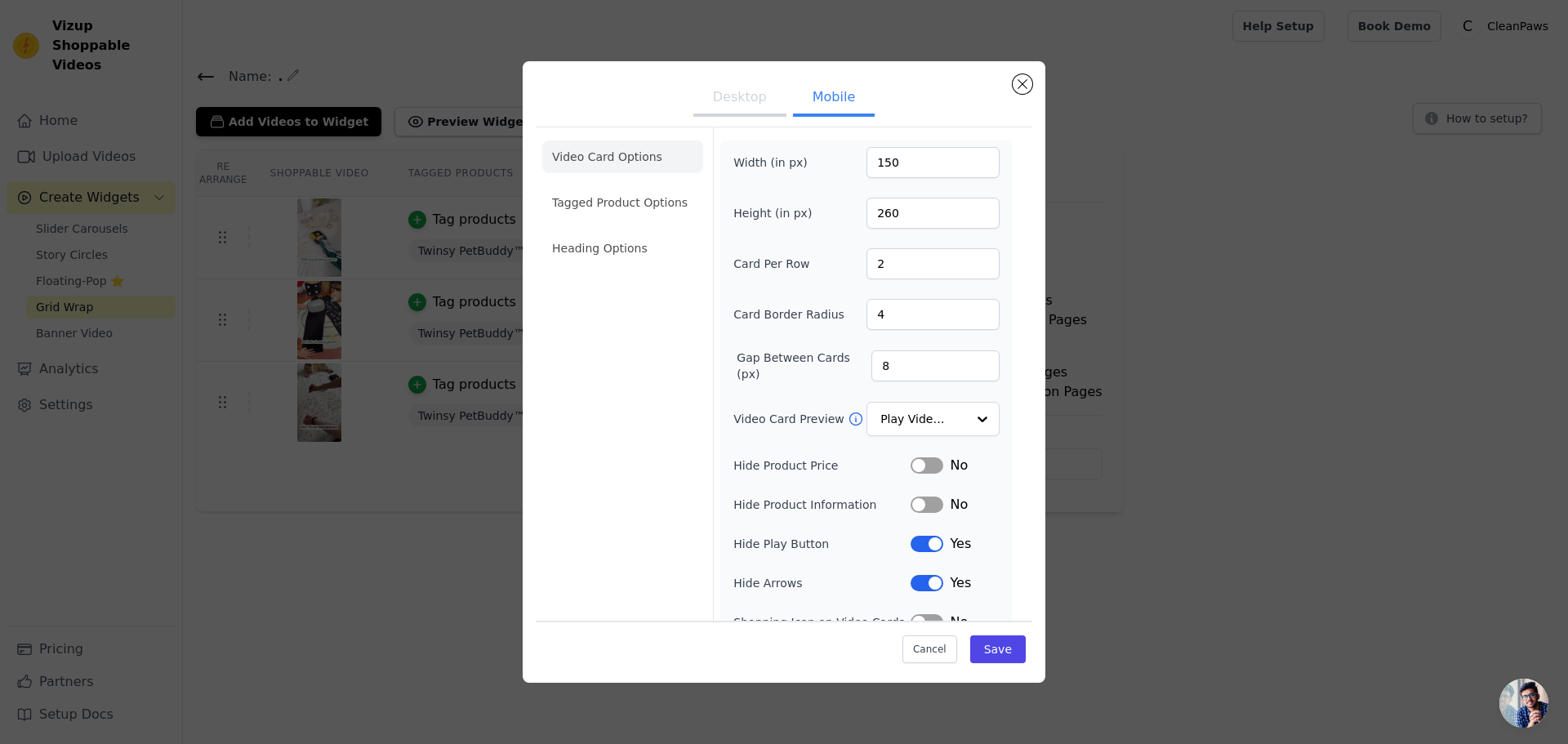
click at [934, 541] on button "Label" at bounding box center [927, 544] width 33 height 16
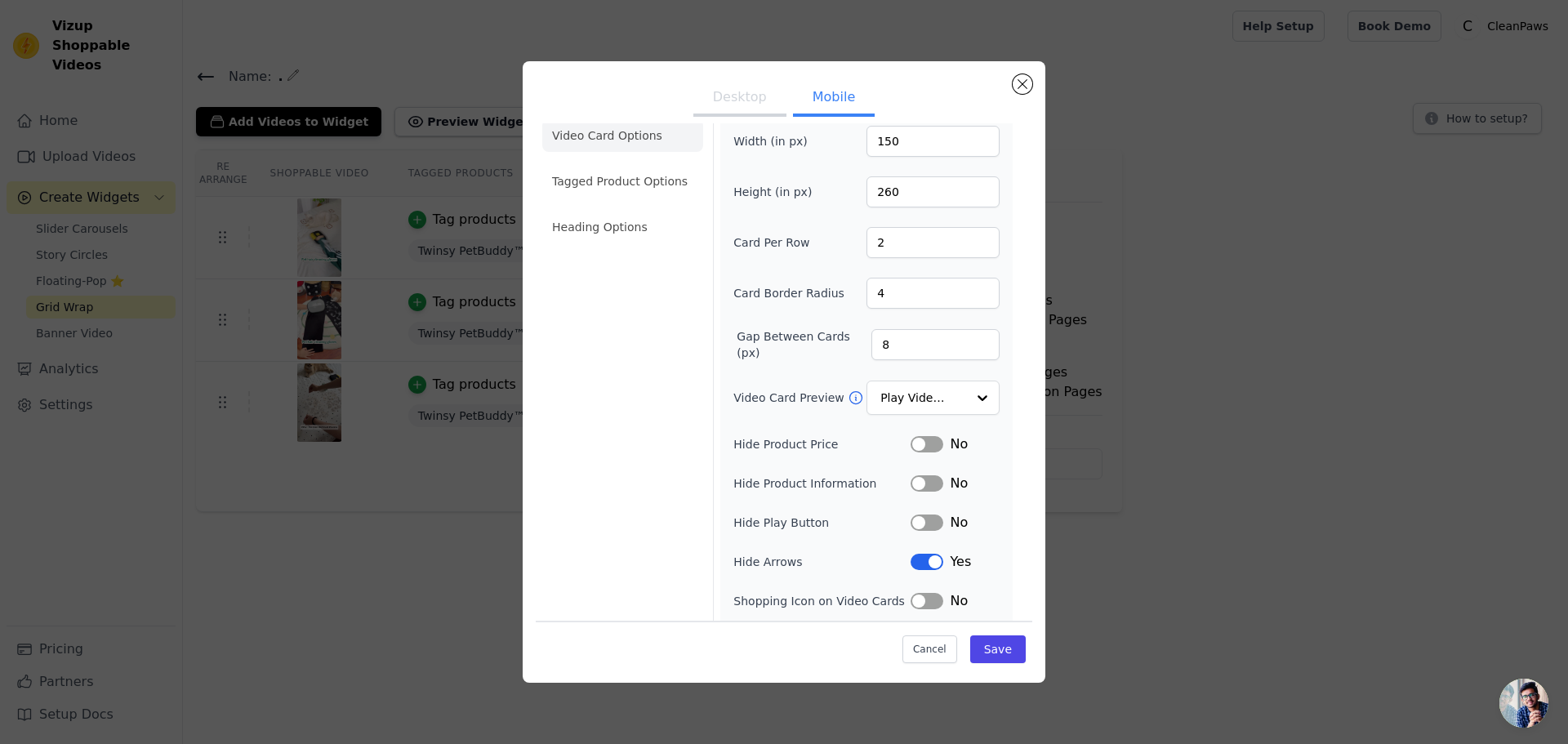
scroll to position [62, 0]
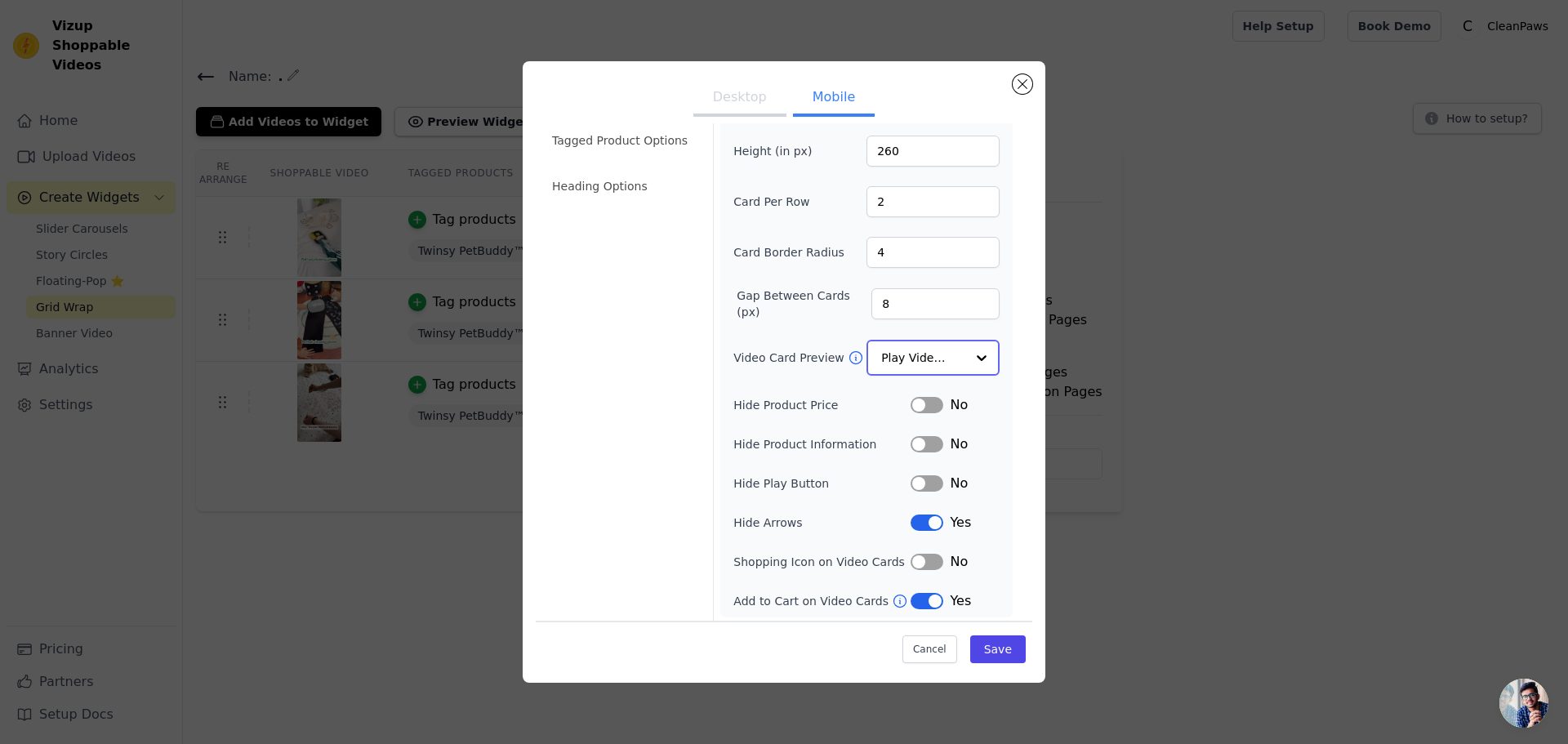
click at [906, 361] on input "Video Card Preview" at bounding box center [923, 358] width 84 height 33
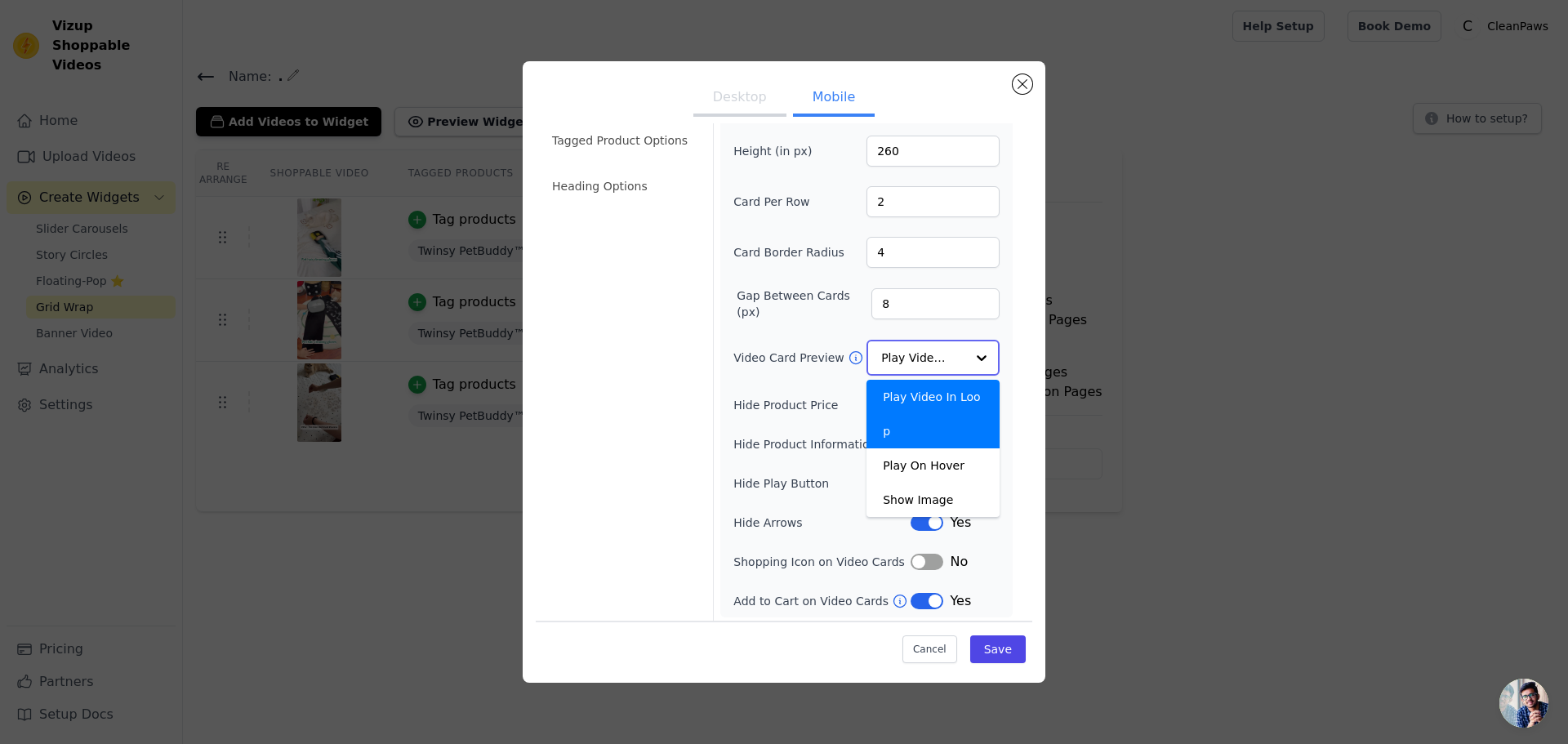
click at [906, 361] on input "Video Card Preview" at bounding box center [923, 358] width 84 height 33
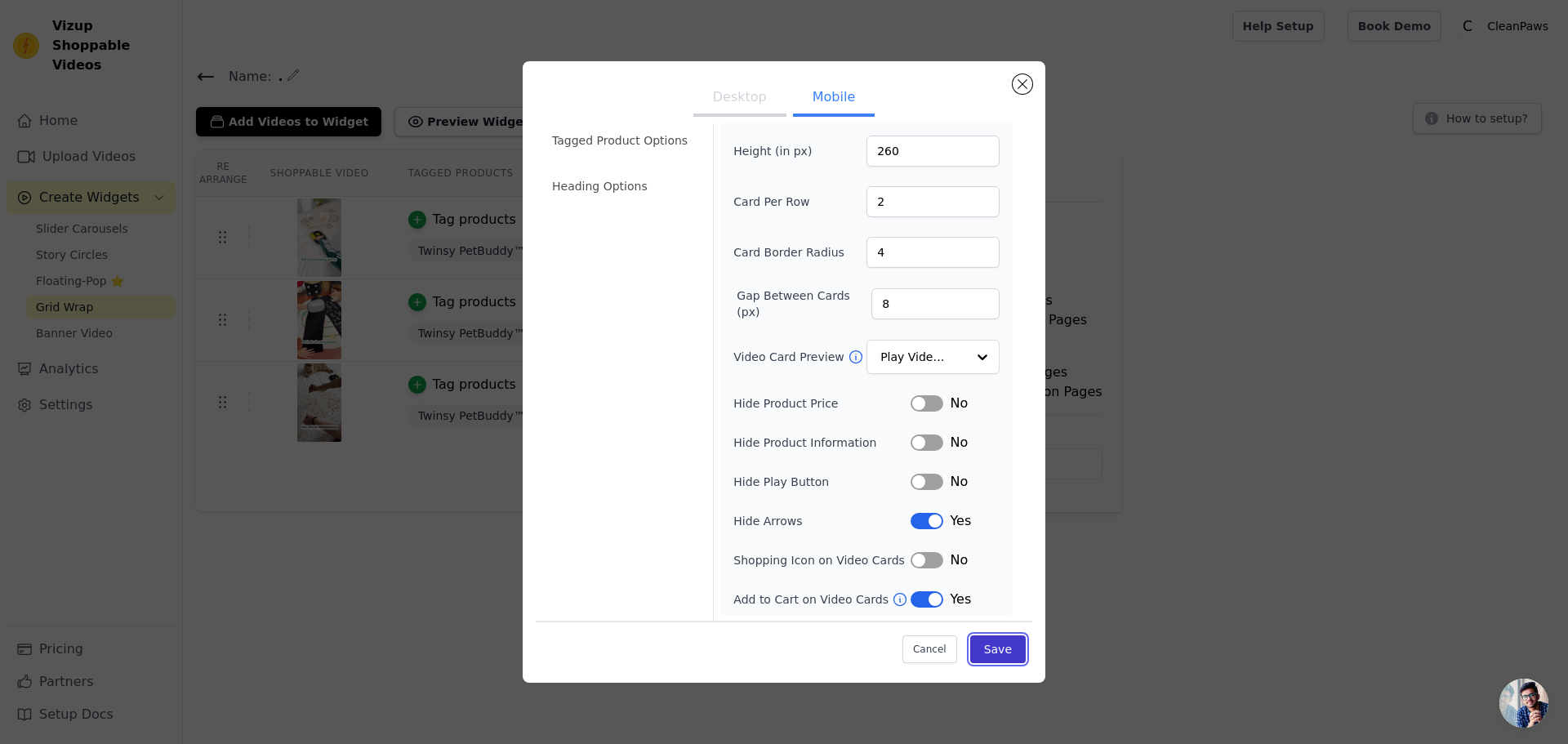
click at [987, 655] on button "Save" at bounding box center [998, 649] width 55 height 28
